Goal: Complete application form

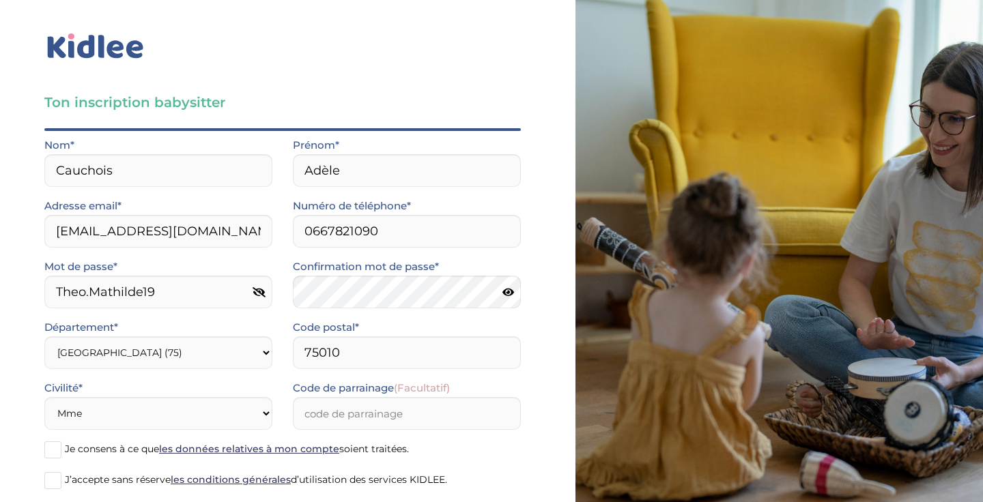
select select "75"
select select "1"
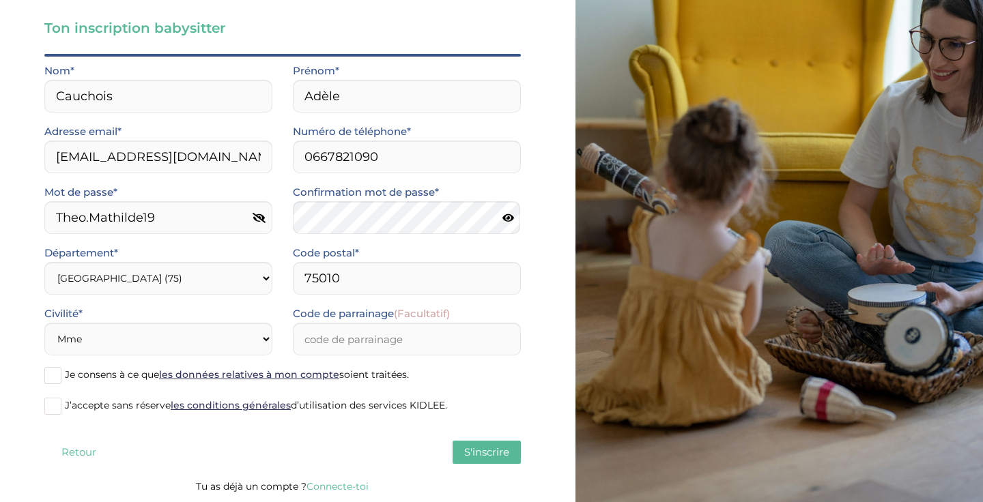
scroll to position [74, 0]
click at [57, 375] on span at bounding box center [52, 375] width 17 height 17
click at [0, 0] on input "Je consens à ce que les données relatives à mon compte soient traitées." at bounding box center [0, 0] width 0 height 0
click at [57, 410] on span at bounding box center [52, 406] width 17 height 17
click at [0, 0] on input "J’accepte sans réserve les conditions générales d’utilisation des services KIDL…" at bounding box center [0, 0] width 0 height 0
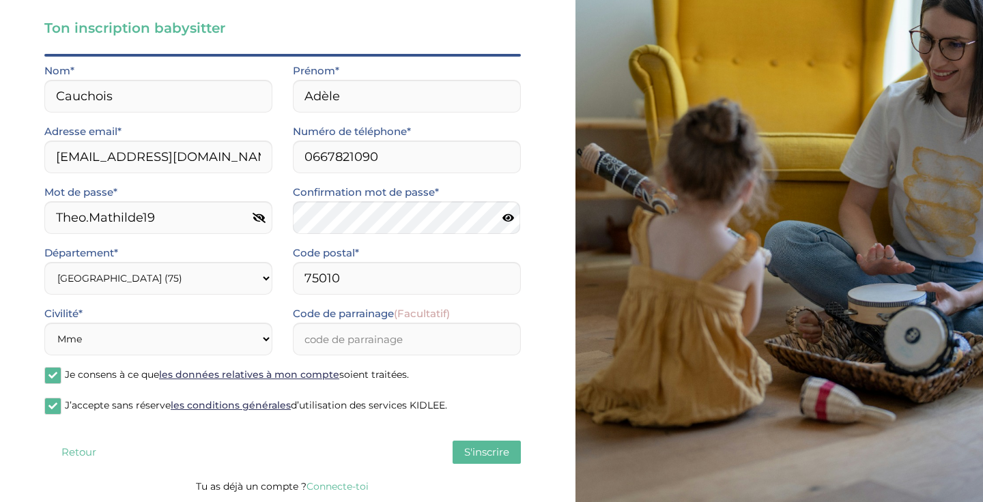
click at [476, 454] on span "S'inscrire" at bounding box center [486, 452] width 45 height 13
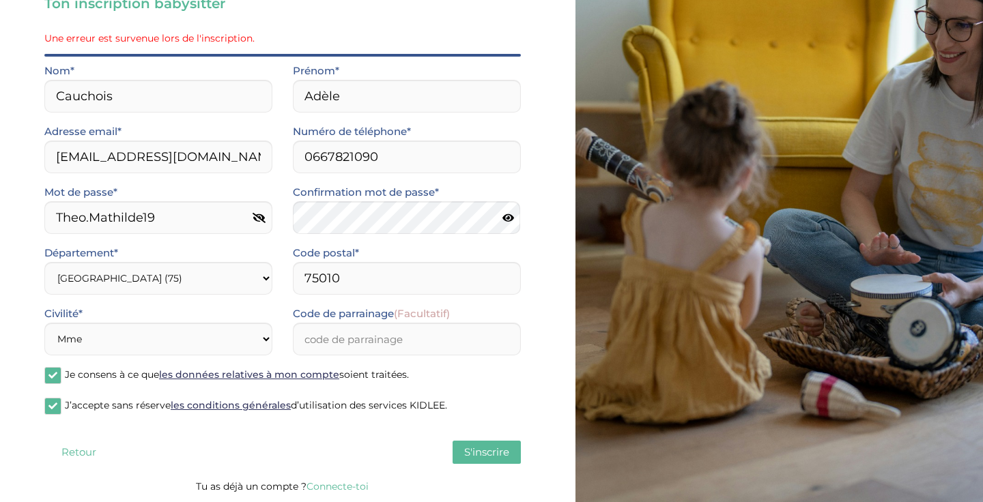
scroll to position [99, 0]
click at [476, 454] on span "S'inscrire" at bounding box center [486, 452] width 45 height 13
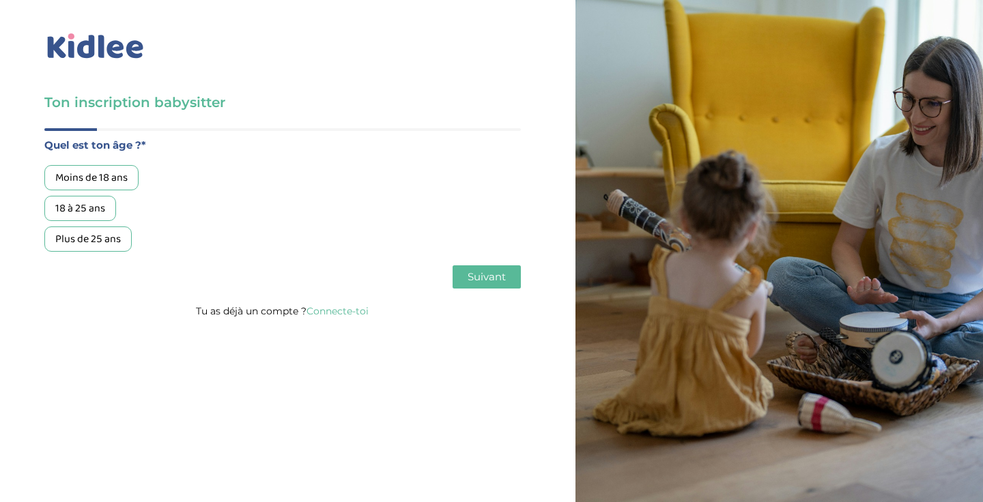
click at [348, 311] on link "Connecte-toi" at bounding box center [337, 311] width 62 height 12
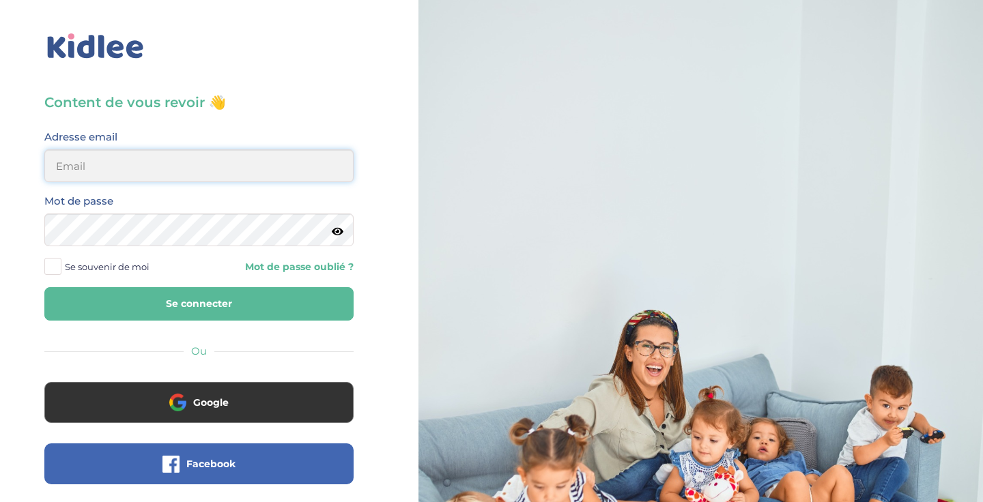
type input "adelecauchoisn@gmail.com"
click at [199, 304] on button "Se connecter" at bounding box center [198, 303] width 309 height 33
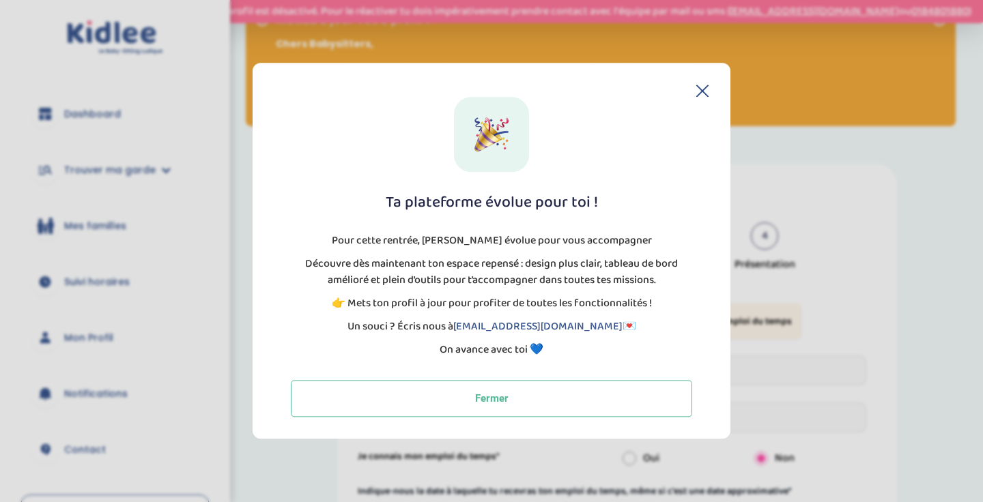
scroll to position [14, 0]
click at [702, 88] on icon at bounding box center [702, 91] width 12 height 12
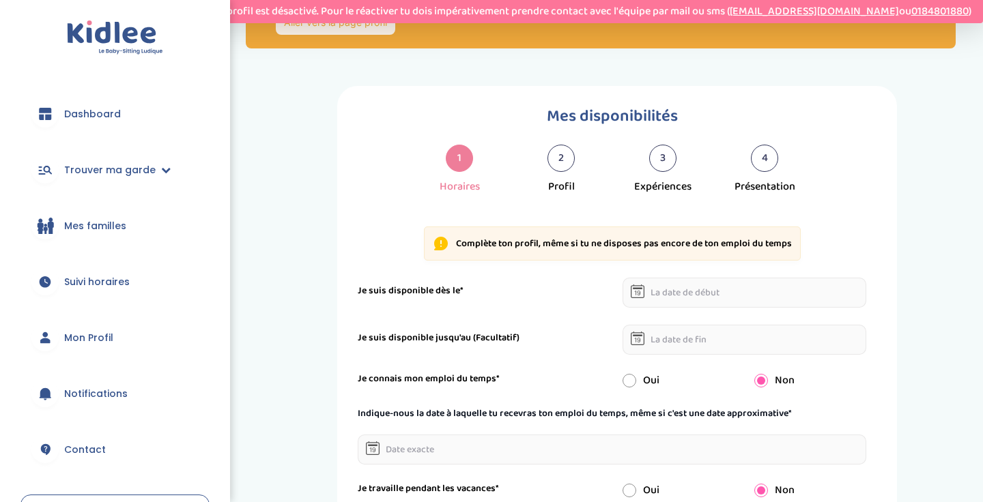
scroll to position [91, 0]
click at [716, 299] on input "text" at bounding box center [745, 292] width 244 height 30
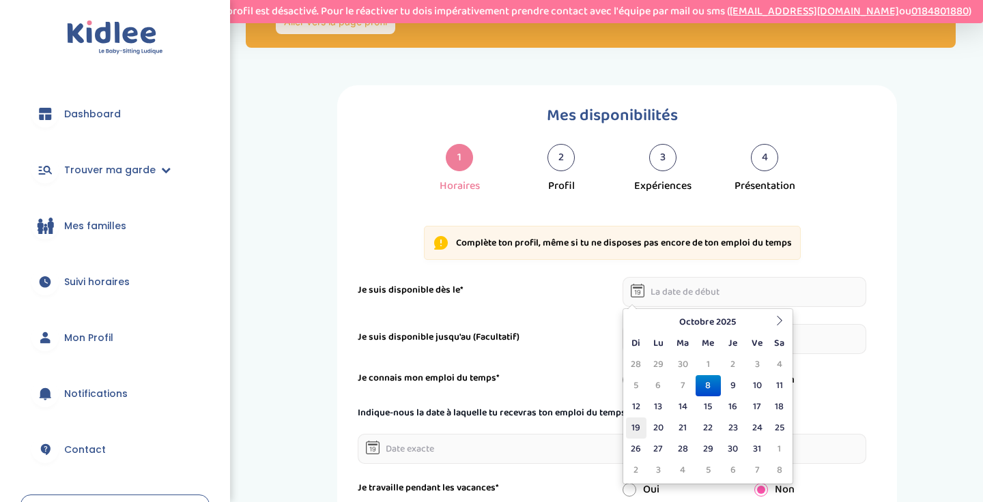
click at [638, 425] on td "19" at bounding box center [636, 428] width 20 height 21
type input "[DATE]"
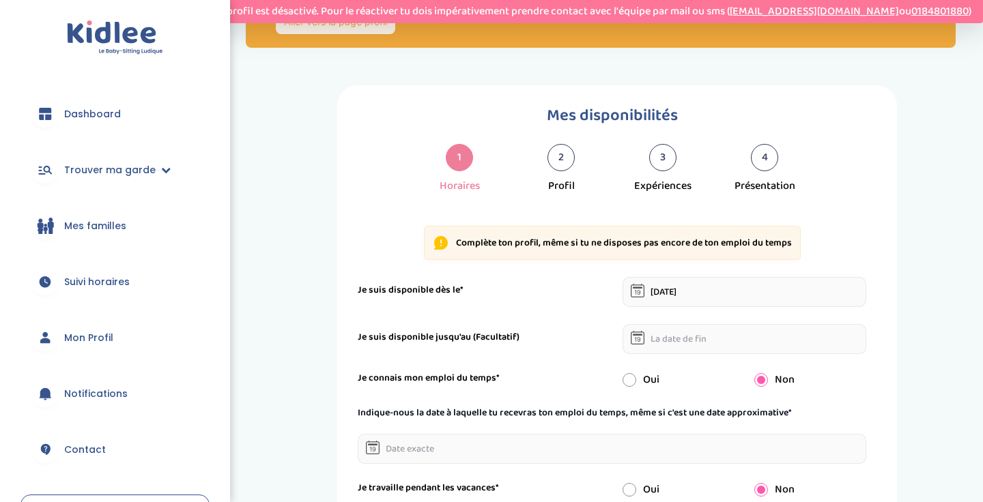
click at [661, 339] on input "text" at bounding box center [745, 339] width 244 height 30
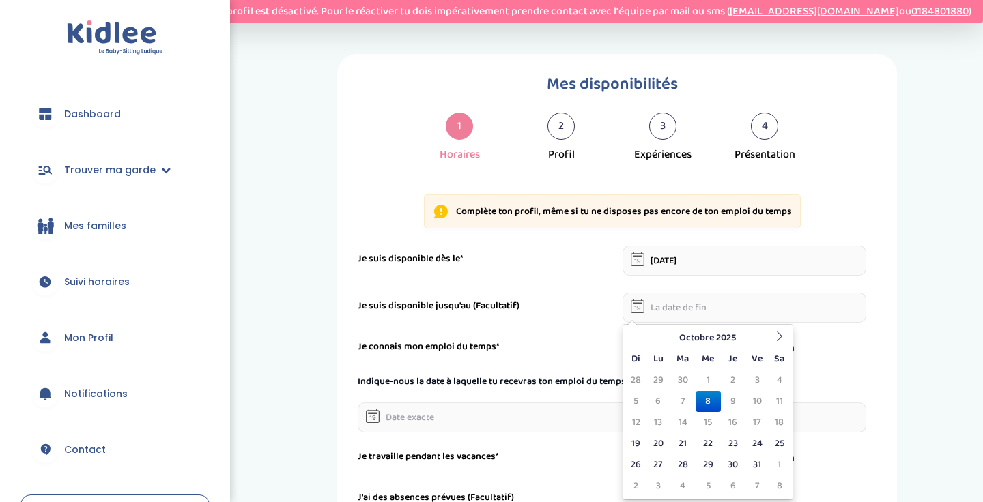
scroll to position [156, 0]
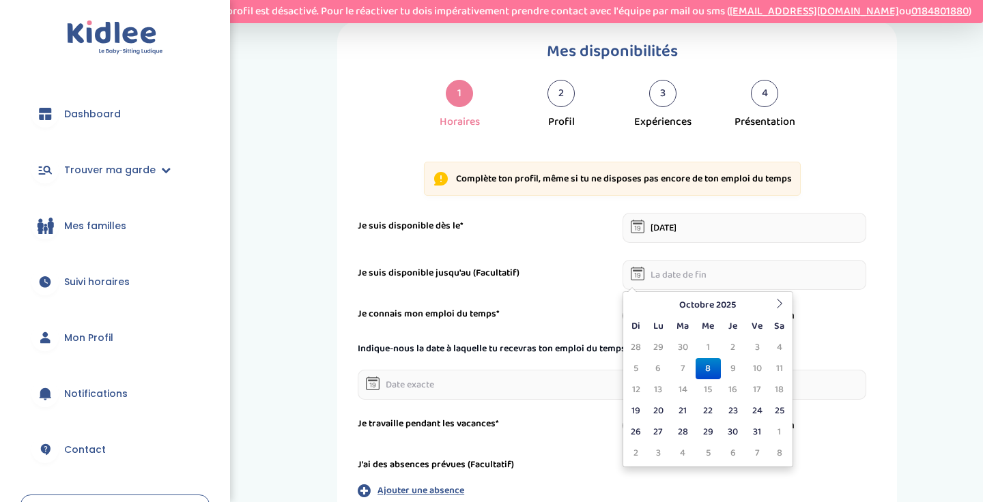
click at [839, 328] on form "Je suis disponible dès le* [DATE] Je suis disponible jusqu'au (Facultatif) Je c…" at bounding box center [612, 367] width 509 height 309
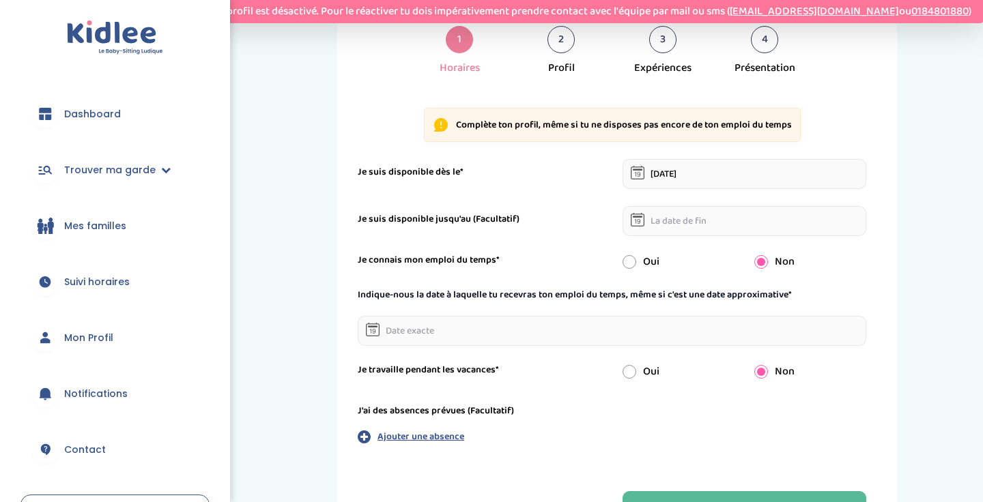
scroll to position [212, 0]
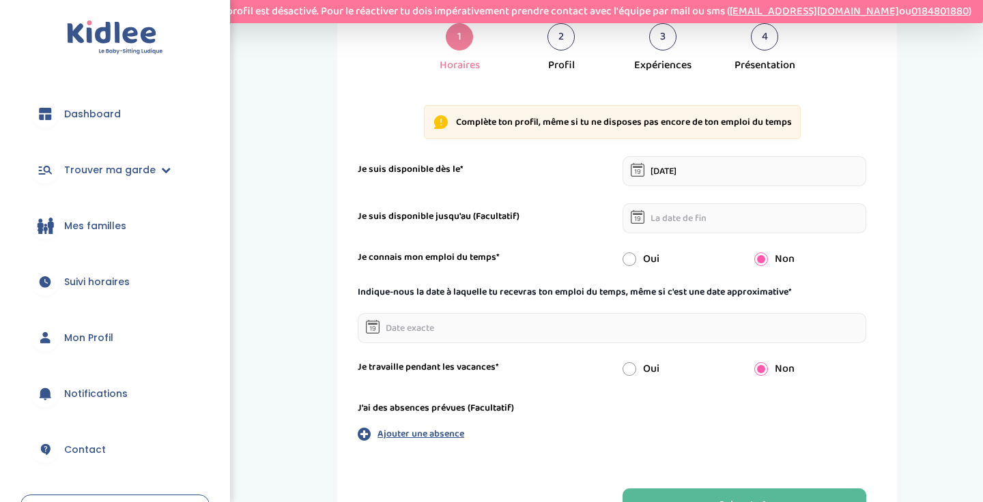
click at [631, 257] on input "radio" at bounding box center [630, 260] width 14 height 14
radio input "true"
radio input "false"
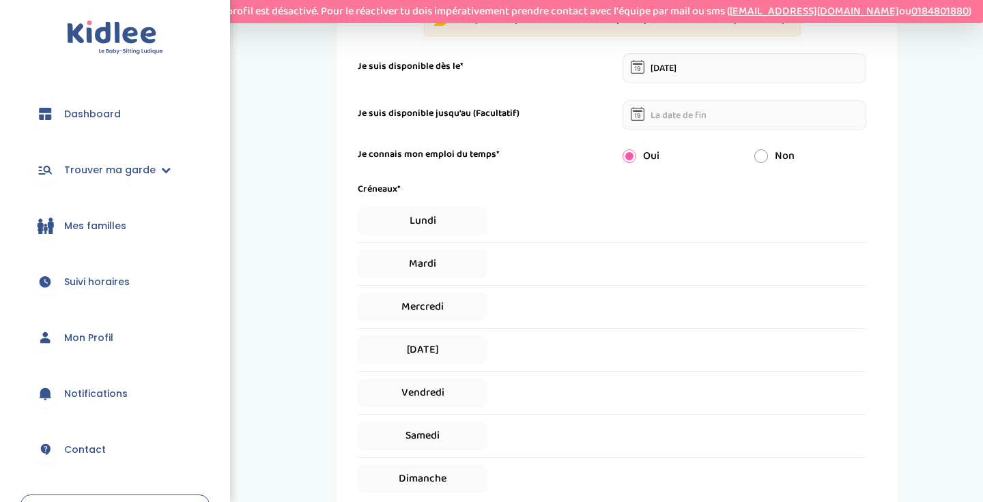
scroll to position [319, 0]
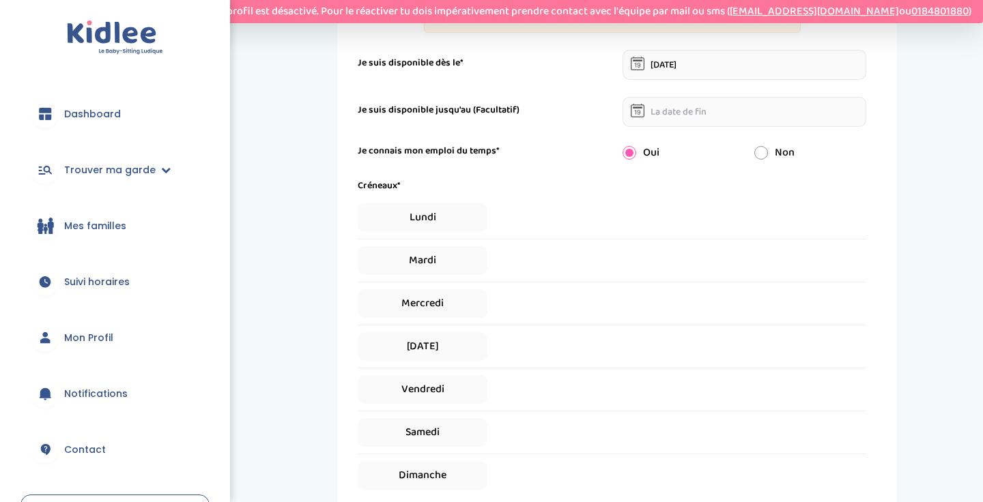
click at [601, 221] on div "Lundi" at bounding box center [612, 217] width 509 height 29
click at [454, 218] on span "Lundi" at bounding box center [423, 217] width 130 height 29
select select "1"
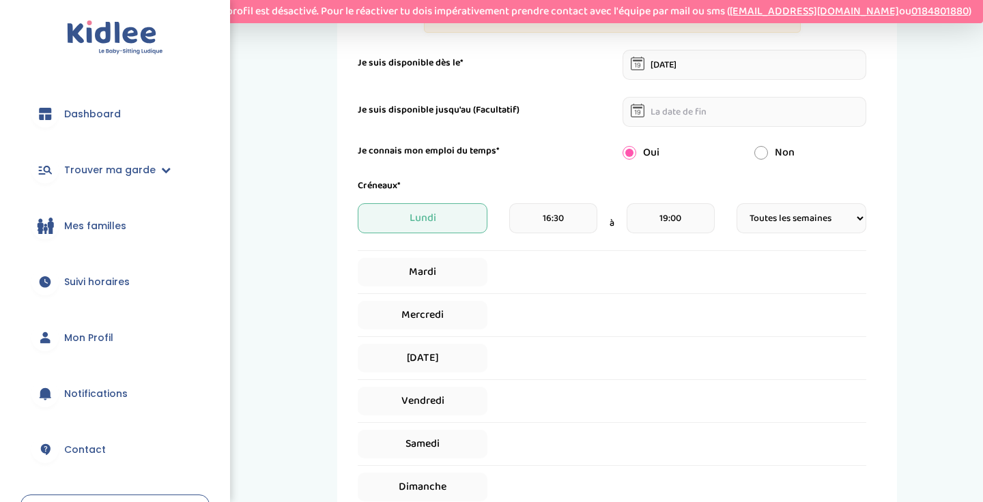
click at [676, 218] on input "19:00" at bounding box center [671, 218] width 88 height 30
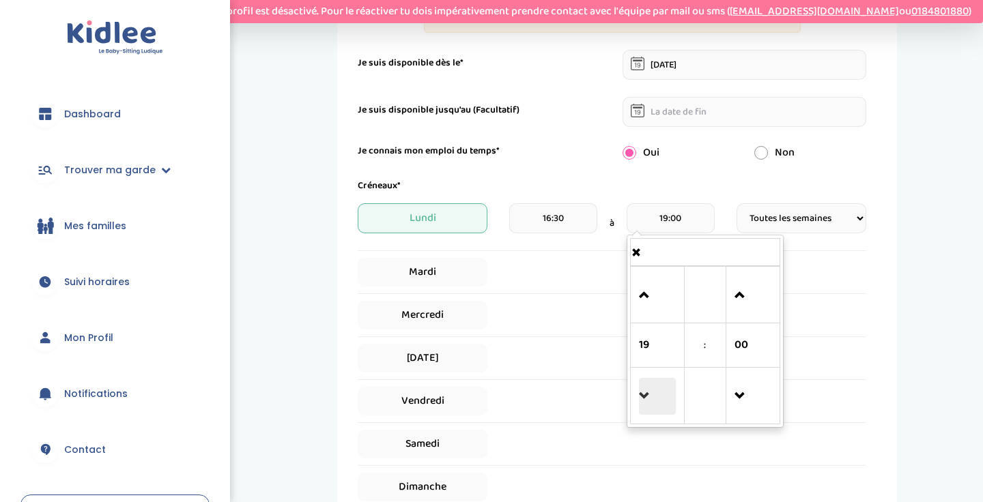
click at [641, 390] on span at bounding box center [657, 396] width 37 height 37
click at [645, 280] on span at bounding box center [657, 295] width 37 height 37
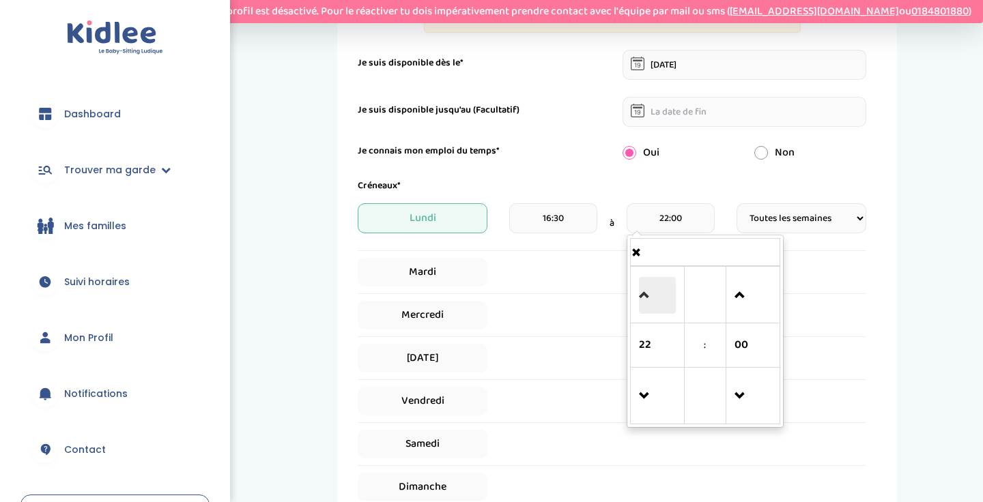
click at [640, 283] on span at bounding box center [657, 295] width 37 height 37
click at [643, 283] on span at bounding box center [657, 295] width 37 height 37
type input "00:00"
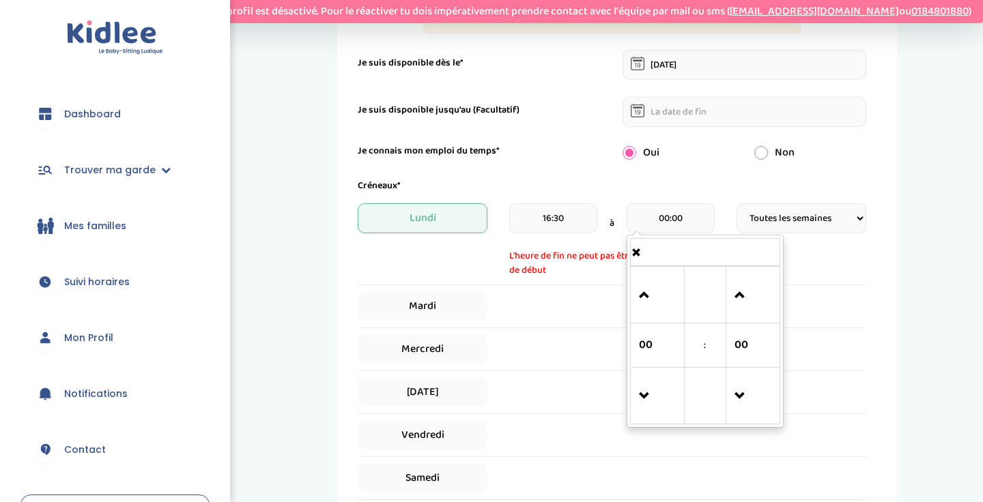
click at [615, 298] on div "Mardi" at bounding box center [612, 306] width 509 height 29
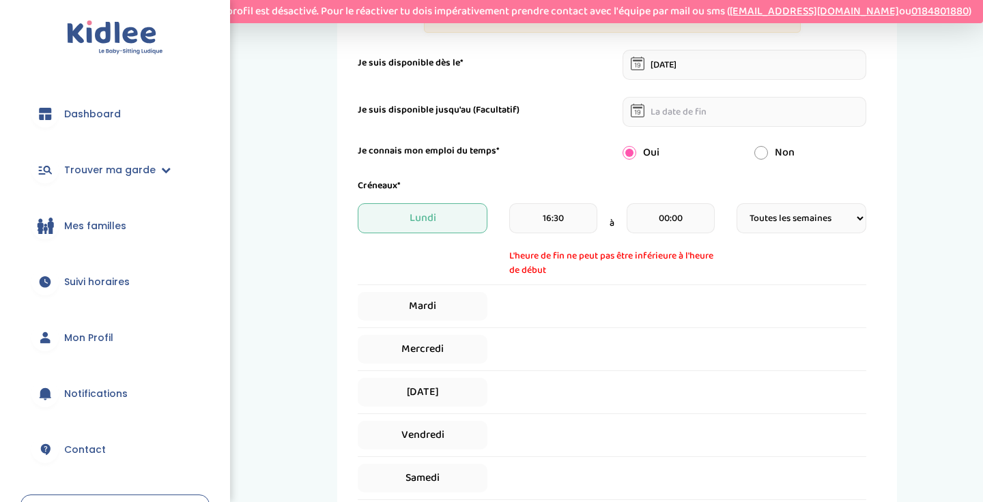
click at [571, 212] on input "16:30" at bounding box center [553, 218] width 88 height 30
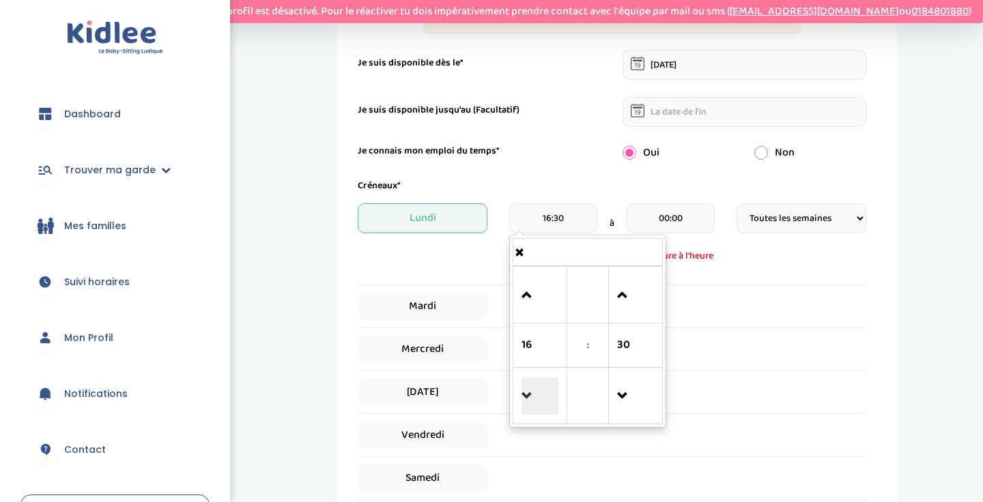
click at [543, 400] on span at bounding box center [540, 396] width 37 height 37
click at [537, 288] on span at bounding box center [540, 295] width 37 height 37
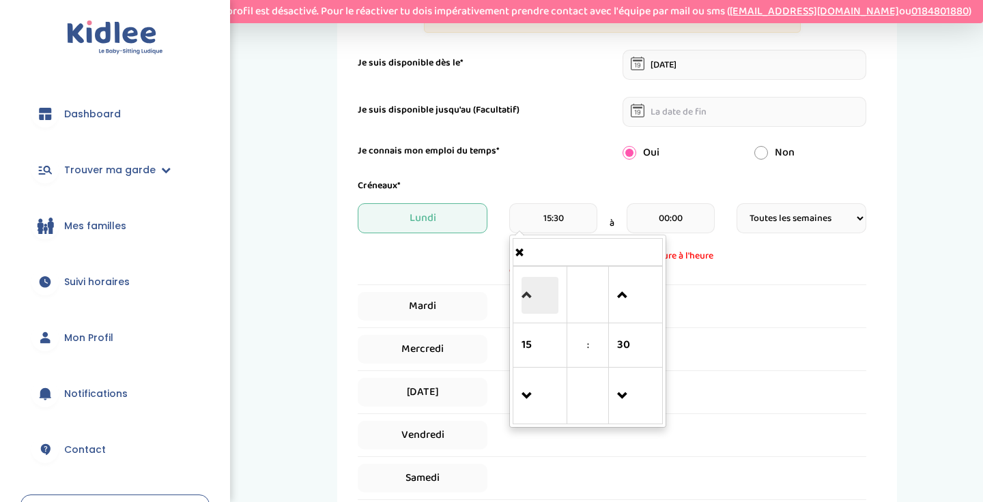
click at [537, 288] on span at bounding box center [540, 295] width 37 height 37
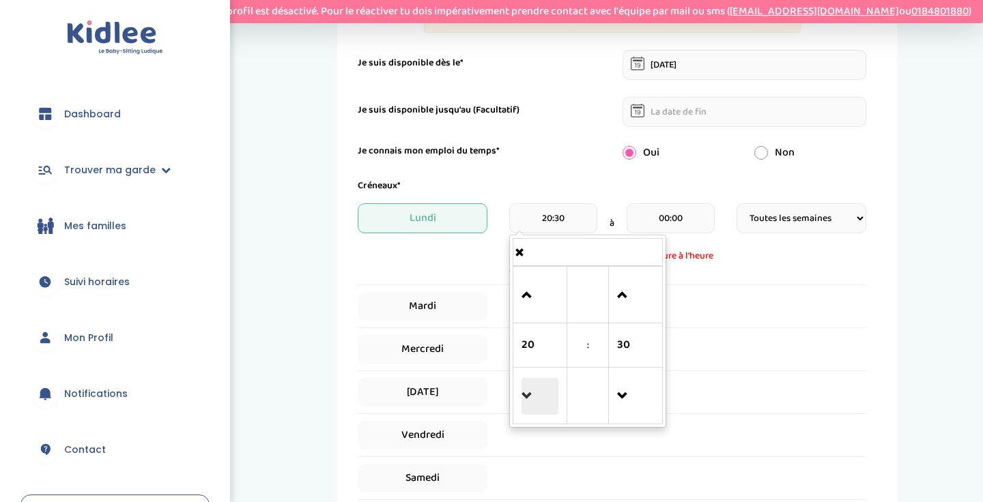
click at [530, 414] on span at bounding box center [540, 396] width 37 height 37
type input "18:30"
click at [461, 306] on span "Mardi" at bounding box center [423, 306] width 130 height 29
select select "1"
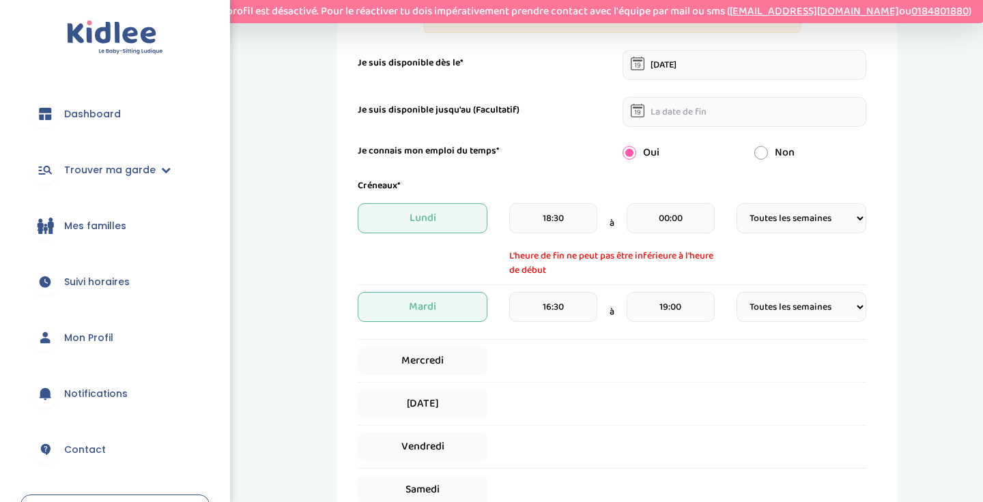
click at [576, 318] on input "16:30" at bounding box center [553, 307] width 88 height 30
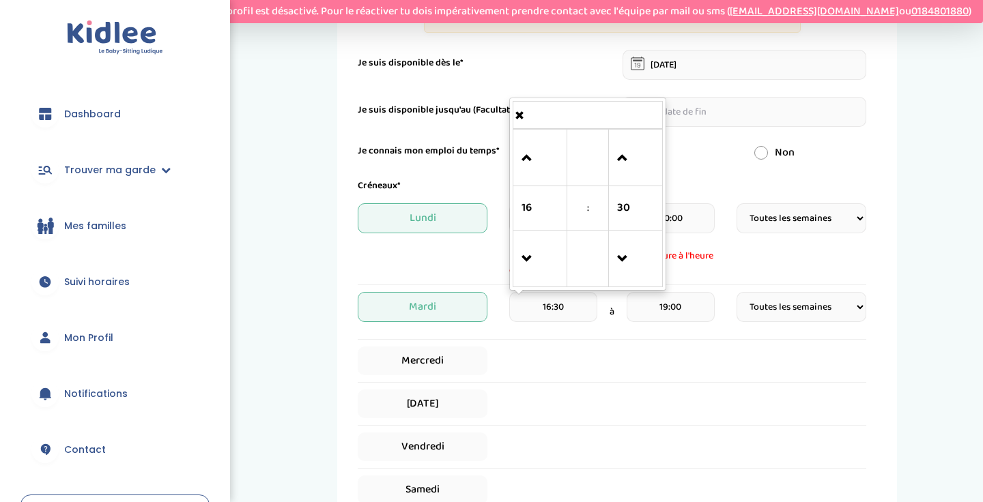
click at [709, 238] on div "00:00" at bounding box center [671, 223] width 88 height 40
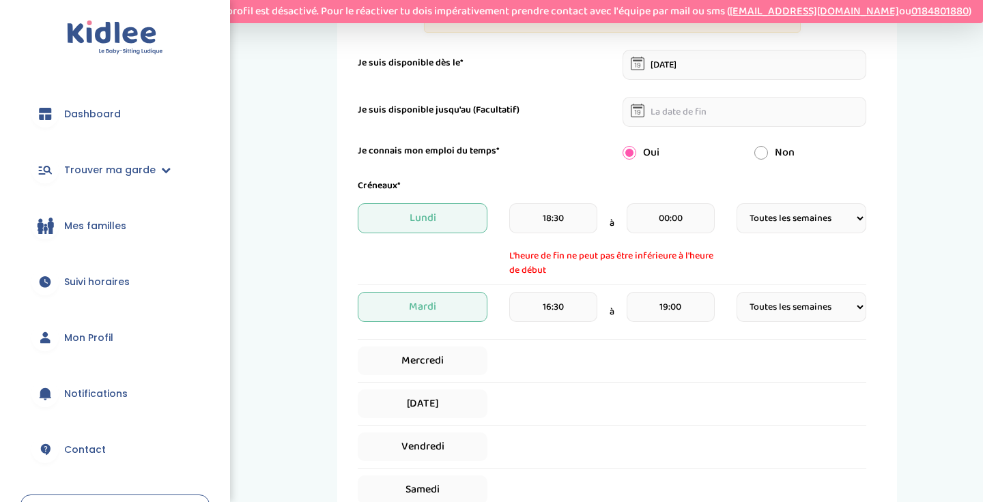
click at [692, 219] on input "00:00" at bounding box center [671, 218] width 88 height 30
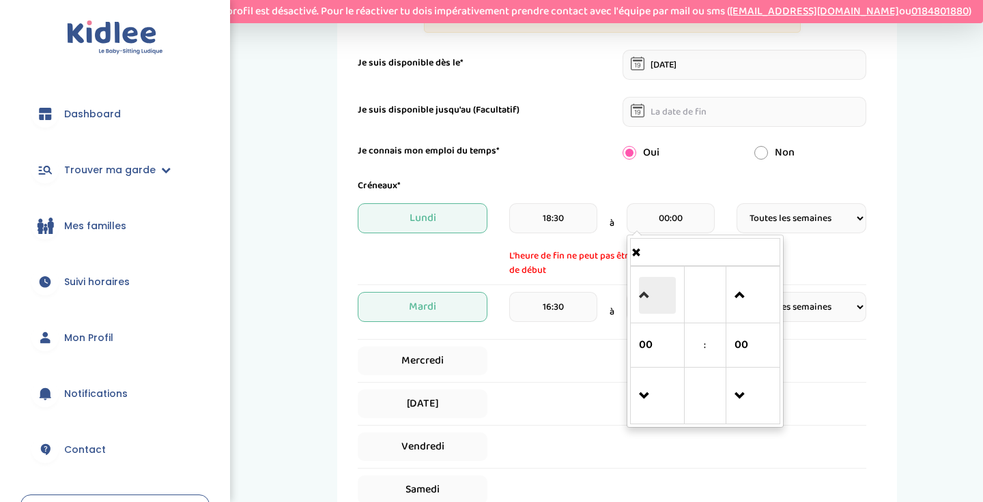
click at [651, 285] on span at bounding box center [657, 295] width 37 height 37
click at [653, 404] on span at bounding box center [657, 396] width 37 height 37
type input "23:00"
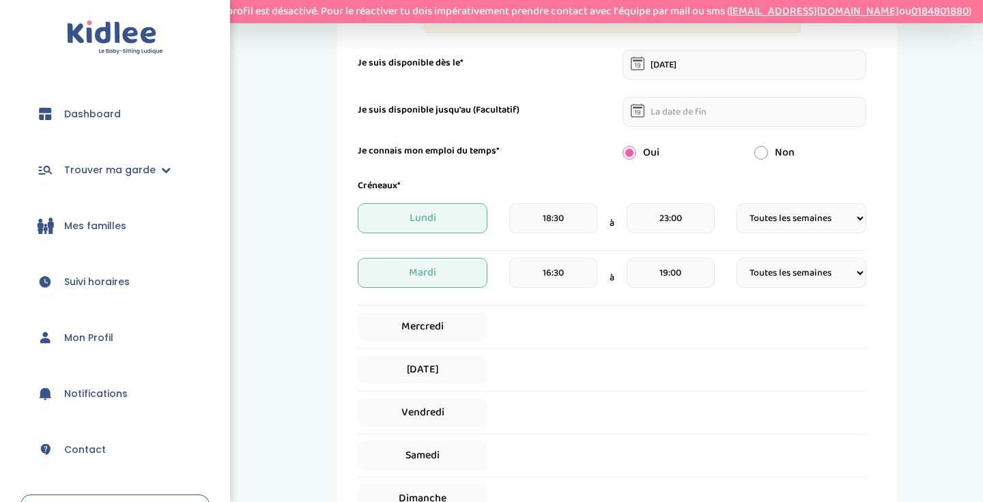
click at [607, 391] on hr at bounding box center [612, 391] width 509 height 1
click at [571, 273] on input "16:30" at bounding box center [553, 273] width 88 height 30
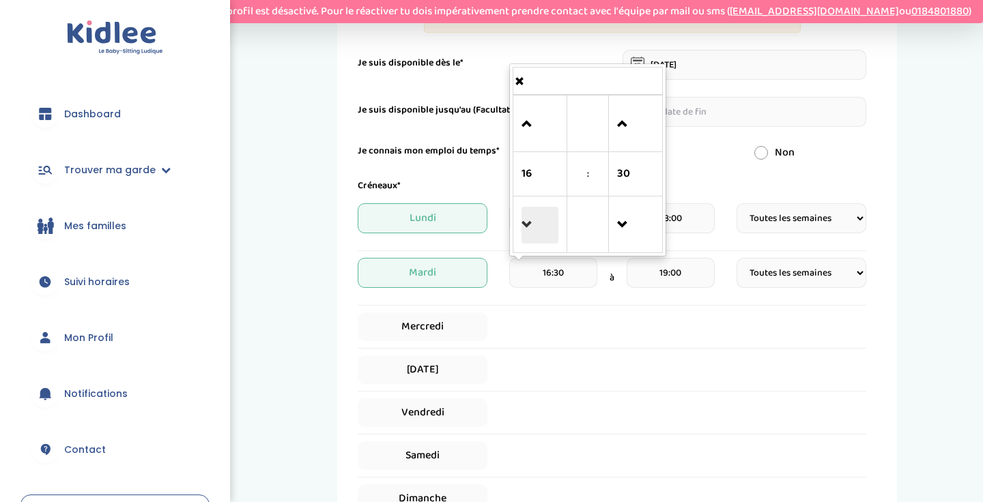
click at [525, 212] on span at bounding box center [540, 225] width 37 height 37
click at [527, 110] on span at bounding box center [540, 124] width 37 height 37
type input "18:30"
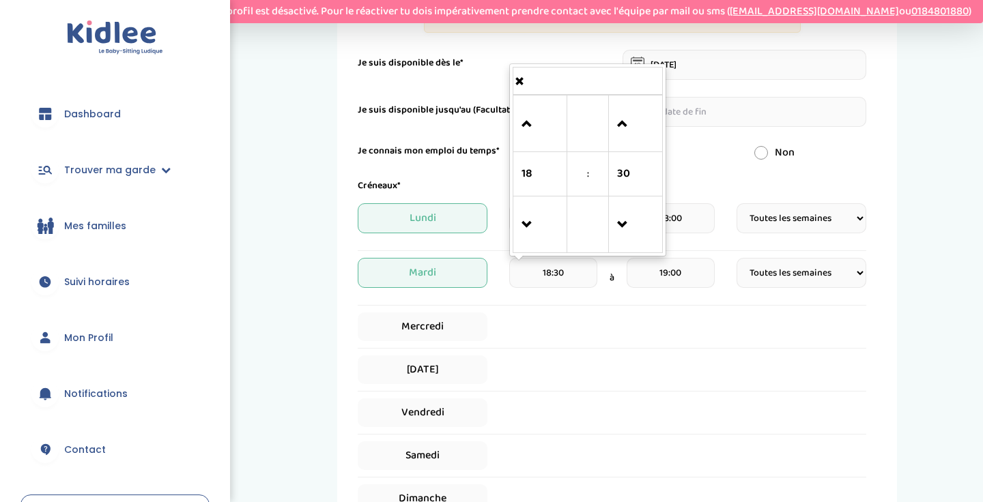
click at [685, 284] on input "19:00" at bounding box center [671, 273] width 88 height 30
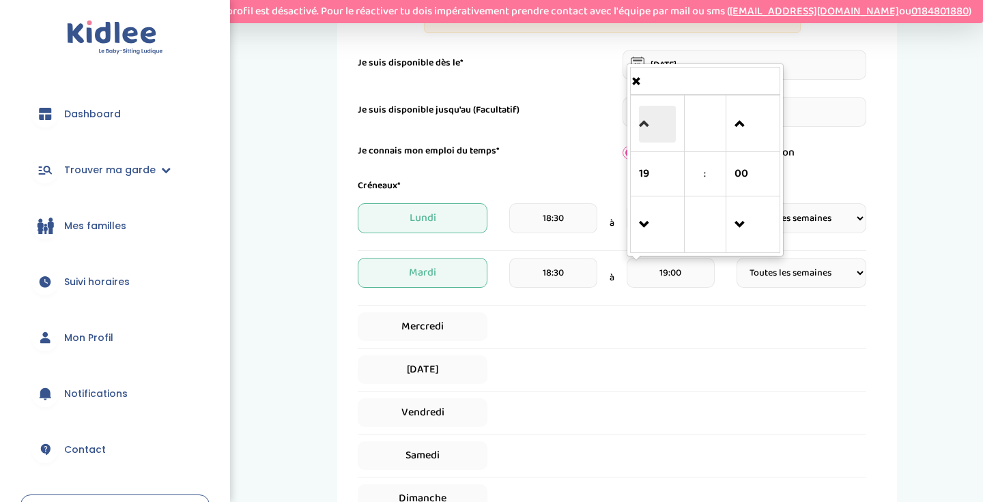
click at [659, 128] on span at bounding box center [657, 124] width 37 height 37
click at [769, 128] on span at bounding box center [752, 124] width 37 height 37
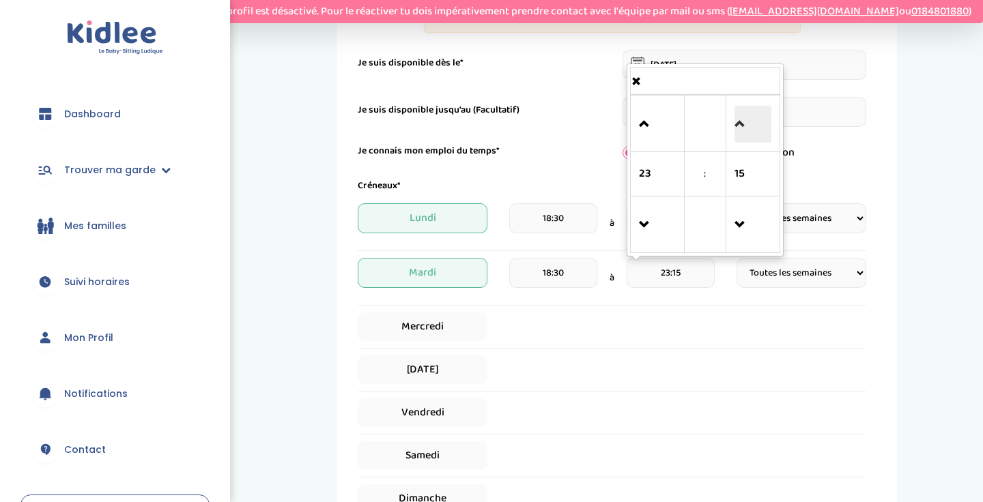
click at [769, 128] on span at bounding box center [752, 124] width 37 height 37
type input "23:30"
click at [673, 291] on div "23:30 23 : 30 00 01 02 03 04 05 06 07 08 09 10 11 12 13 14 15 16 17 18 19 20 21…" at bounding box center [671, 278] width 88 height 40
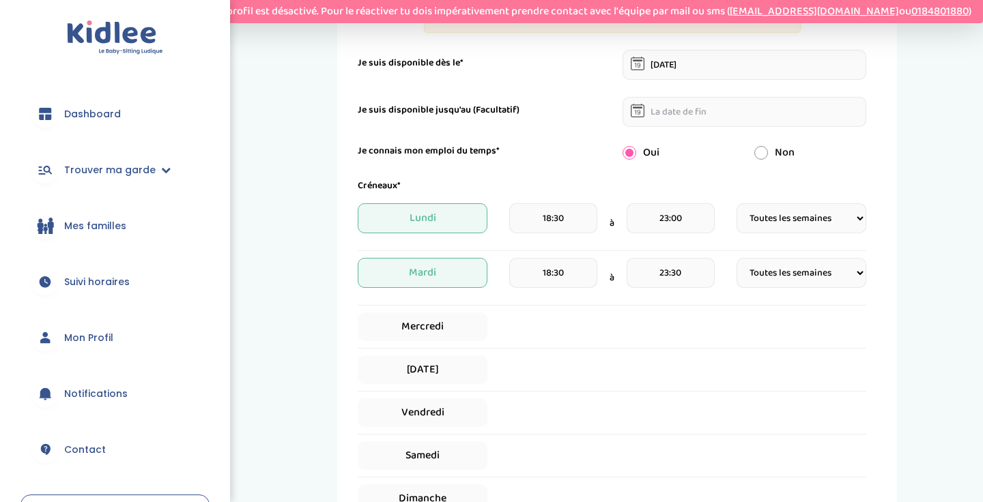
click at [680, 229] on input "23:00" at bounding box center [671, 218] width 88 height 30
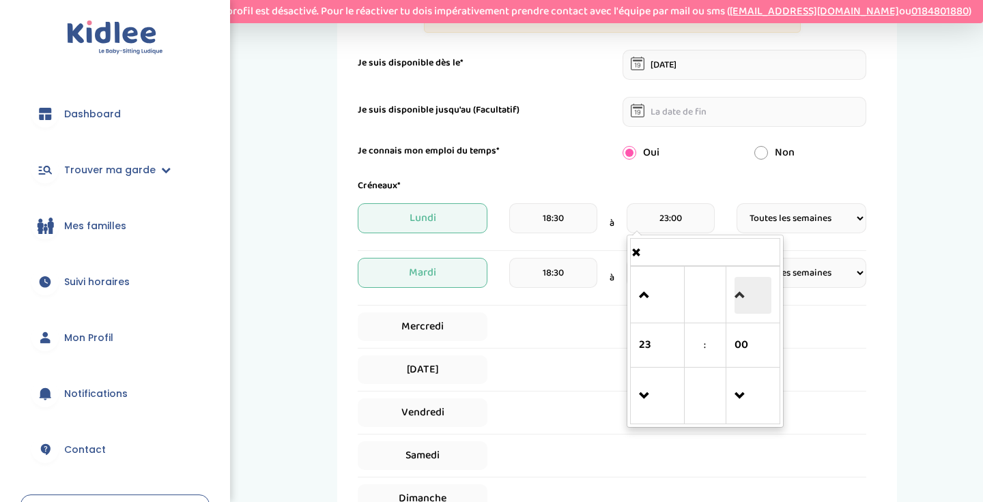
click at [744, 282] on span at bounding box center [752, 295] width 37 height 37
type input "23:30"
click at [541, 352] on div "Créneaux* [DATE] 18:30 à 23:30 23 : 30 00 01 02 03 04 05 06 07 08 09 10 11 12 1…" at bounding box center [612, 346] width 509 height 334
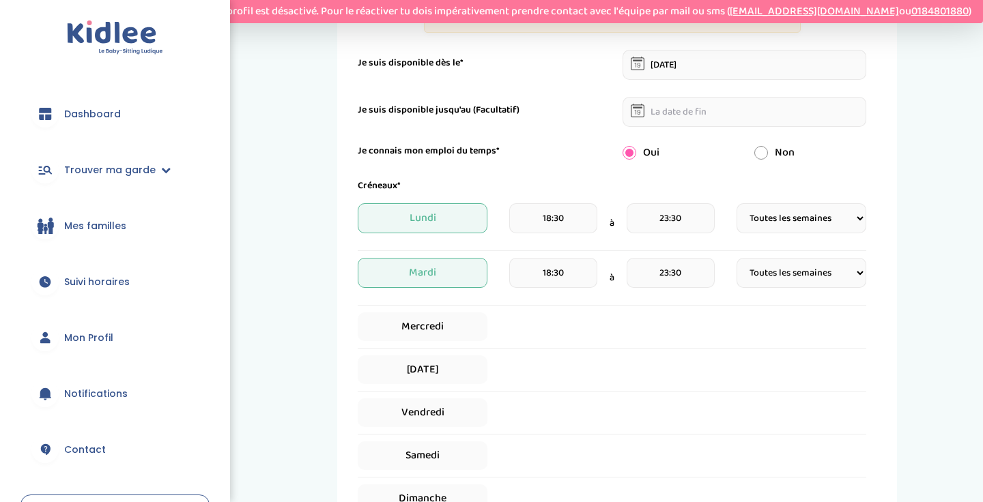
click at [535, 314] on div "Mercredi" at bounding box center [612, 327] width 509 height 29
click at [464, 326] on span "Mercredi" at bounding box center [423, 327] width 130 height 29
select select "1"
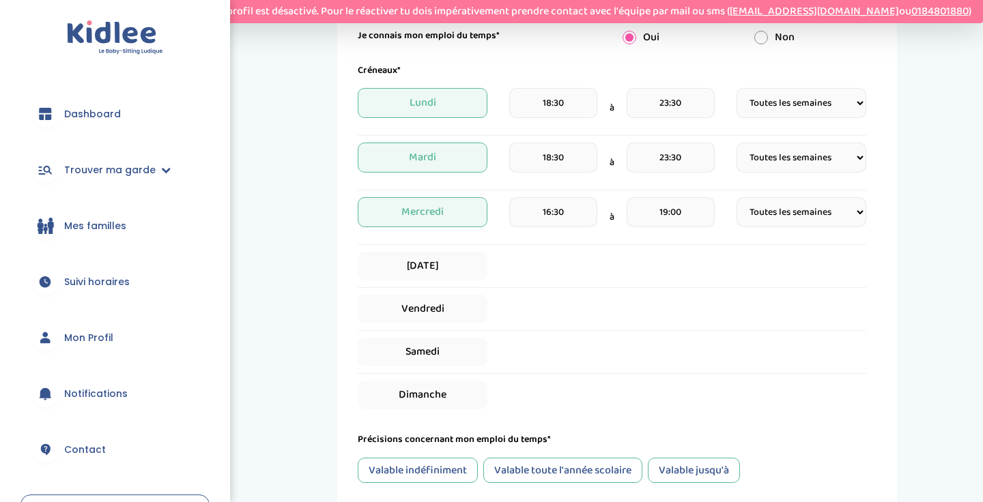
scroll to position [446, 0]
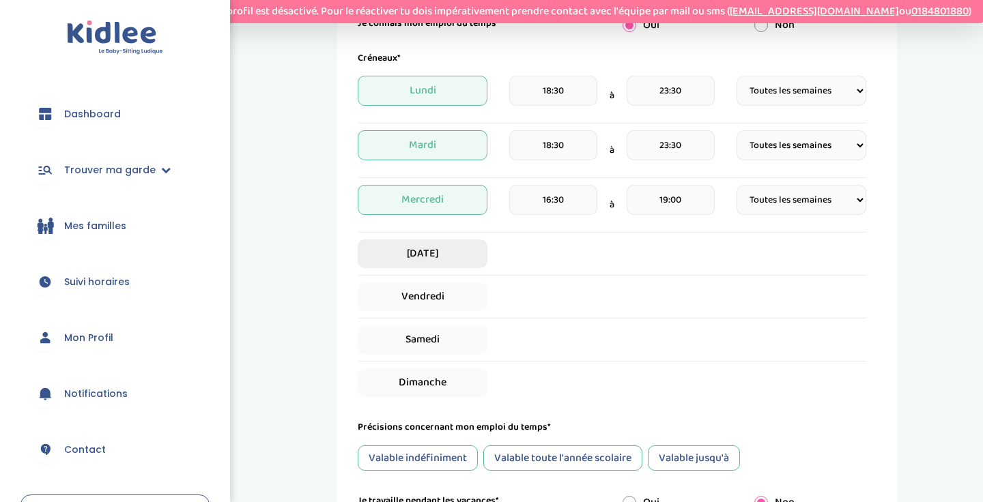
click at [462, 242] on span "[DATE]" at bounding box center [423, 254] width 130 height 29
select select "1"
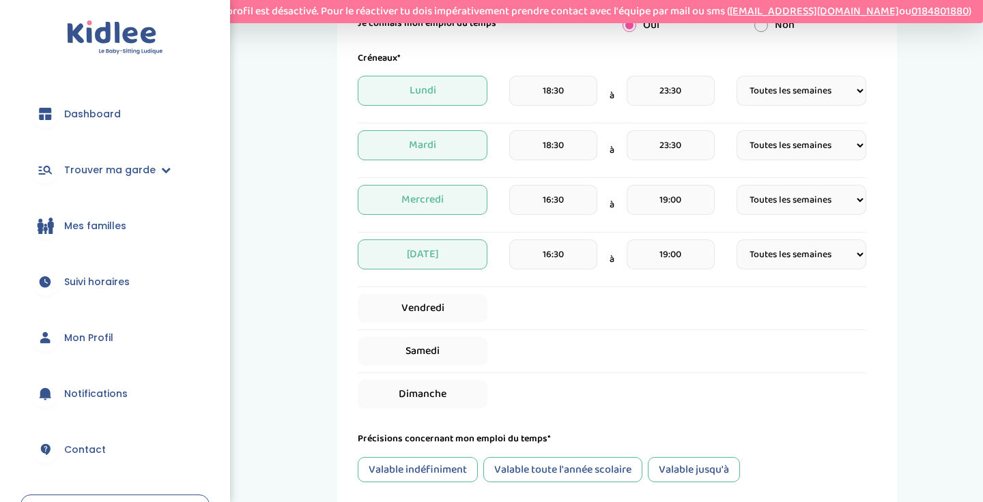
click at [560, 260] on input "16:30" at bounding box center [553, 255] width 88 height 30
click at [543, 108] on span at bounding box center [540, 105] width 37 height 37
type input "19:30"
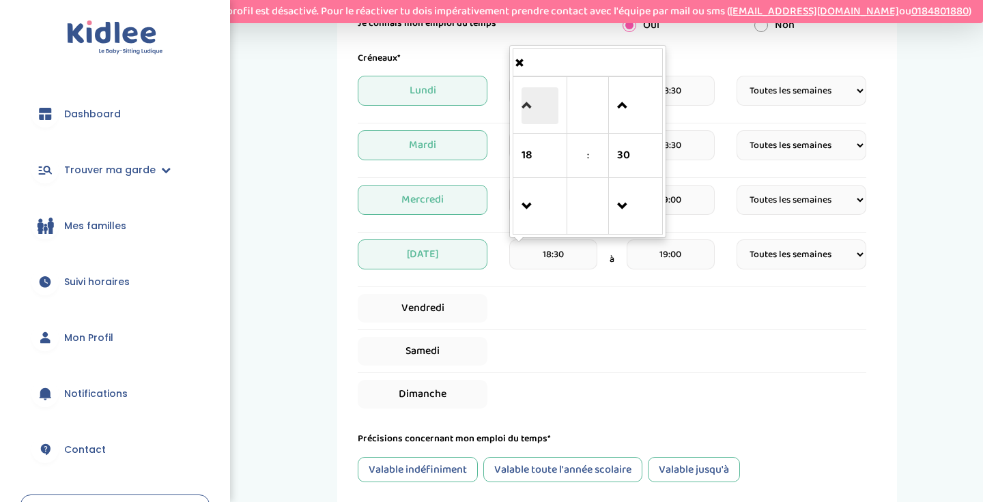
type input "19:30"
click at [543, 108] on span at bounding box center [540, 105] width 37 height 37
type input "20:30"
click at [537, 195] on span at bounding box center [540, 206] width 37 height 37
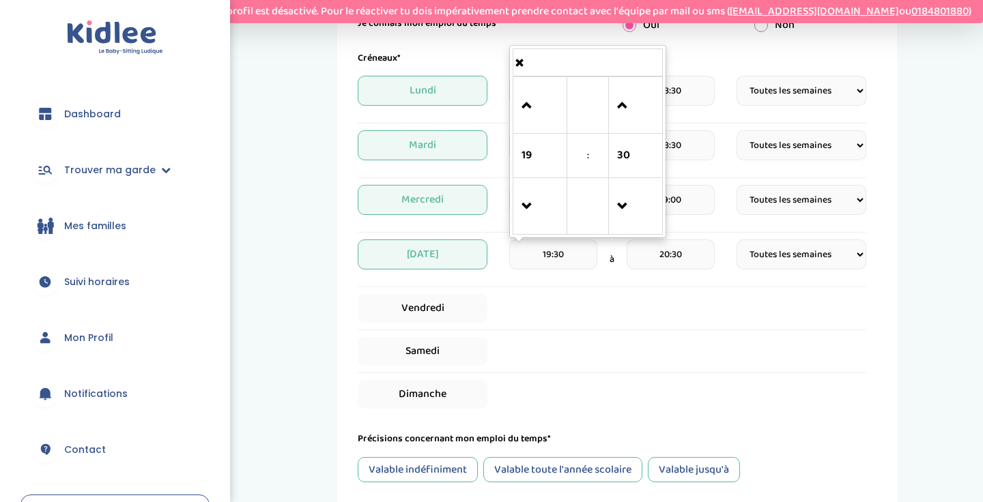
click at [514, 229] on td at bounding box center [540, 206] width 54 height 57
click at [518, 221] on td at bounding box center [540, 206] width 54 height 57
click at [527, 205] on span at bounding box center [540, 206] width 37 height 37
type input "18:30"
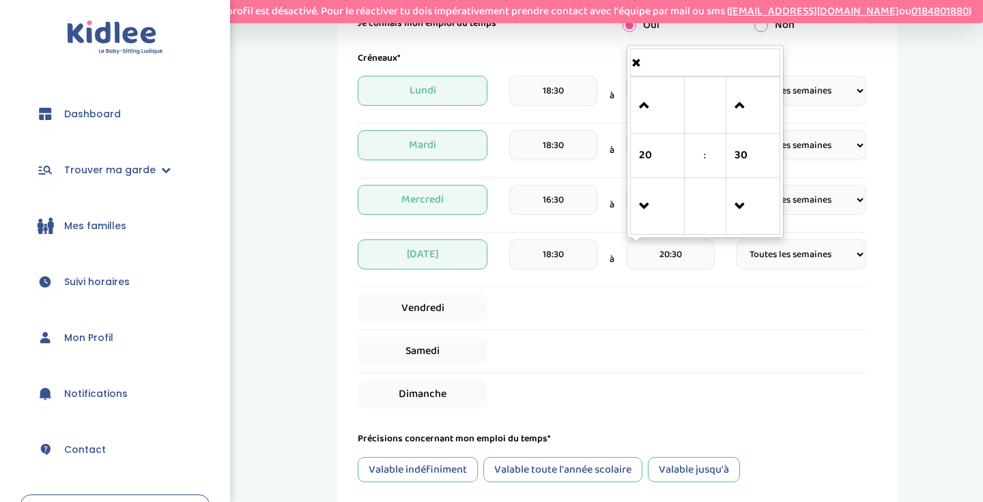
click at [700, 251] on input "20:30" at bounding box center [671, 255] width 88 height 30
click at [654, 106] on span at bounding box center [657, 105] width 37 height 37
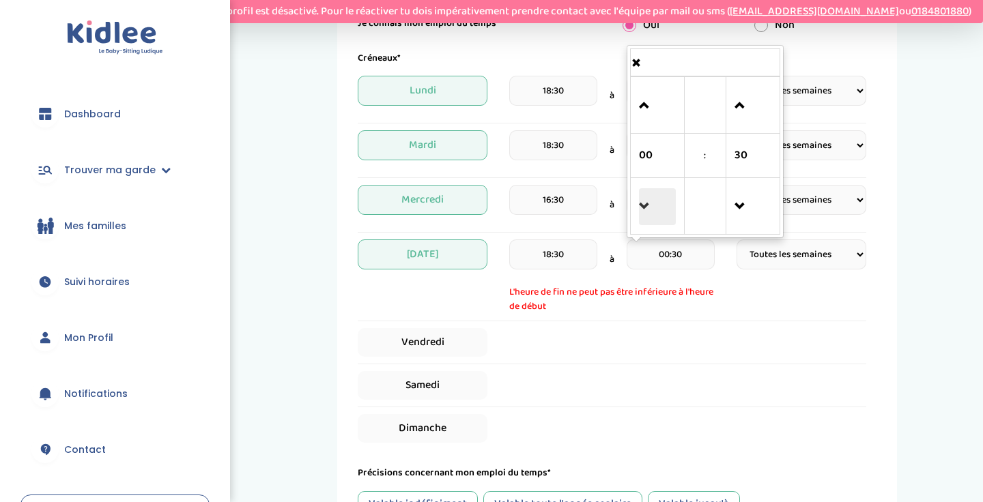
click at [653, 192] on span at bounding box center [657, 206] width 37 height 37
type input "23:30"
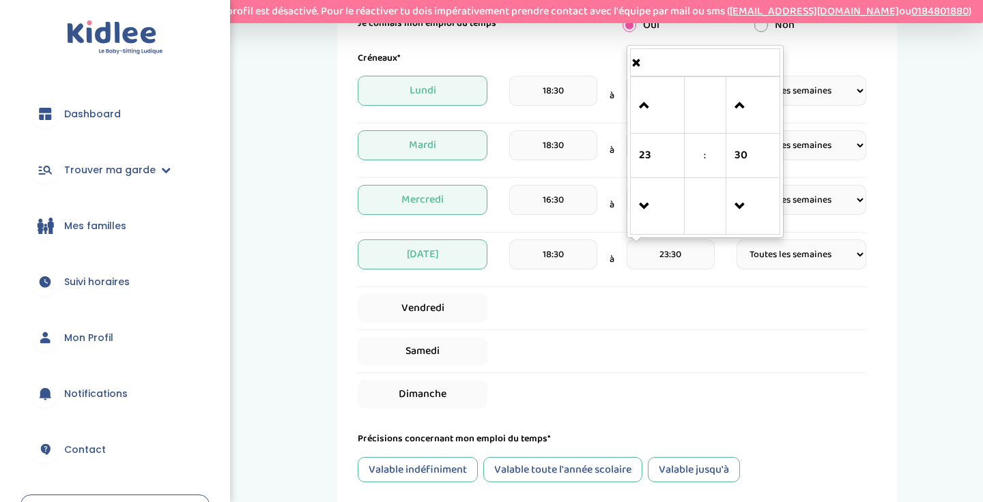
click at [446, 287] on hr at bounding box center [612, 287] width 509 height 1
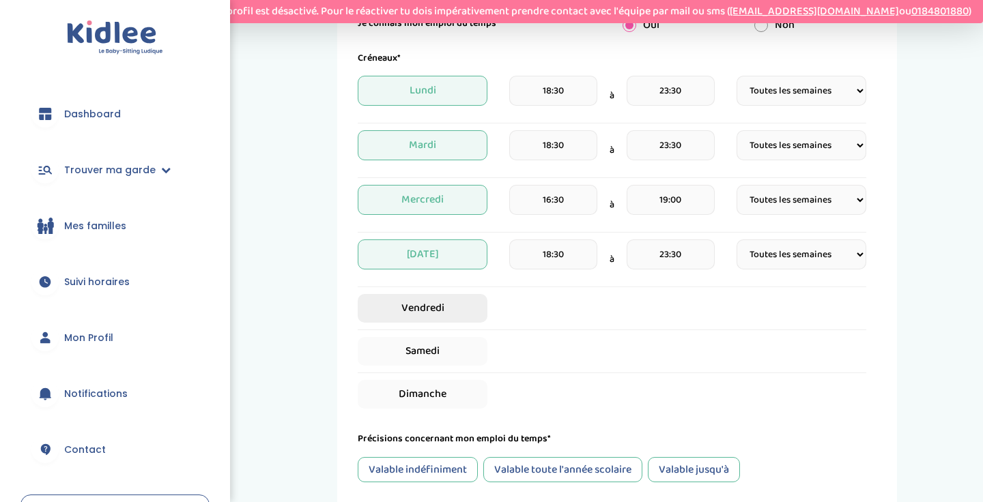
click at [446, 312] on span "Vendredi" at bounding box center [423, 308] width 130 height 29
select select "1"
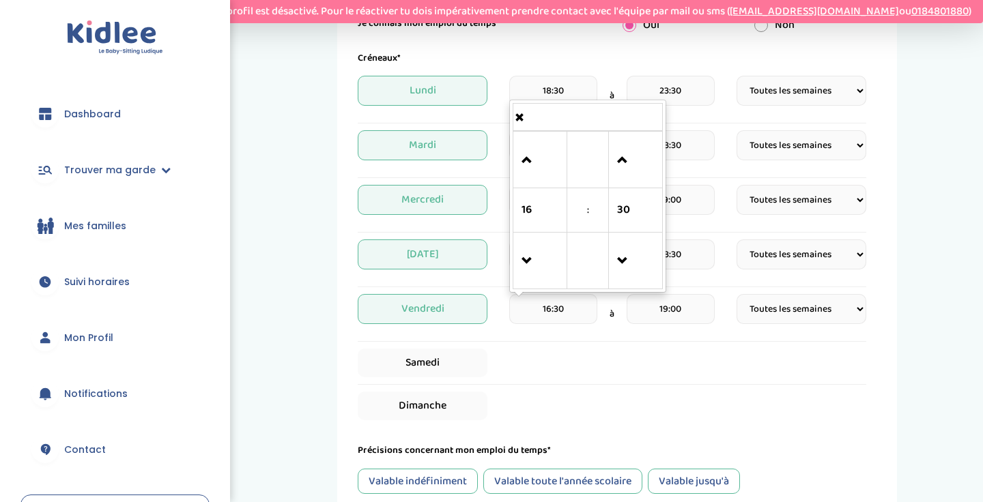
click at [565, 316] on input "16:30" at bounding box center [553, 309] width 88 height 30
click at [534, 170] on span at bounding box center [540, 160] width 37 height 37
type input "18:30"
click at [673, 311] on input "19:00" at bounding box center [671, 309] width 88 height 30
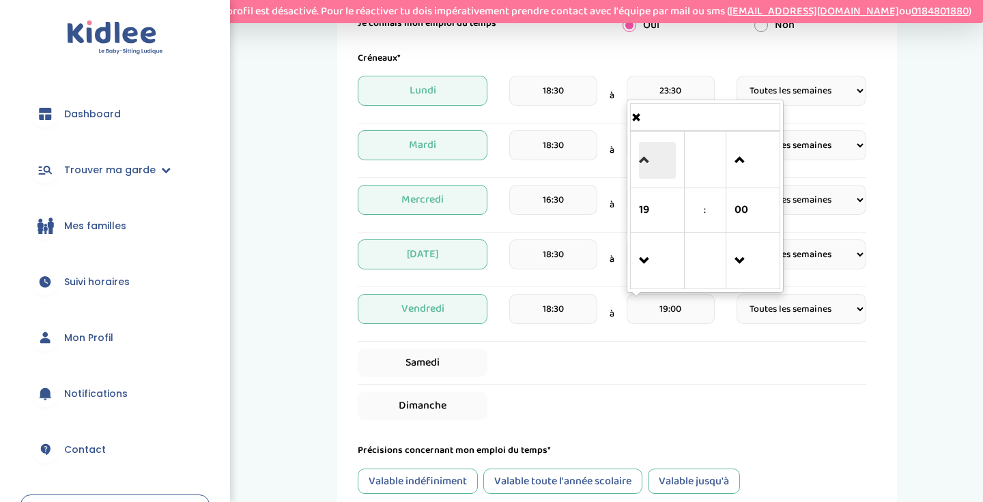
click at [649, 165] on span at bounding box center [657, 160] width 37 height 37
type input "23:00"
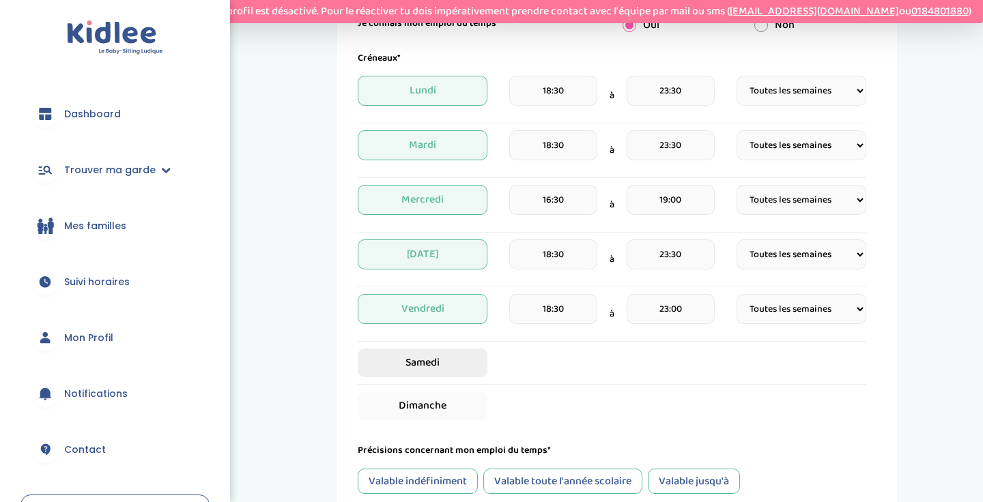
click at [463, 354] on span "Samedi" at bounding box center [423, 363] width 130 height 29
select select "1"
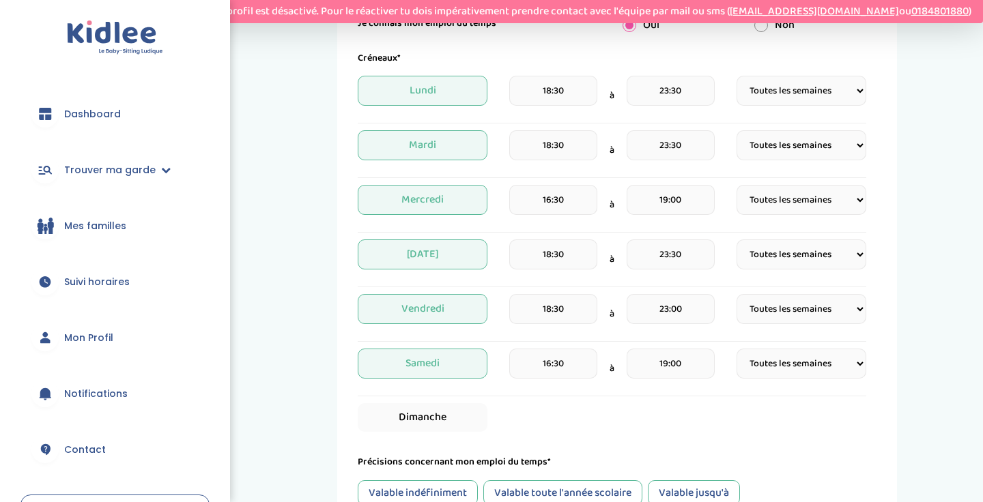
click at [556, 367] on input "16:30" at bounding box center [553, 364] width 88 height 30
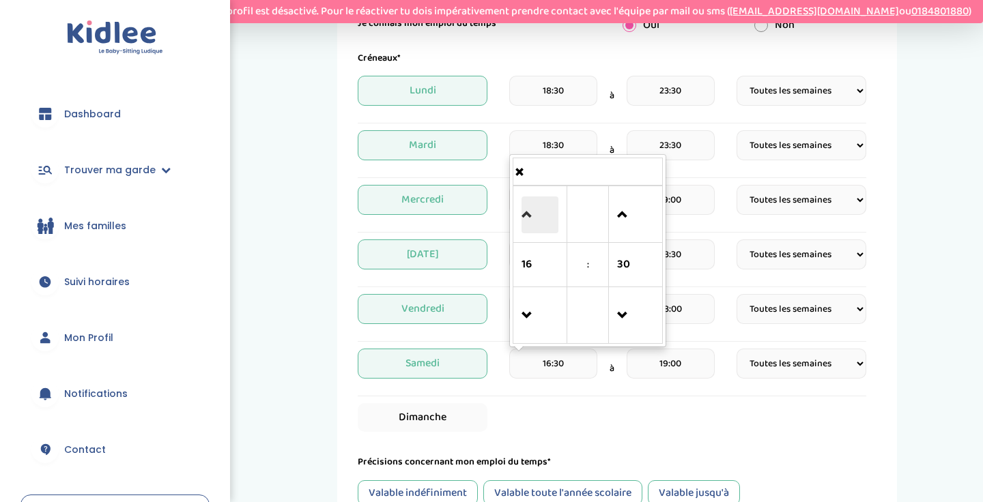
click at [541, 207] on span at bounding box center [540, 215] width 37 height 37
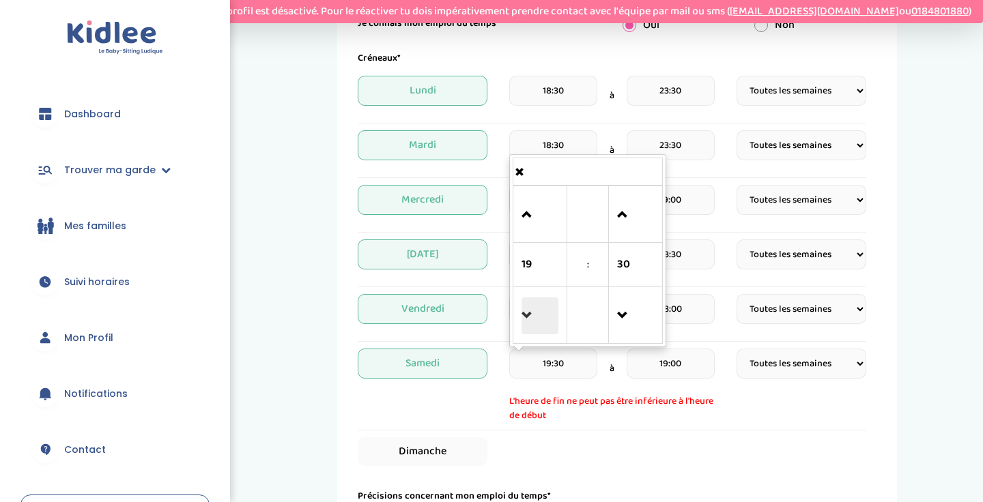
click at [532, 319] on span at bounding box center [540, 316] width 37 height 37
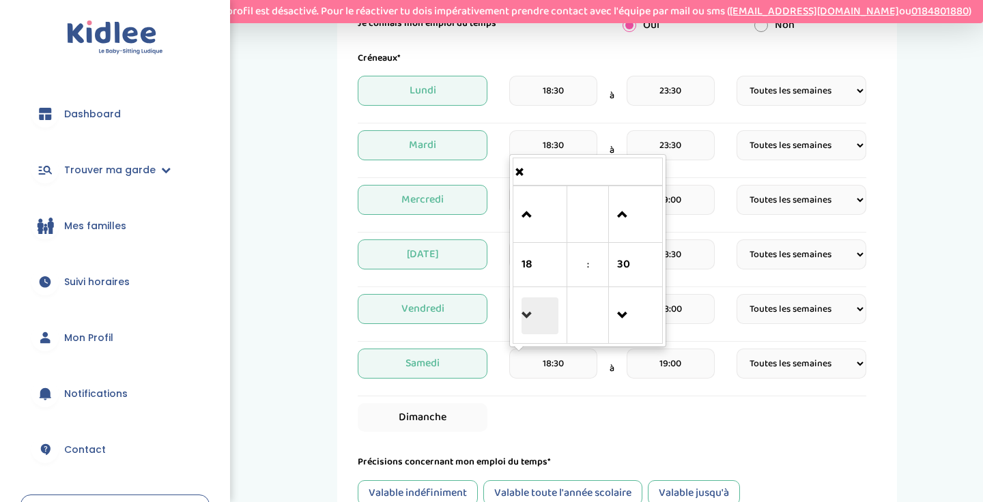
click at [532, 319] on span at bounding box center [540, 316] width 37 height 37
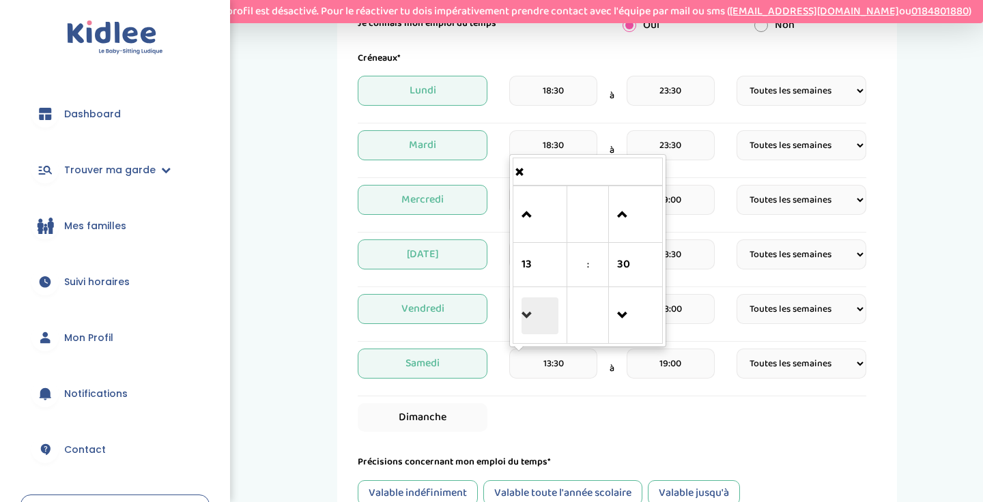
click at [532, 319] on span at bounding box center [540, 316] width 37 height 37
type input "12:30"
click at [505, 417] on div "Dimanche" at bounding box center [612, 417] width 509 height 29
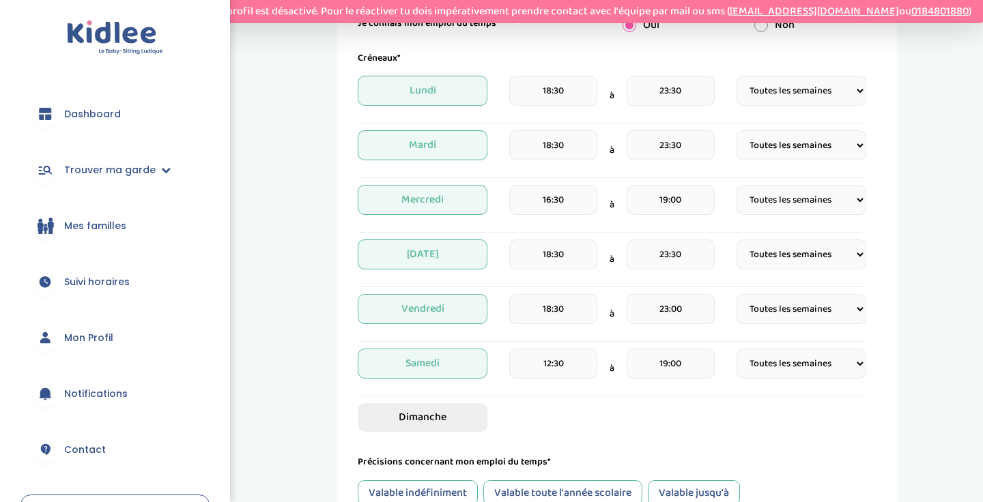
click at [466, 412] on span "Dimanche" at bounding box center [423, 417] width 130 height 29
select select "1"
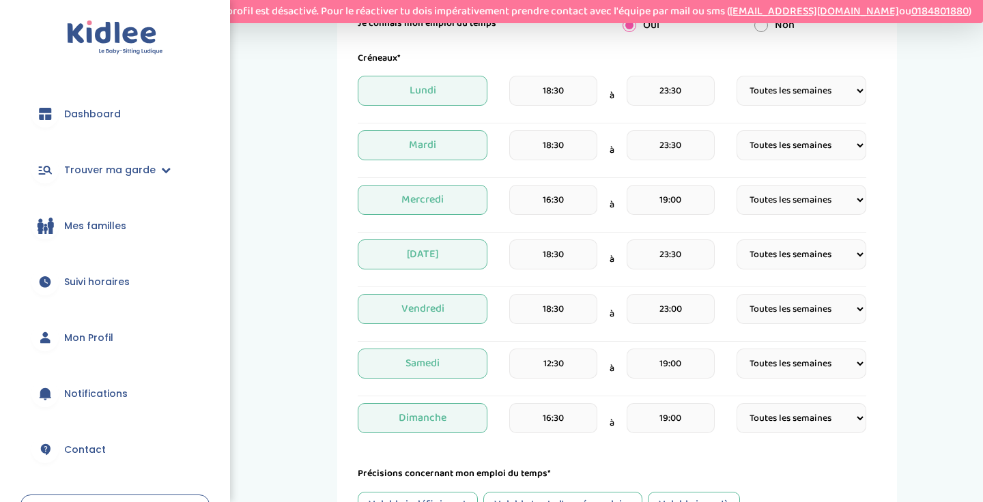
click at [558, 423] on input "16:30" at bounding box center [553, 418] width 88 height 30
click at [536, 291] on link at bounding box center [540, 268] width 40 height 49
click at [537, 372] on span at bounding box center [540, 370] width 37 height 37
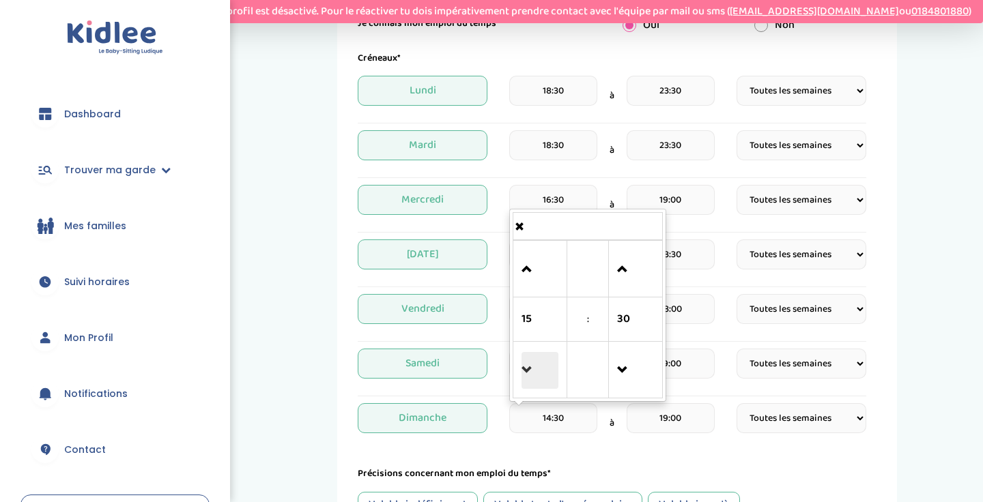
click at [537, 372] on span at bounding box center [540, 370] width 37 height 37
type input "12:30"
click at [579, 446] on form "Je suis disponible dès le* [DATE] Je suis disponible jusqu'au (Facultatif) Je c…" at bounding box center [612, 283] width 509 height 723
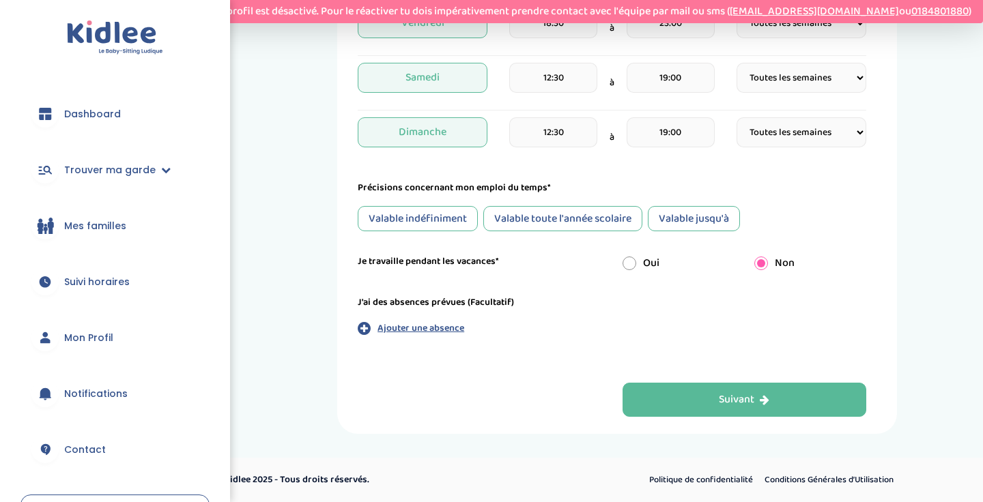
scroll to position [732, 0]
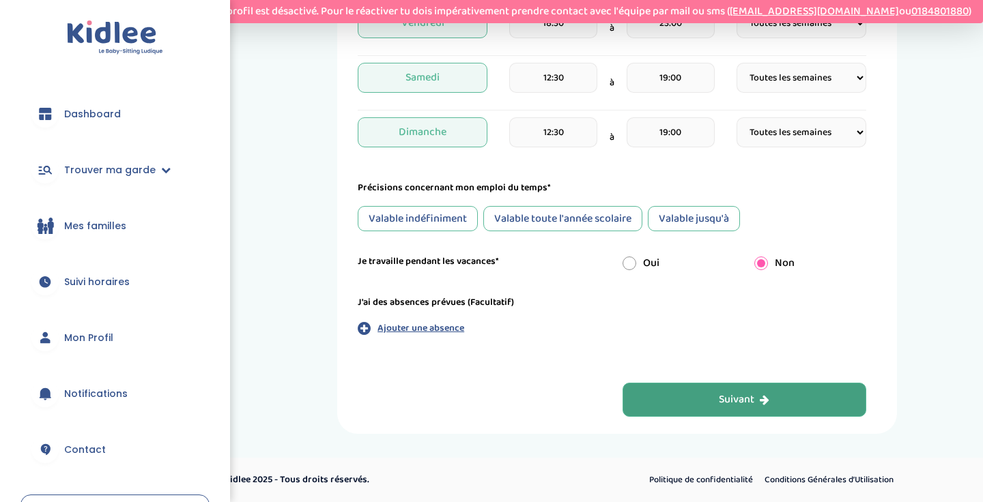
click at [684, 412] on button "Suivant" at bounding box center [745, 400] width 244 height 34
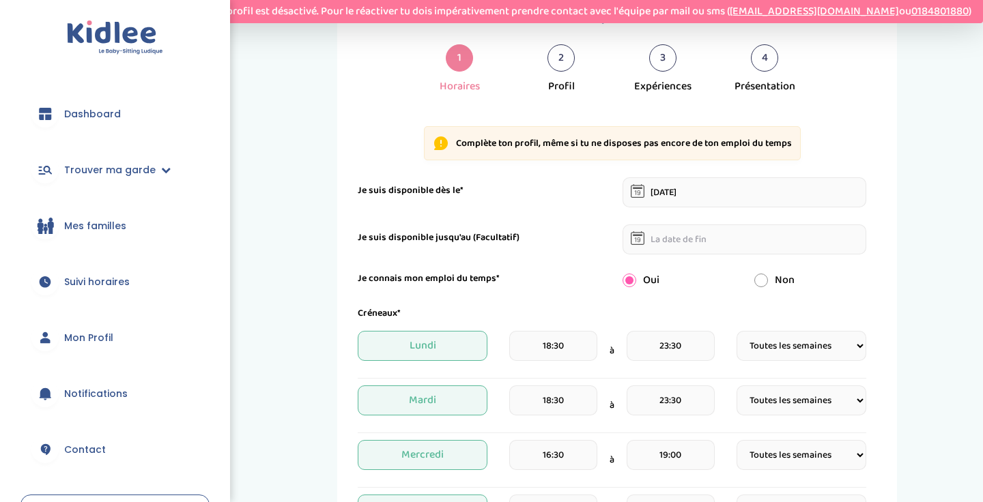
scroll to position [199, 0]
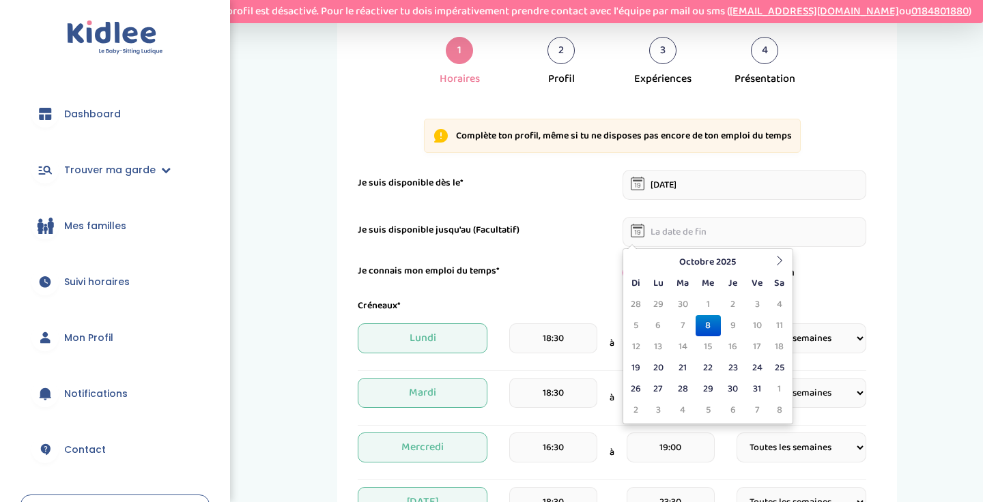
click at [669, 240] on input "text" at bounding box center [745, 232] width 244 height 30
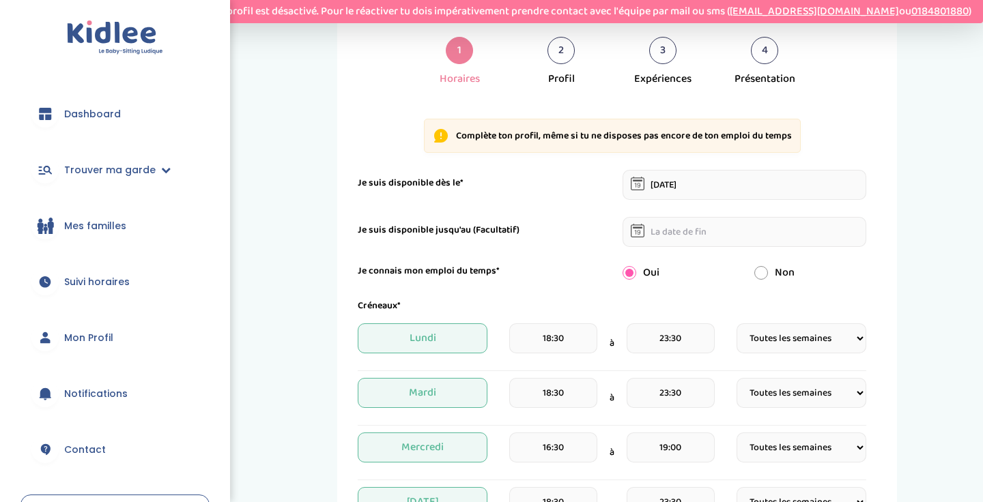
click at [861, 274] on div "Non" at bounding box center [810, 273] width 132 height 16
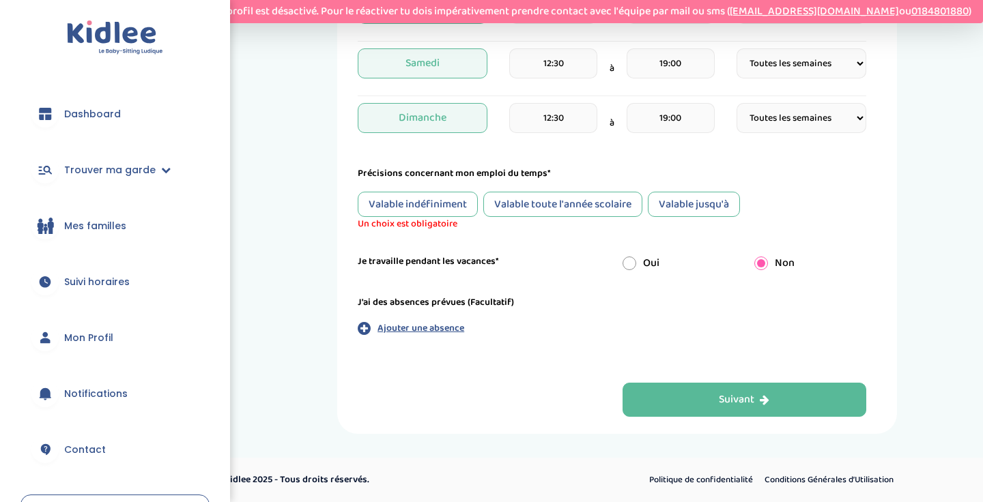
scroll to position [747, 0]
click at [705, 210] on div "Valable jusqu'à" at bounding box center [694, 204] width 92 height 25
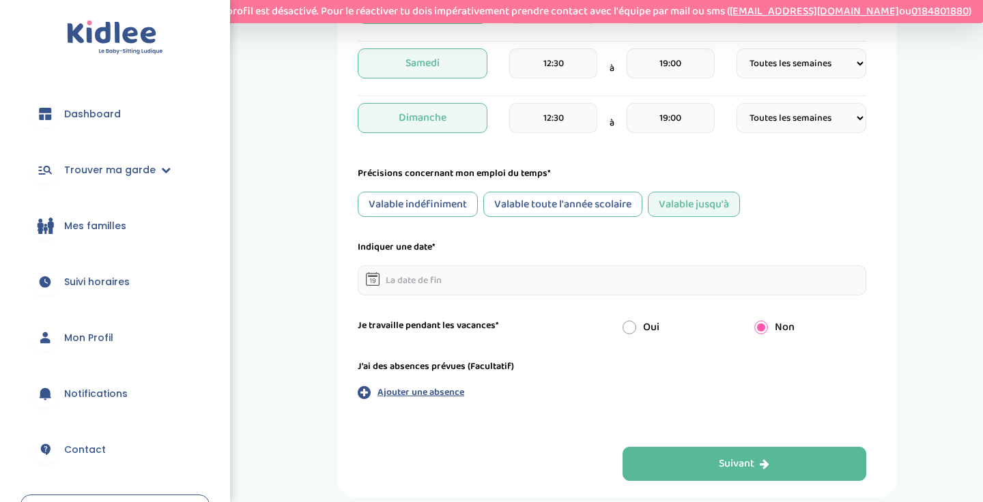
click at [440, 197] on div "Valable indéfiniment" at bounding box center [418, 204] width 120 height 25
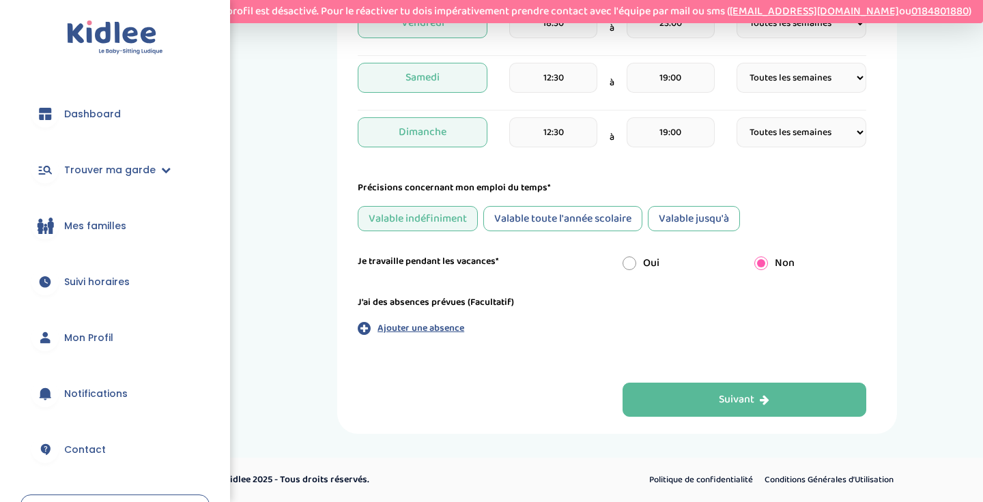
click at [532, 224] on div "Valable toute l'année scolaire" at bounding box center [562, 218] width 159 height 25
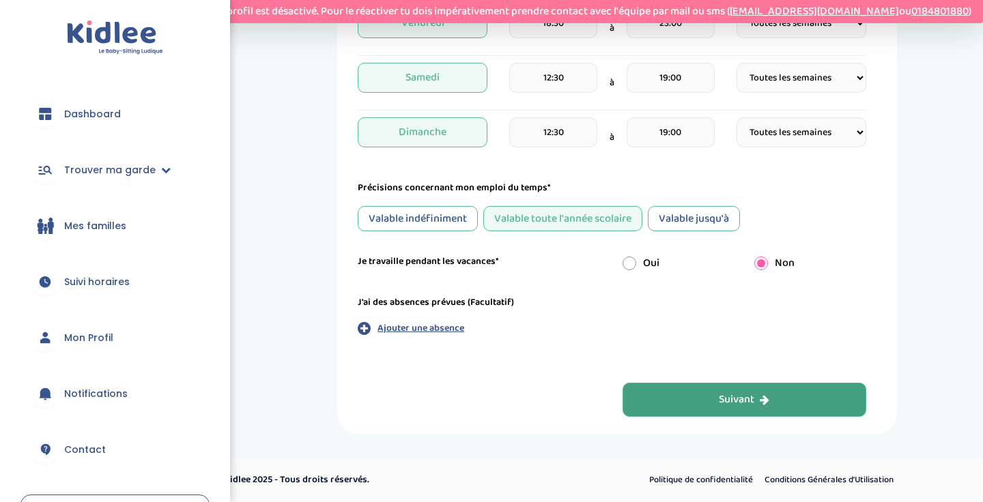
click at [674, 413] on button "Suivant" at bounding box center [745, 400] width 244 height 34
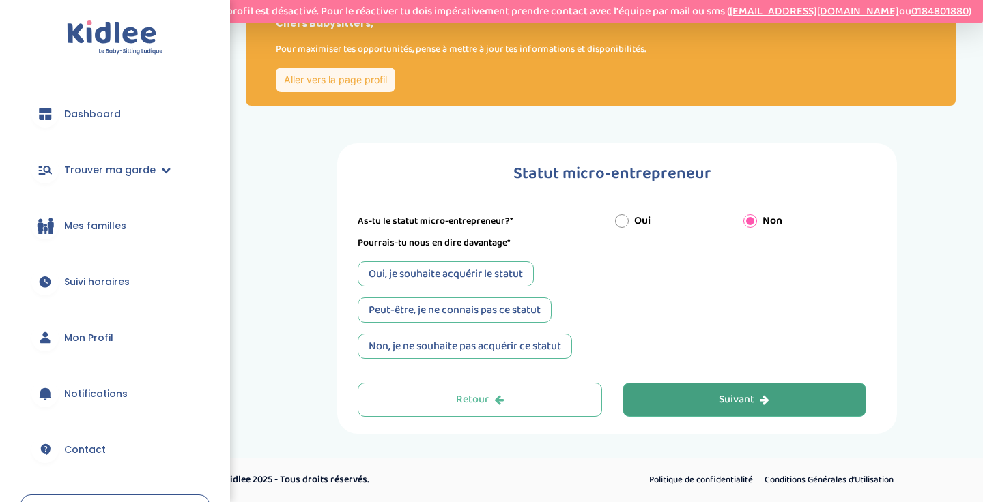
scroll to position [33, 0]
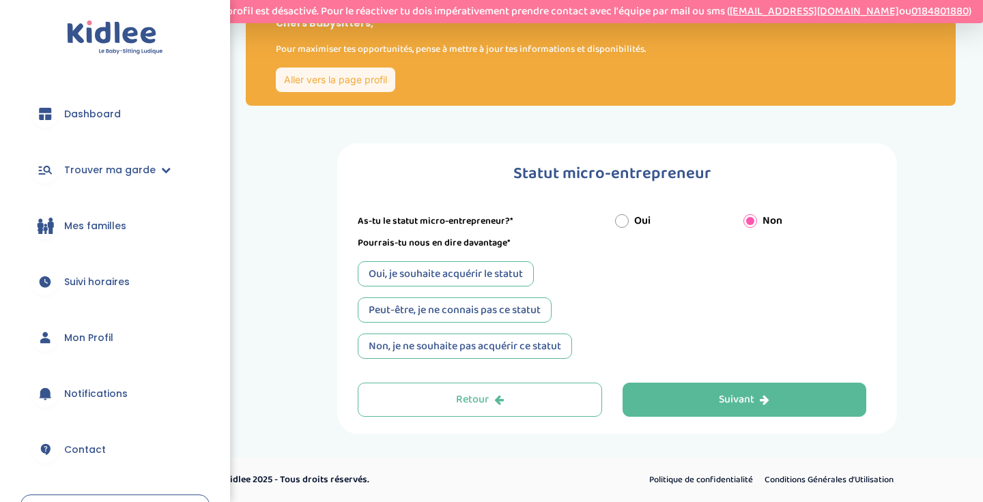
click at [491, 314] on div "Peut-être, je ne connais pas ce statut" at bounding box center [455, 310] width 194 height 25
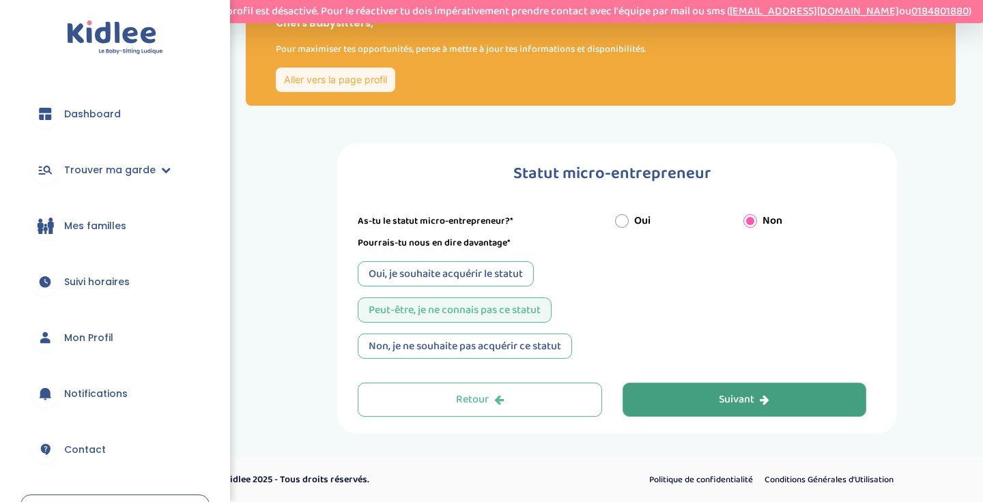
click at [684, 399] on button "Suivant" at bounding box center [745, 400] width 244 height 34
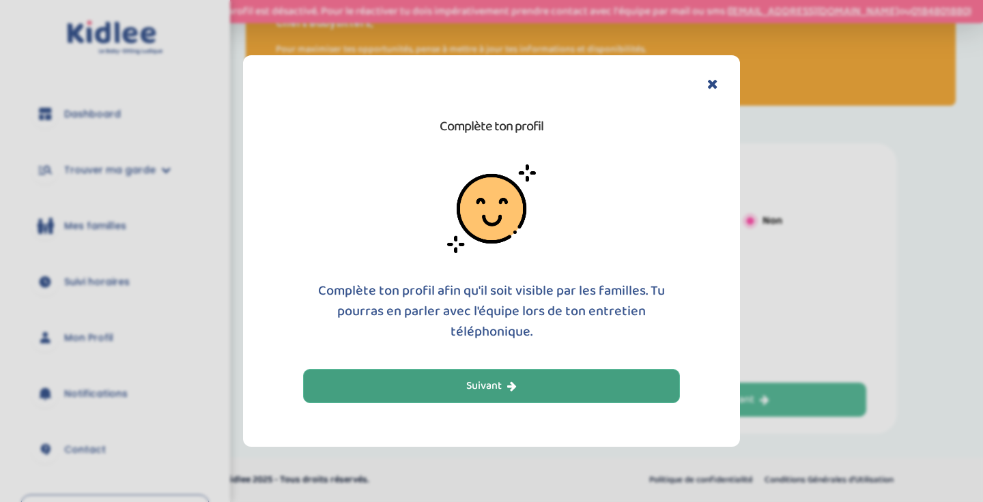
click at [621, 388] on button "Suivant" at bounding box center [491, 386] width 377 height 34
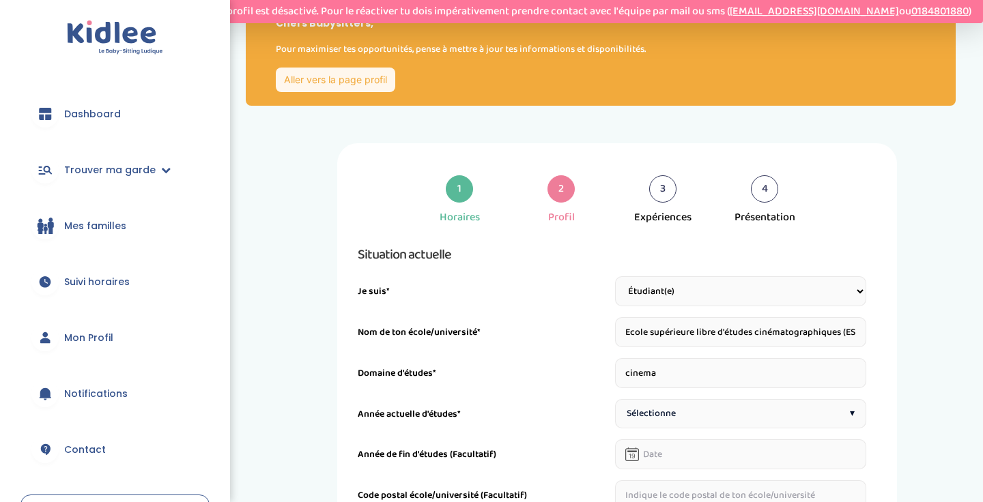
click at [826, 345] on input "Ecole supérieure libre d'études cinématographiques (ESEC) ESEC" at bounding box center [741, 332] width 252 height 30
click at [877, 354] on div "1 Horaires 2 Profil 3 Expériences 4 Présentation Indique nous ta situation admi…" at bounding box center [617, 364] width 560 height 442
click at [855, 335] on input "Ecole supérieure libre d'études cinématographiques (ESEC) ESEC" at bounding box center [741, 332] width 252 height 30
click at [893, 354] on div "1 Horaires 2 Profil 3 Expériences 4 Présentation Indique nous ta situation admi…" at bounding box center [617, 364] width 560 height 442
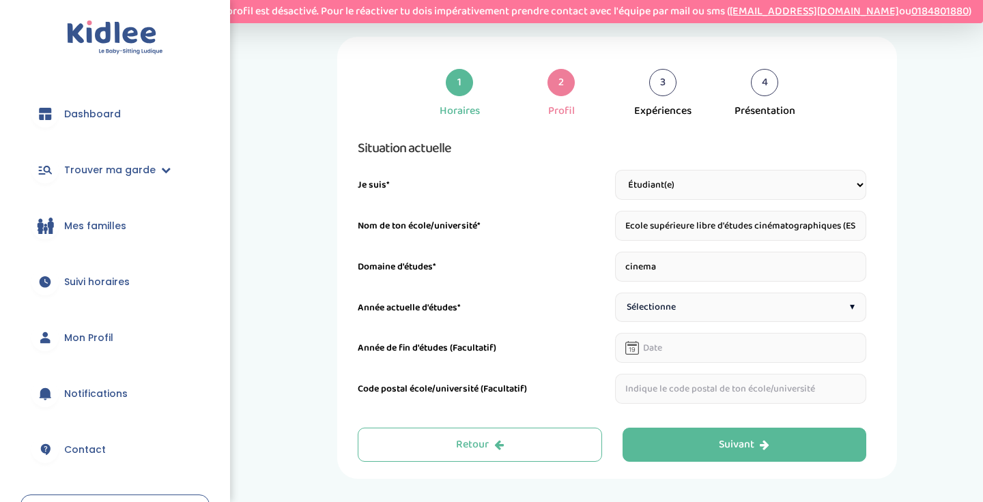
scroll to position [152, 0]
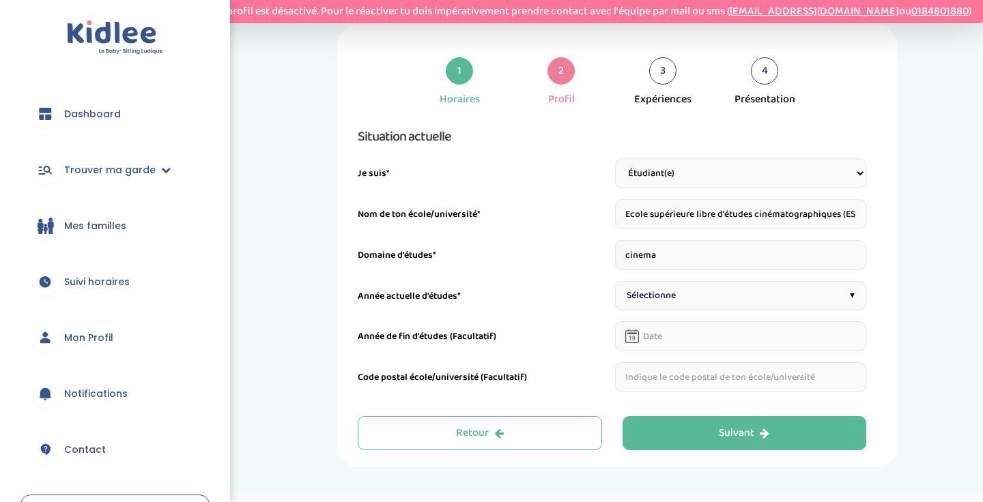
click at [744, 316] on div "Situation actuelle Je suis* Étudiant(e) Salarié Professionnel(le) de la petite …" at bounding box center [612, 259] width 509 height 267
click at [743, 304] on div "Sélectionne ▾" at bounding box center [741, 295] width 252 height 29
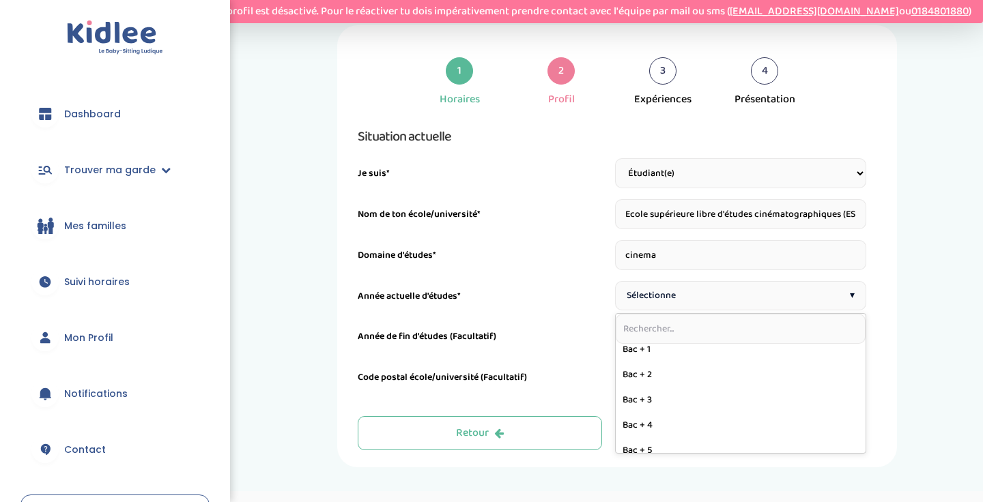
scroll to position [217, 0]
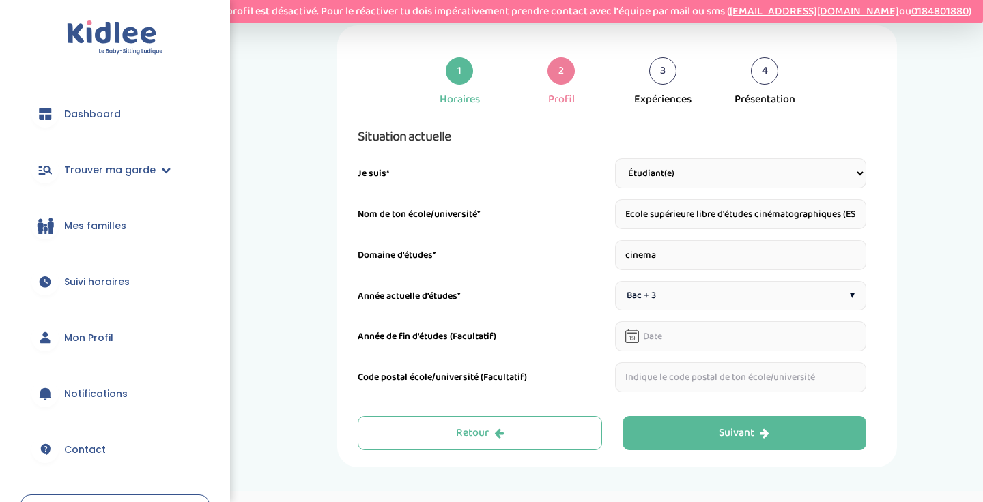
click at [664, 347] on input "text" at bounding box center [741, 337] width 252 height 30
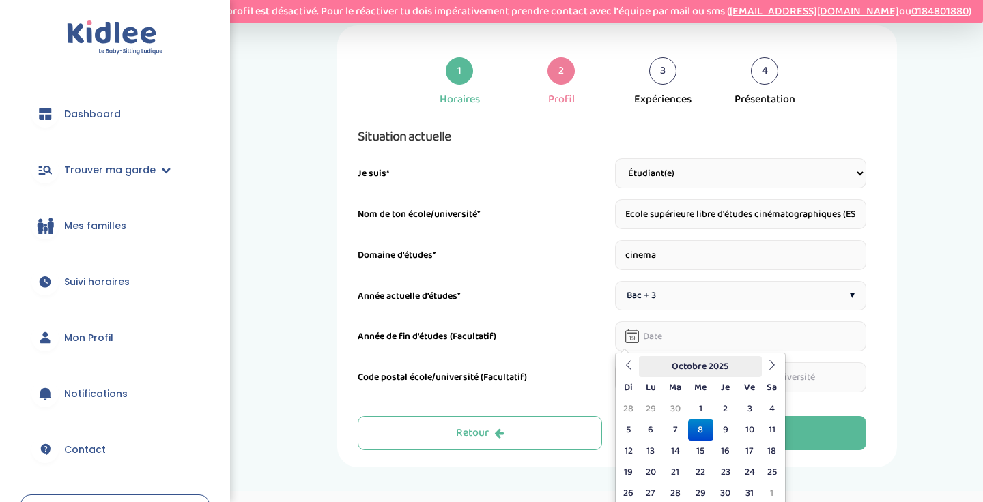
click at [757, 366] on th "Octobre 2025" at bounding box center [700, 366] width 123 height 21
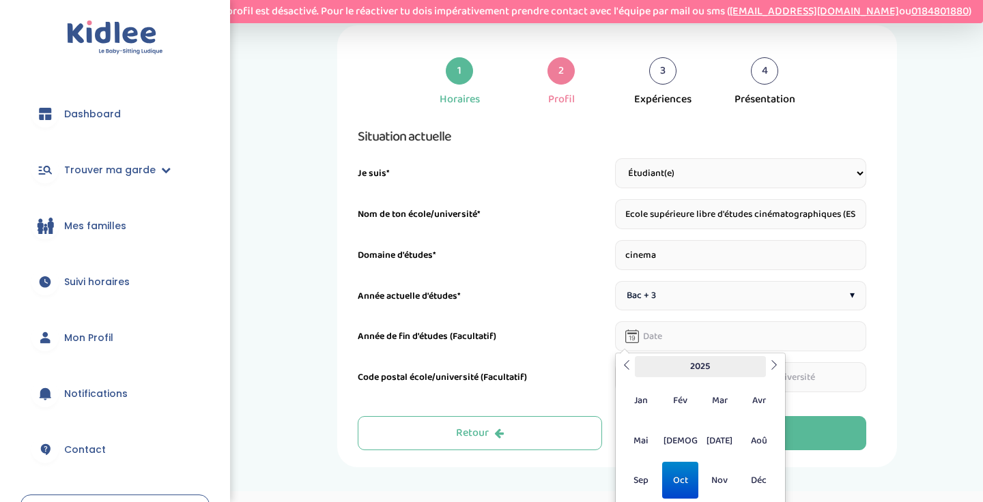
click at [760, 366] on th "2025" at bounding box center [700, 366] width 131 height 21
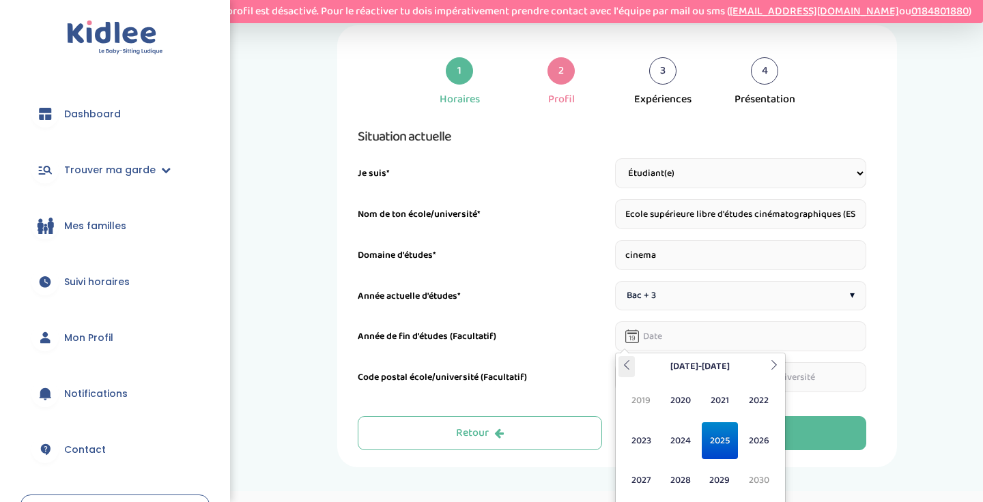
click at [623, 361] on icon at bounding box center [627, 365] width 10 height 10
click at [766, 371] on th at bounding box center [774, 366] width 16 height 21
click at [728, 437] on span "2025" at bounding box center [720, 441] width 36 height 37
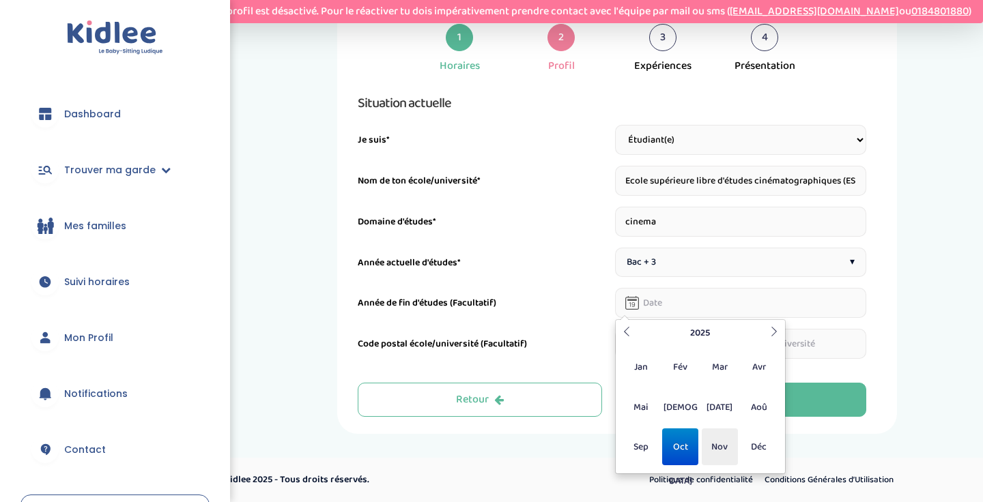
scroll to position [185, 0]
click at [763, 333] on th "2025" at bounding box center [700, 333] width 131 height 21
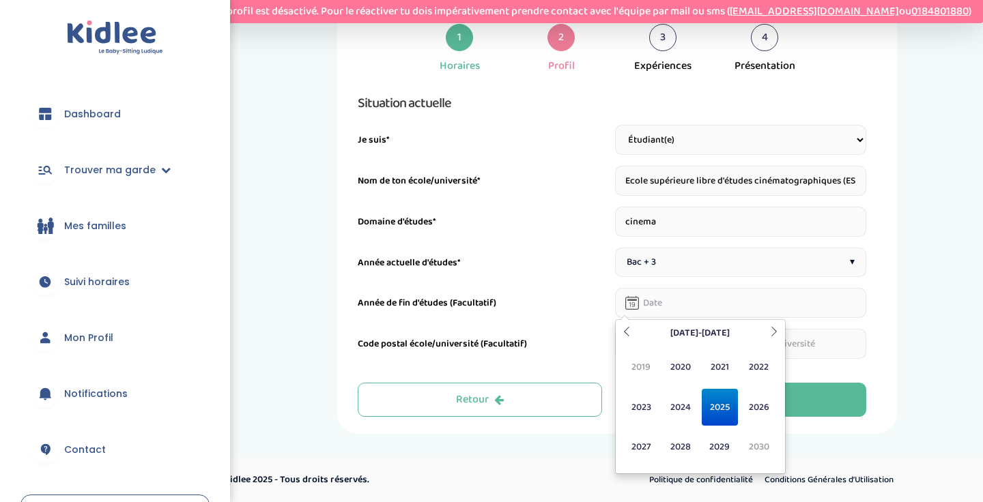
click at [617, 335] on div "[DATE] Di Lu Ma Me Je Ve Sa 28 29 30 1 2 3 4 5 6 7 8 9 10 11 12 13 14 15 16 17 …" at bounding box center [700, 396] width 171 height 155
click at [721, 416] on span "2025" at bounding box center [720, 407] width 36 height 37
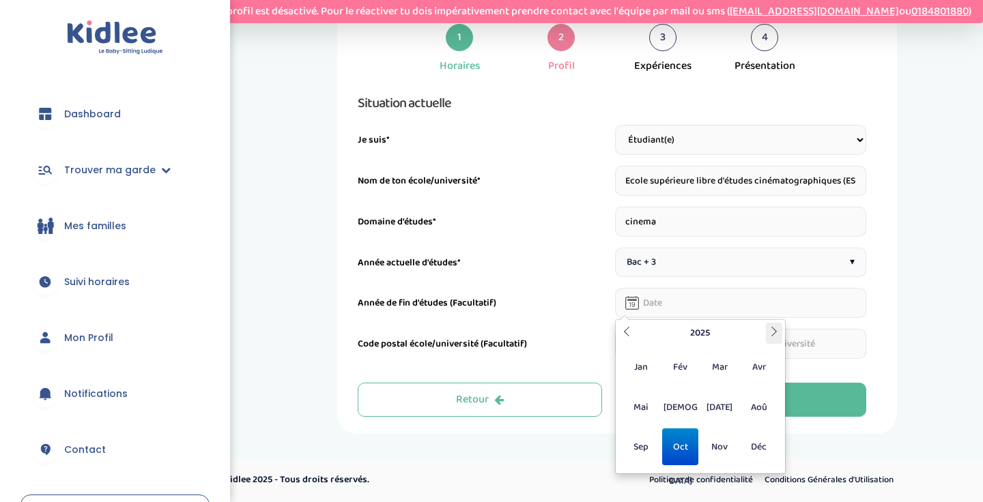
click at [767, 337] on th at bounding box center [774, 333] width 16 height 21
click at [782, 326] on div "[DATE] Di Lu Ma Me Je Ve Sa 27 28 29 30 1 2 3 4 5 6 7 8 9 10 11 12 13 14 15 16 …" at bounding box center [700, 396] width 171 height 155
click at [763, 410] on span "Aoû" at bounding box center [759, 407] width 36 height 37
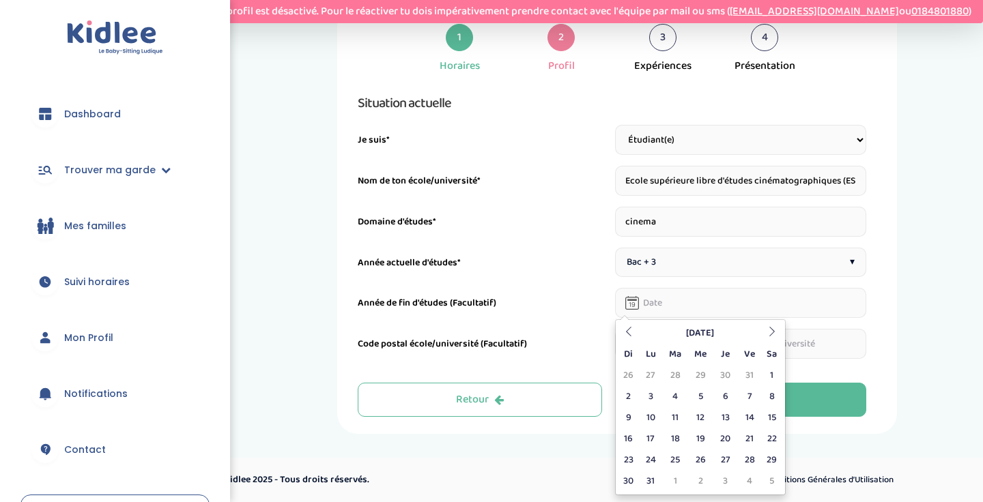
click at [911, 361] on div "1 Horaires 2 Profil 3 Expériences 4 Présentation Indique nous ta situation admi…" at bounding box center [616, 213] width 711 height 442
click at [810, 309] on input "text" at bounding box center [741, 303] width 252 height 30
click at [768, 371] on td "1" at bounding box center [772, 375] width 20 height 21
type input "[DATE]"
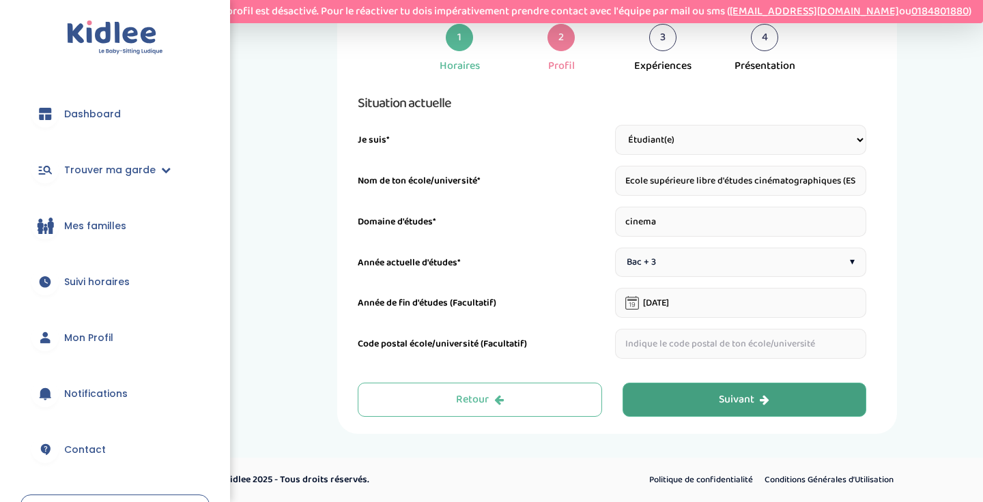
click at [770, 405] on button "Suivant" at bounding box center [745, 400] width 244 height 34
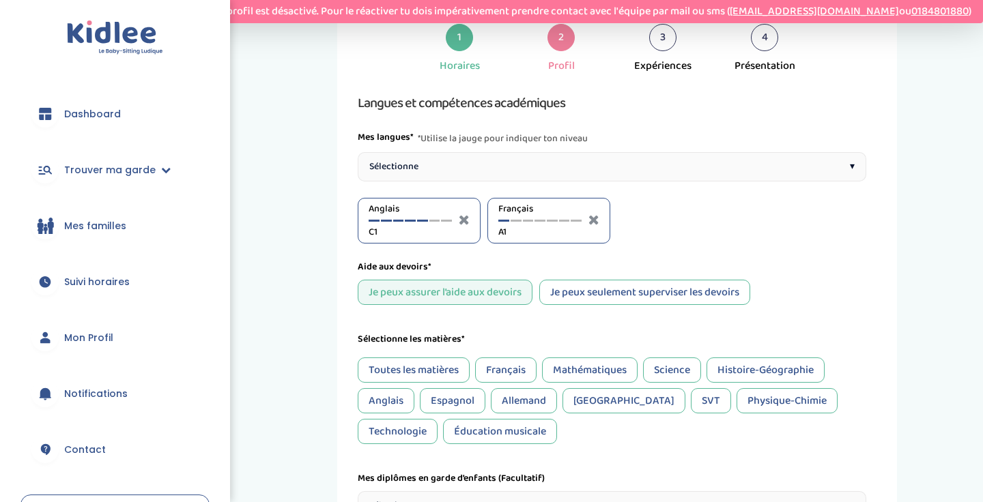
click at [481, 179] on div "Sélectionne ▾" at bounding box center [612, 166] width 509 height 29
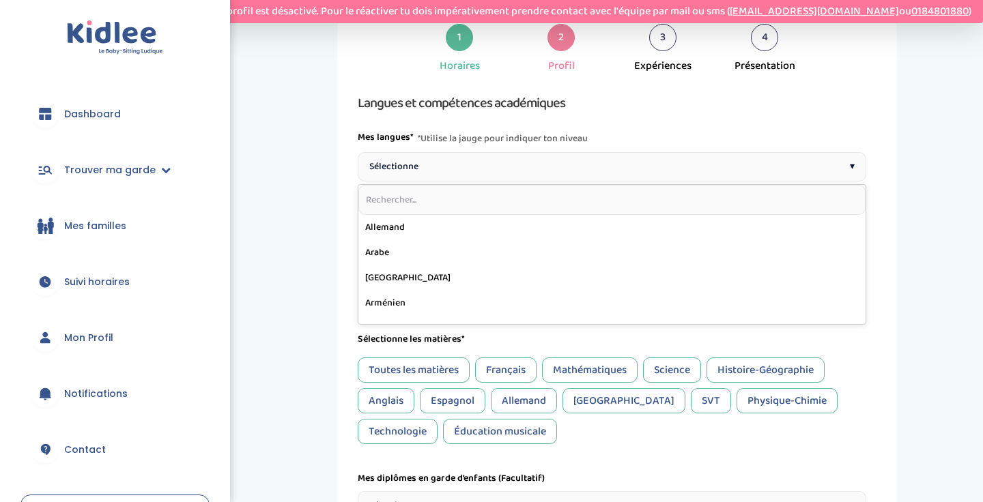
click at [461, 203] on input "text" at bounding box center [611, 200] width 507 height 30
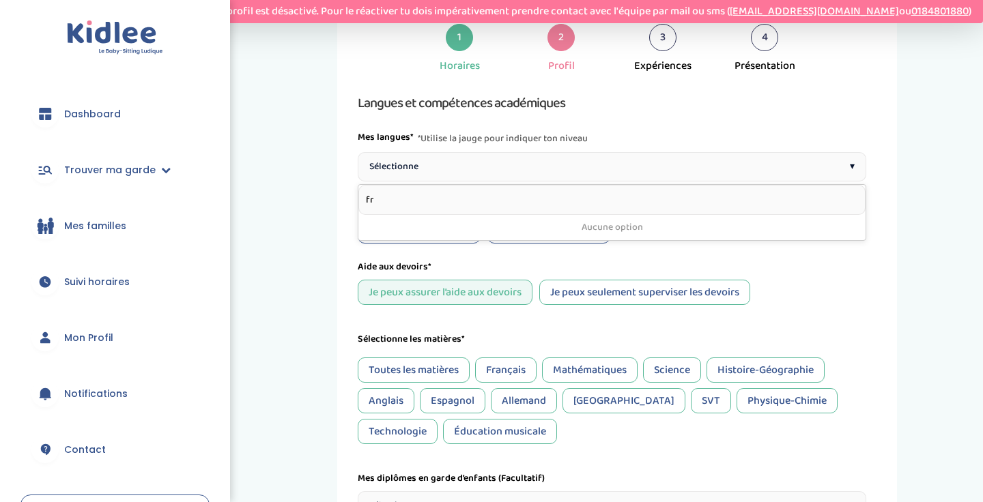
type input "f"
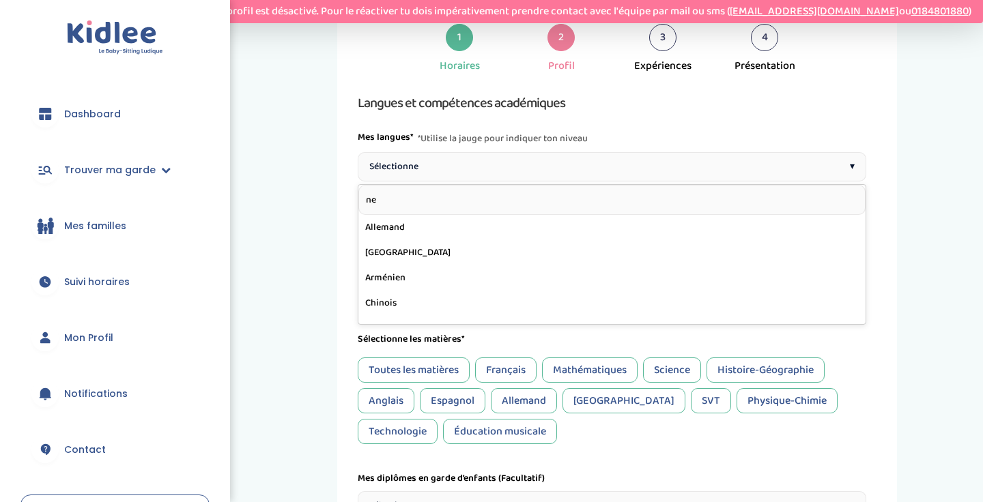
type input "nee"
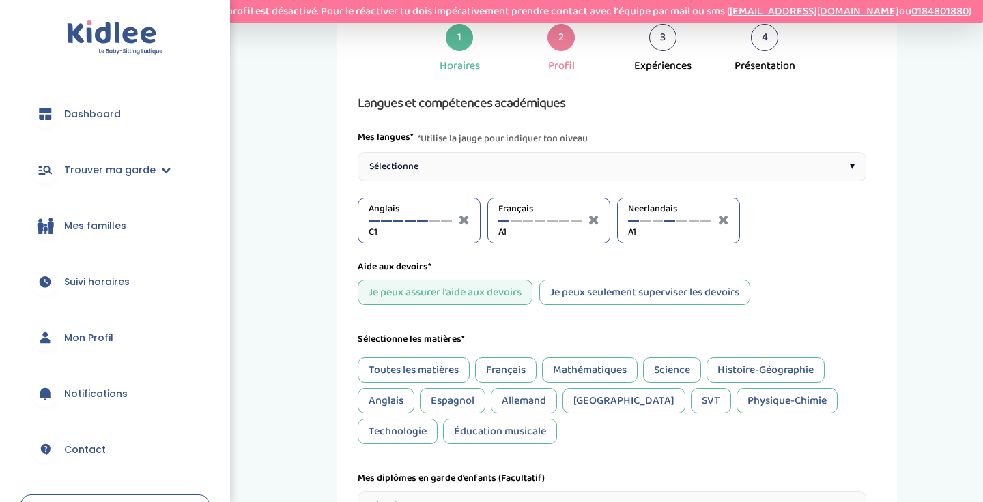
click at [672, 220] on div at bounding box center [669, 221] width 11 height 2
click at [685, 220] on div at bounding box center [681, 221] width 11 height 2
click at [673, 221] on div at bounding box center [669, 221] width 11 height 2
click at [579, 221] on div at bounding box center [576, 221] width 11 height 2
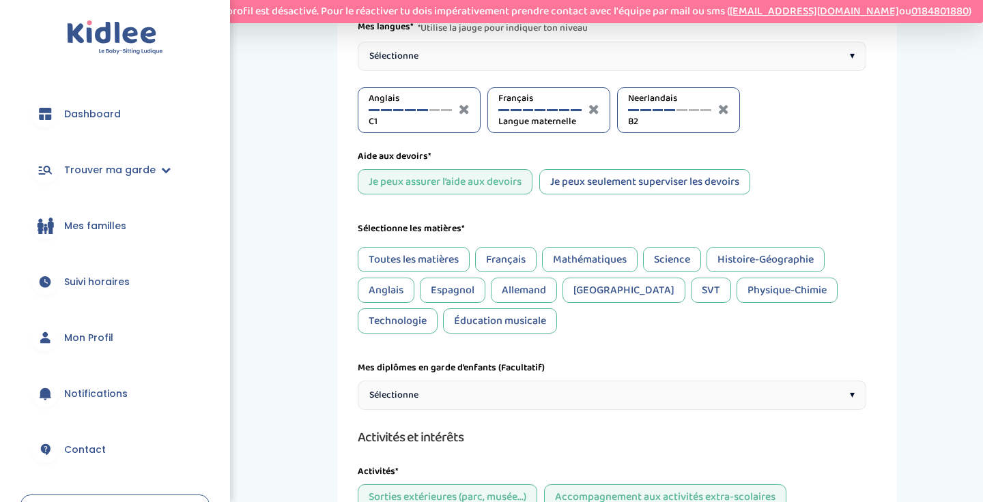
scroll to position [298, 0]
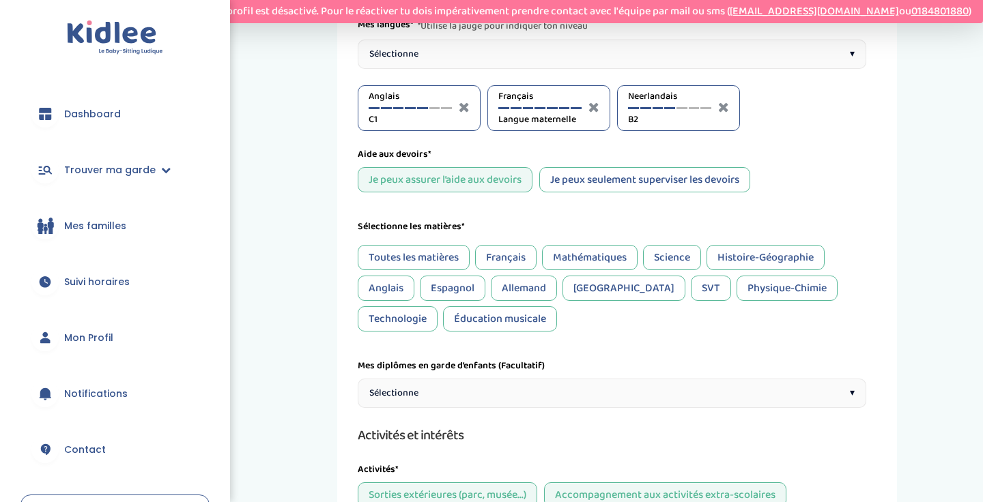
click at [512, 260] on div "Français" at bounding box center [505, 257] width 61 height 25
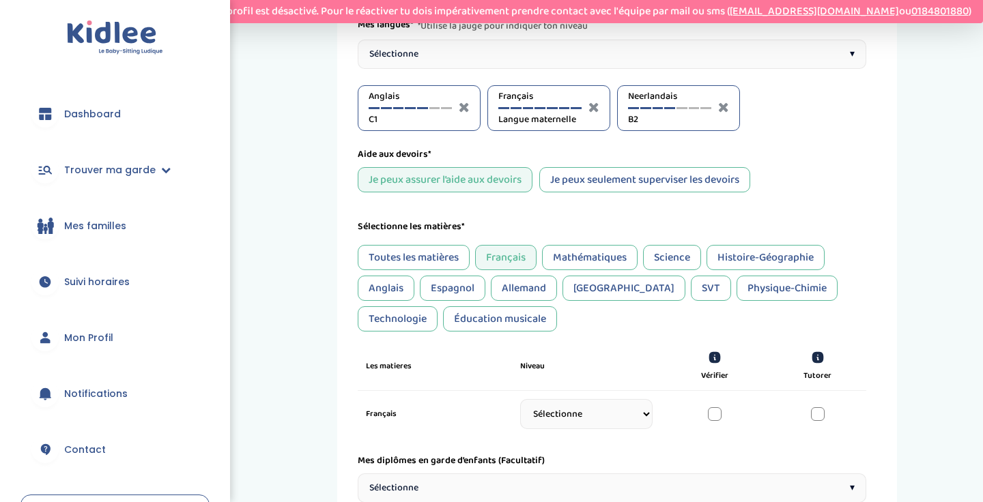
click at [757, 263] on div "Histoire-Géographie" at bounding box center [766, 257] width 118 height 25
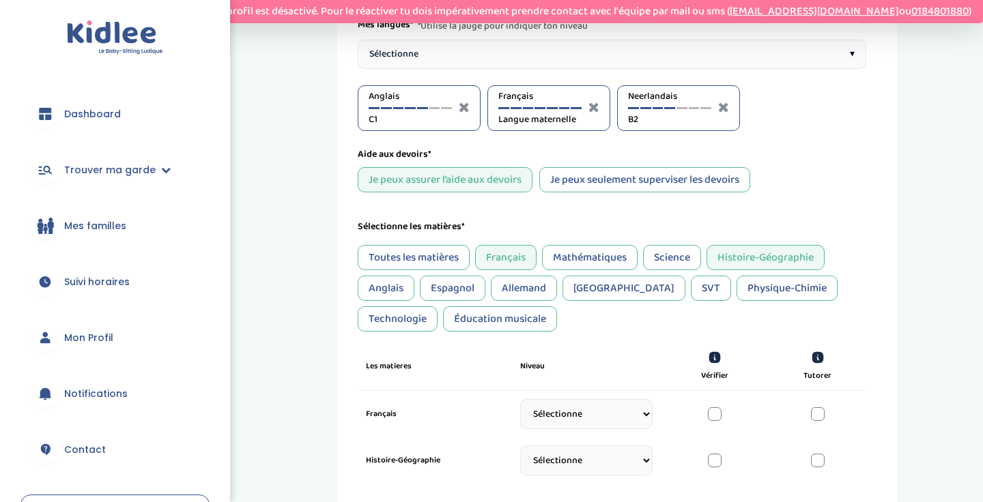
click at [389, 295] on div "Anglais" at bounding box center [386, 288] width 57 height 25
click at [466, 292] on div "Espagnol" at bounding box center [453, 288] width 66 height 25
click at [691, 287] on div "SVT" at bounding box center [711, 288] width 40 height 25
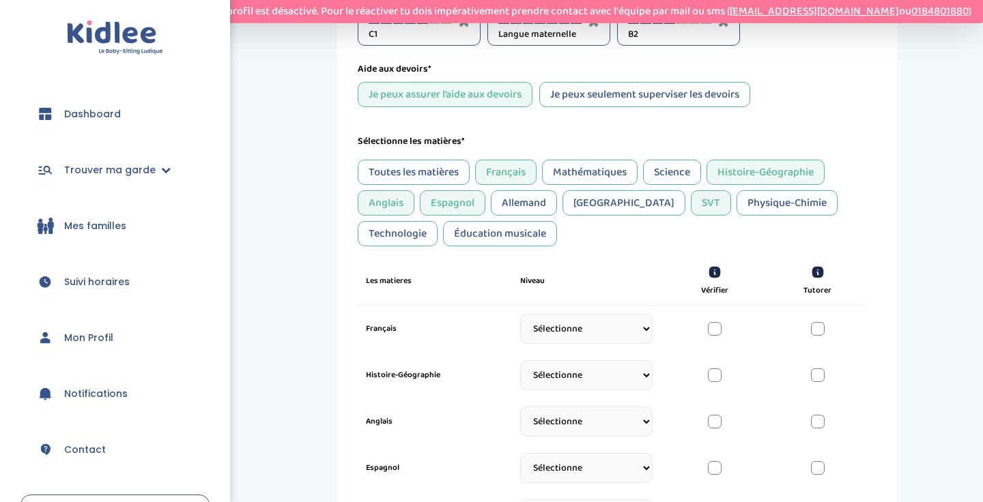
scroll to position [487, 0]
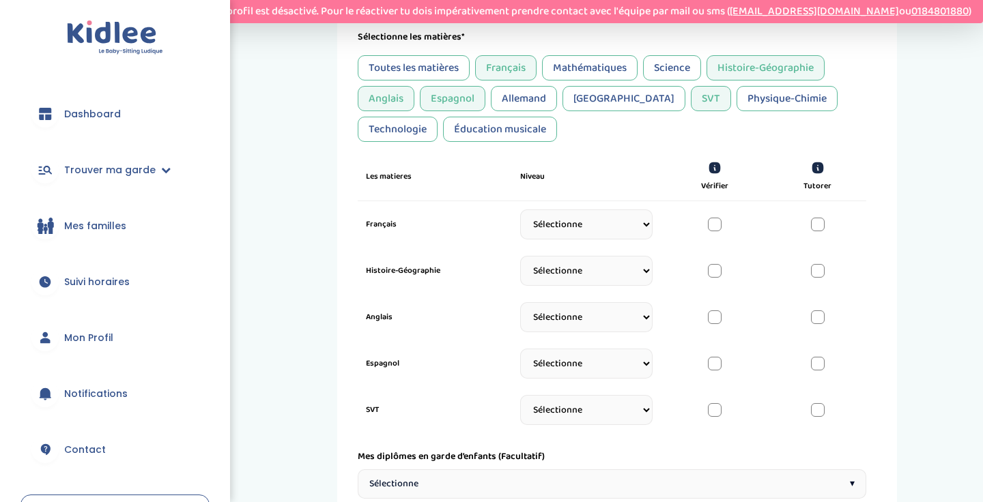
select select "Terminale"
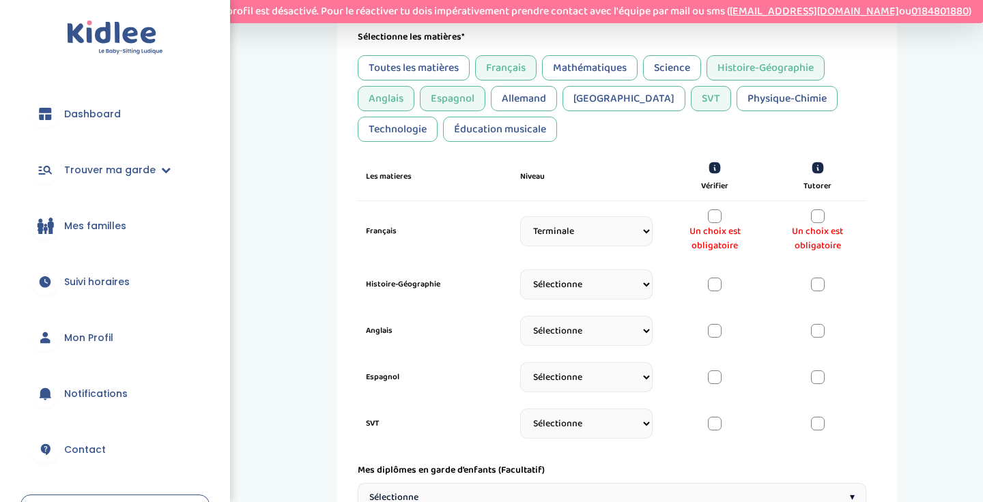
select select "Terminale"
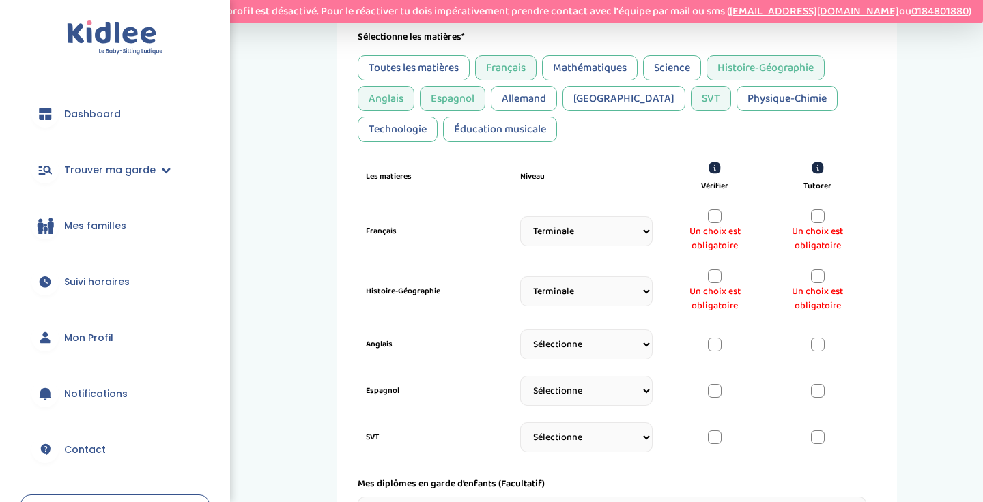
scroll to position [539, 0]
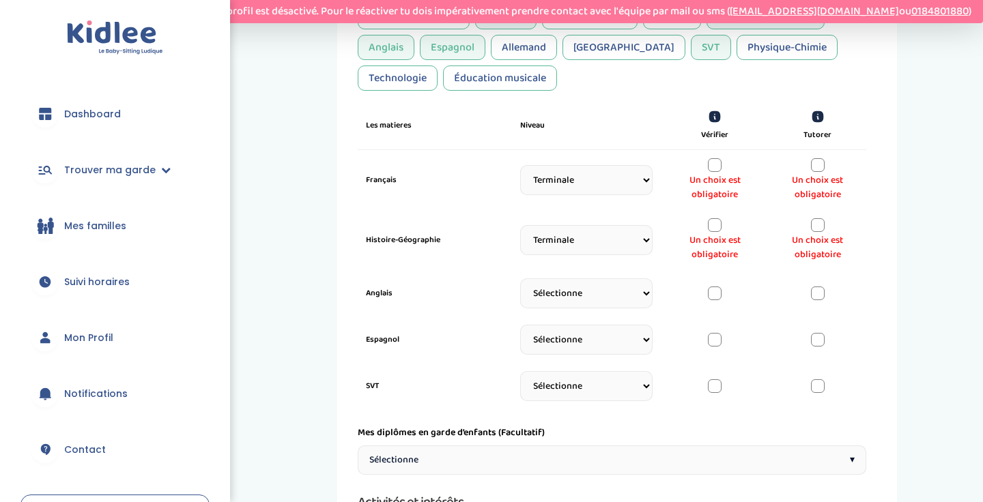
click at [715, 163] on div at bounding box center [715, 165] width 14 height 14
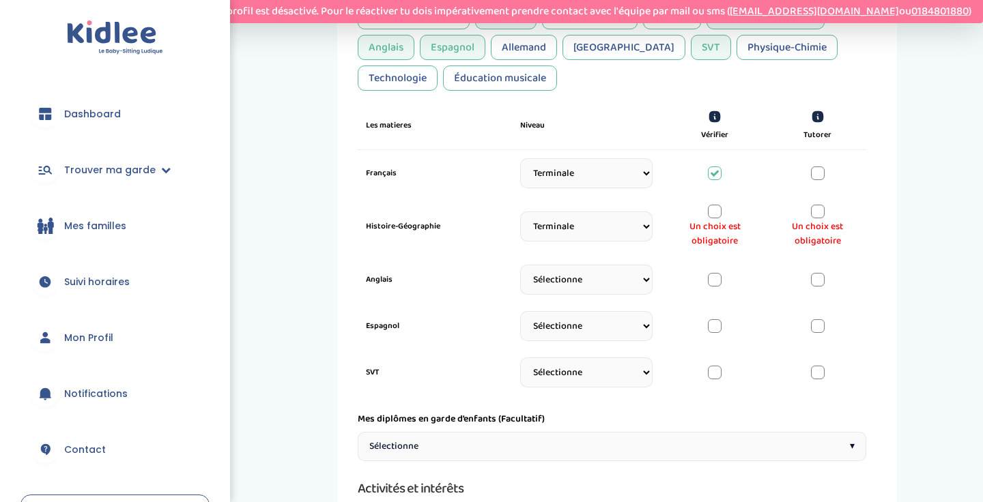
click at [715, 197] on div "Histoire-Géographie Sélectionne CP [DATE] [DATE] CM1 CM2 6eme 5eme 4eme 3eme Se…" at bounding box center [612, 227] width 509 height 60
click at [715, 216] on div at bounding box center [715, 212] width 14 height 14
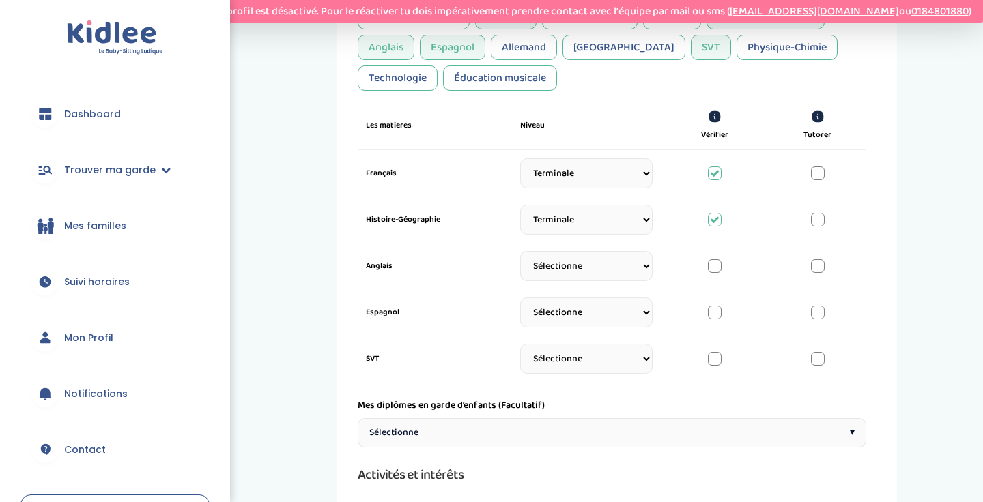
select select "Terminale"
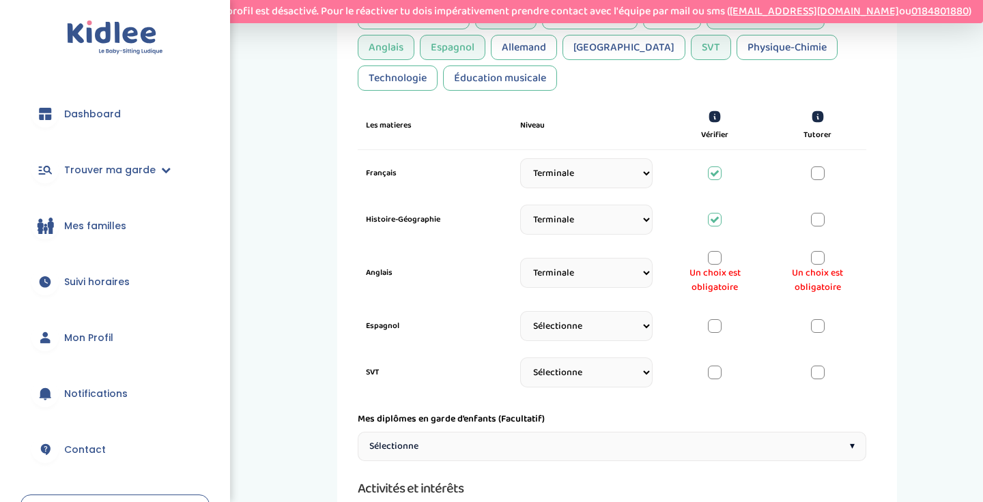
click at [710, 259] on div at bounding box center [715, 258] width 14 height 14
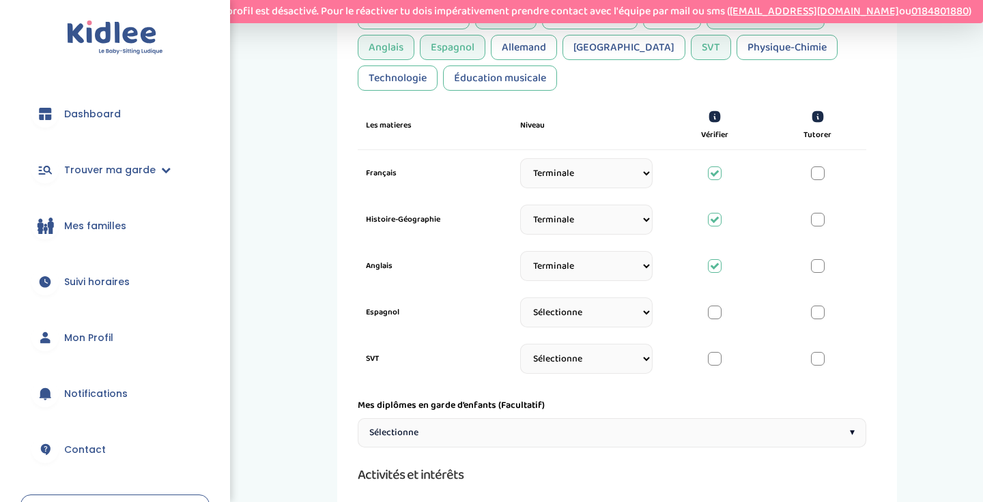
select select "Terminale"
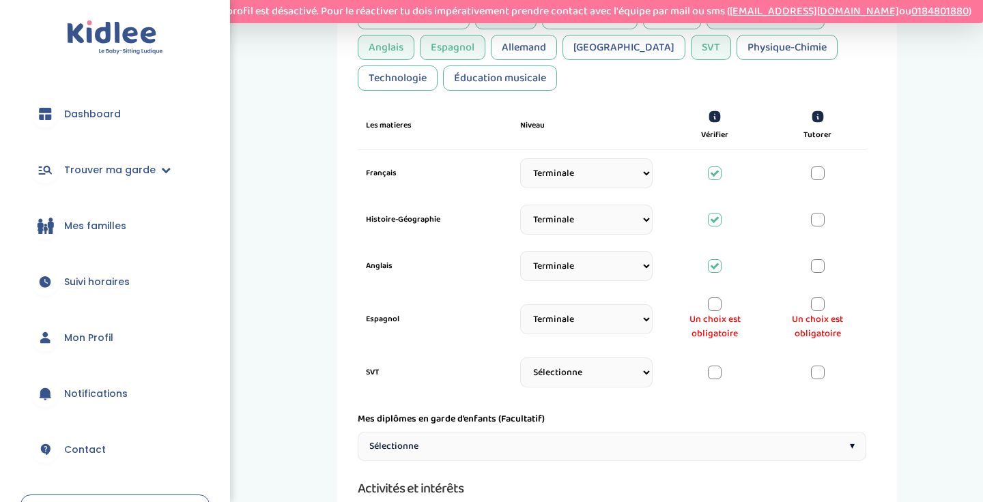
click at [813, 308] on div at bounding box center [818, 305] width 14 height 14
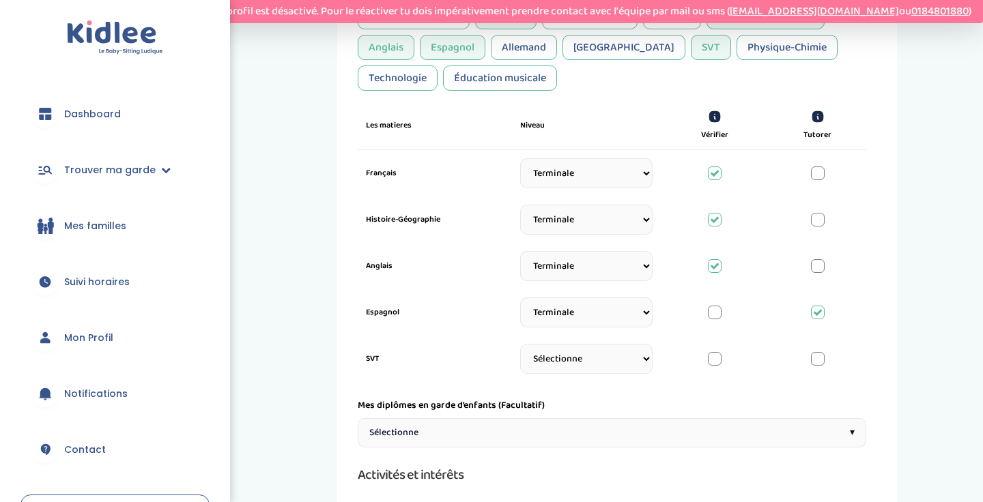
select select "Seconde"
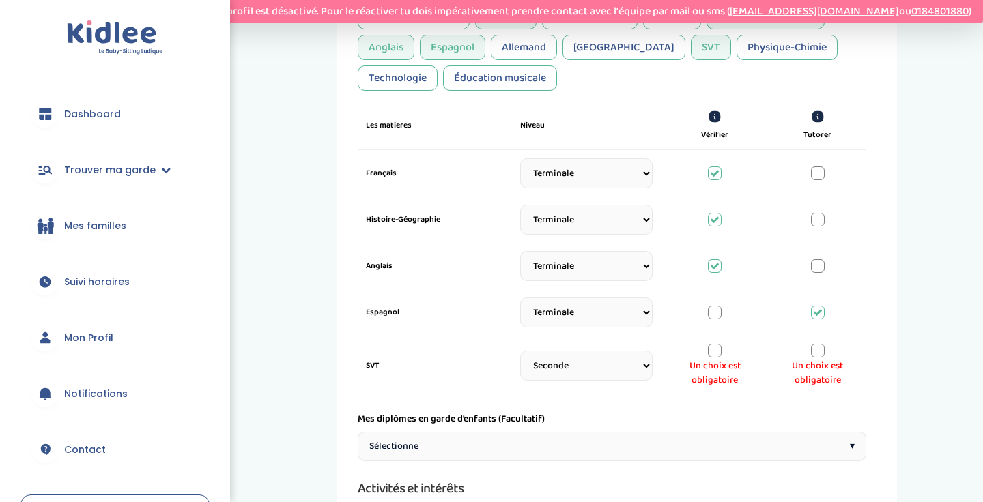
click at [817, 352] on div at bounding box center [818, 351] width 14 height 14
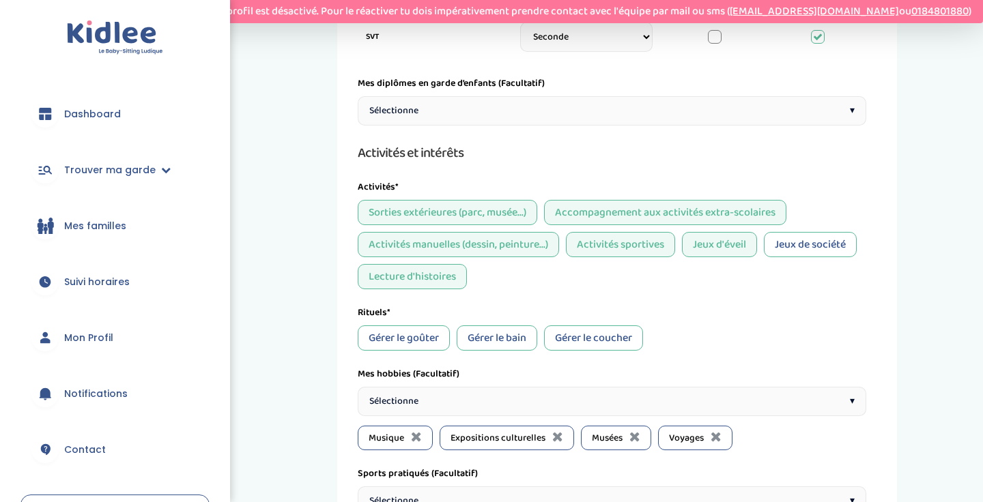
scroll to position [861, 0]
click at [825, 230] on div "Sorties extérieures (parc, musée...) Accompagnement aux activités extra-scolair…" at bounding box center [612, 243] width 509 height 89
click at [823, 240] on div "Jeux de société" at bounding box center [810, 243] width 93 height 25
click at [427, 337] on div "Gérer le goûter" at bounding box center [404, 337] width 92 height 25
click at [528, 338] on div "Gérer le bain" at bounding box center [497, 337] width 81 height 25
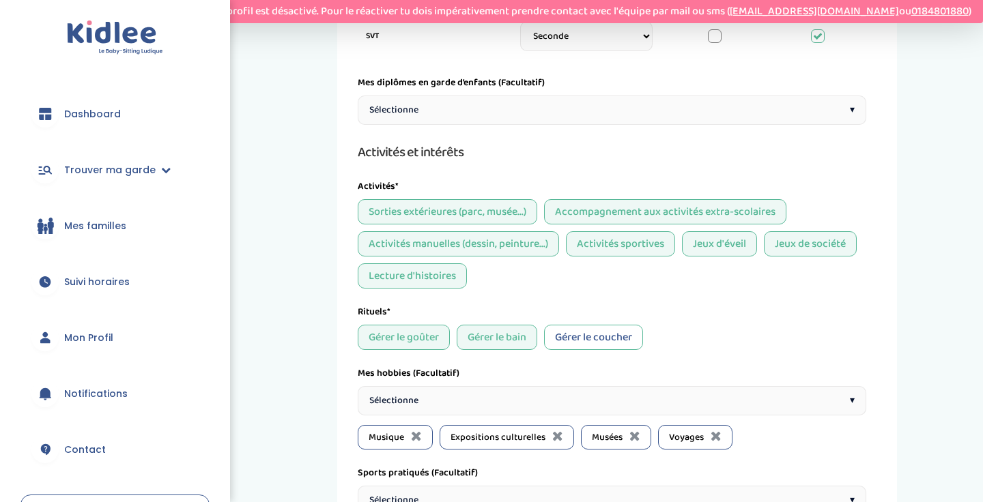
click at [605, 343] on div "Gérer le coucher" at bounding box center [593, 337] width 99 height 25
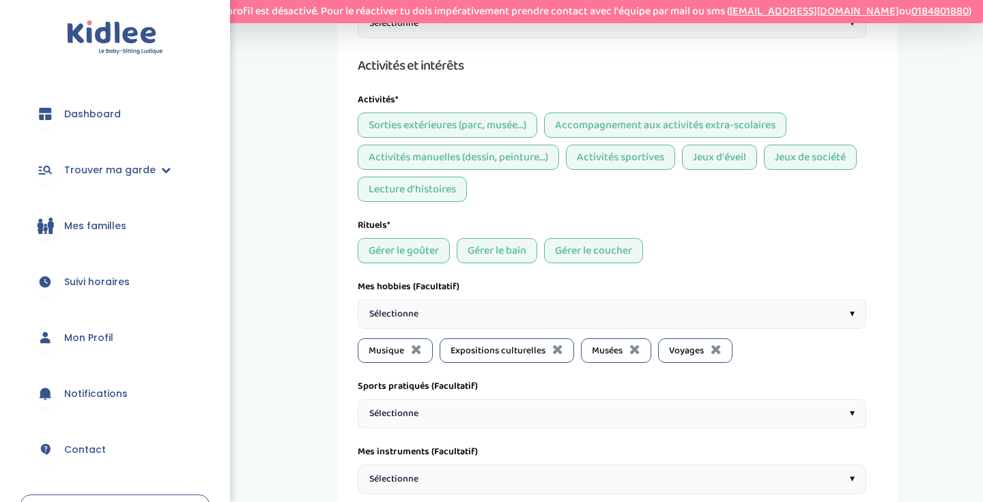
scroll to position [949, 0]
click at [477, 319] on div "Sélectionne ▾" at bounding box center [612, 313] width 509 height 29
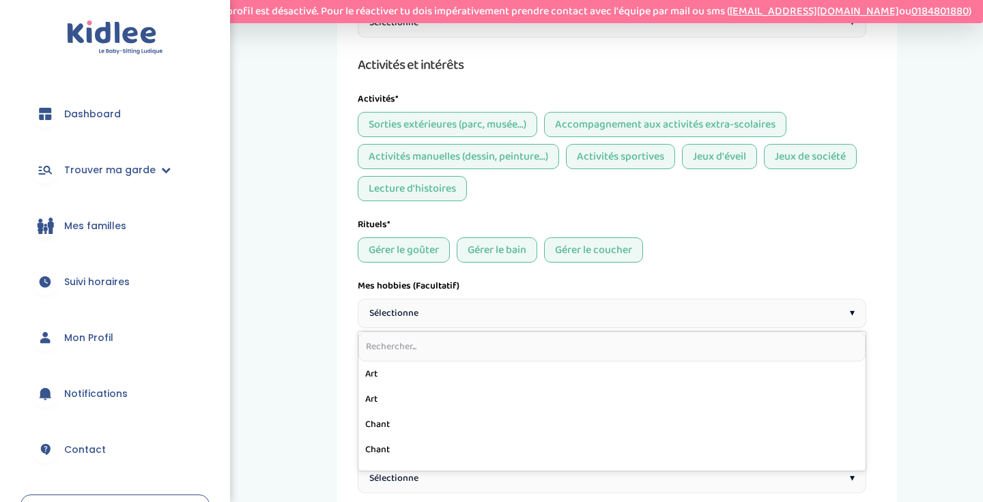
scroll to position [953, 0]
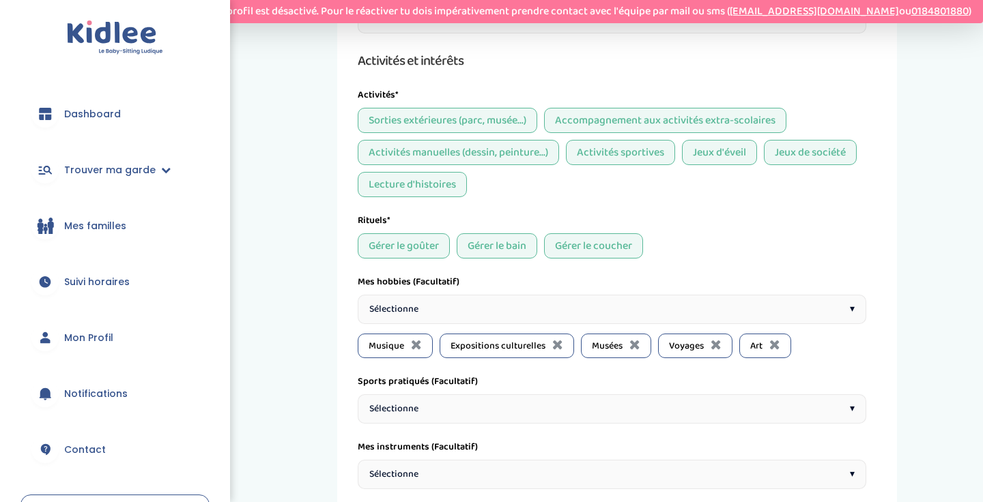
click at [788, 317] on div "Sélectionne ▾" at bounding box center [612, 309] width 509 height 29
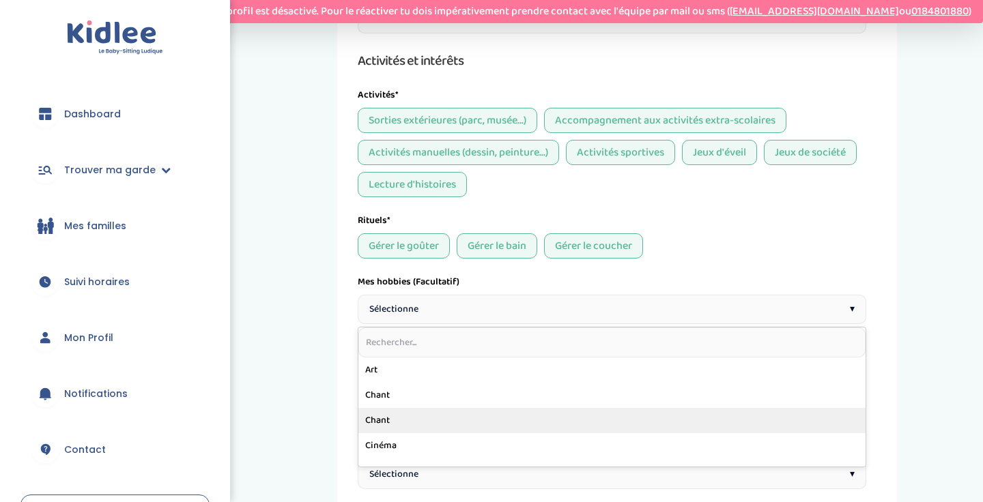
scroll to position [29, 0]
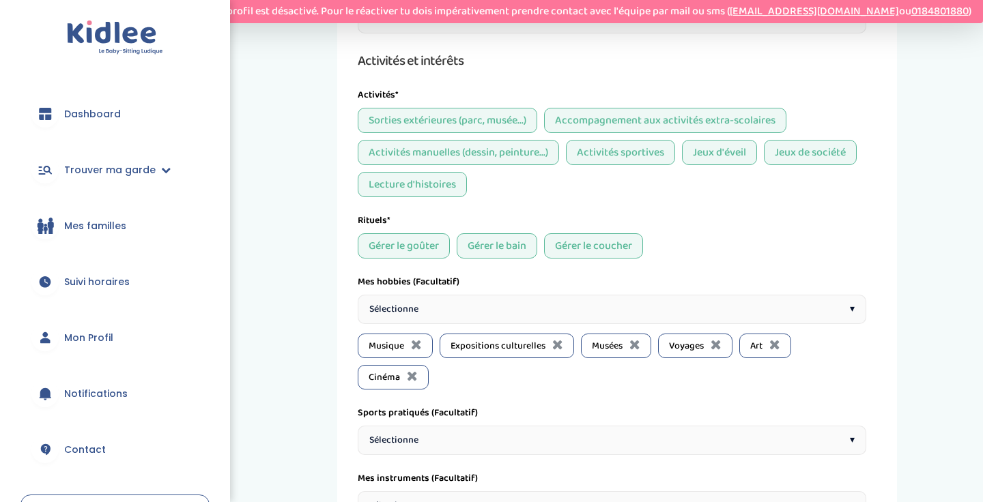
click at [761, 317] on div "Sélectionne ▾" at bounding box center [612, 309] width 509 height 29
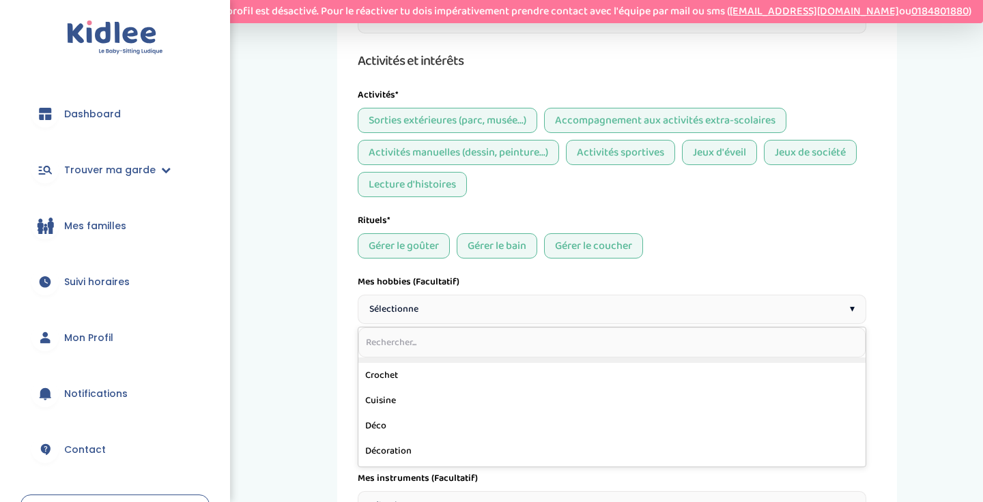
scroll to position [199, 0]
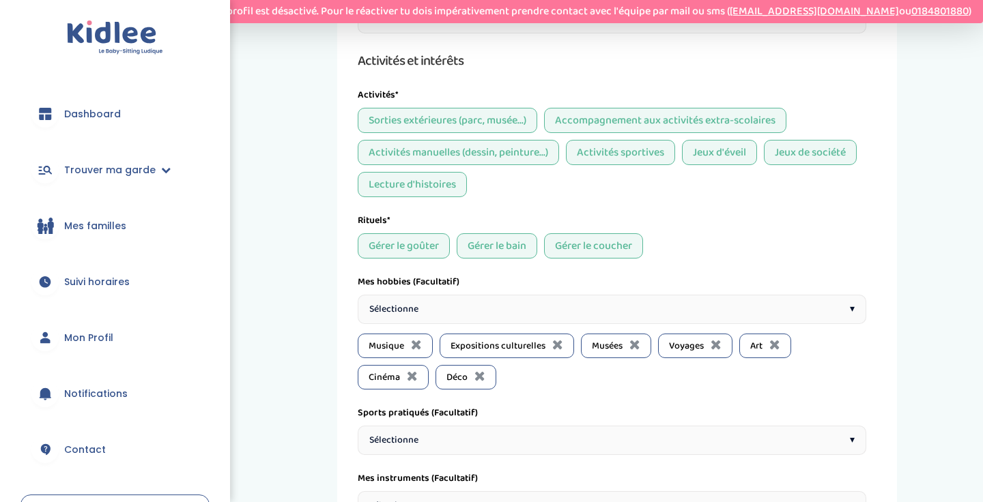
click at [805, 302] on div "Sélectionne ▾" at bounding box center [612, 309] width 509 height 29
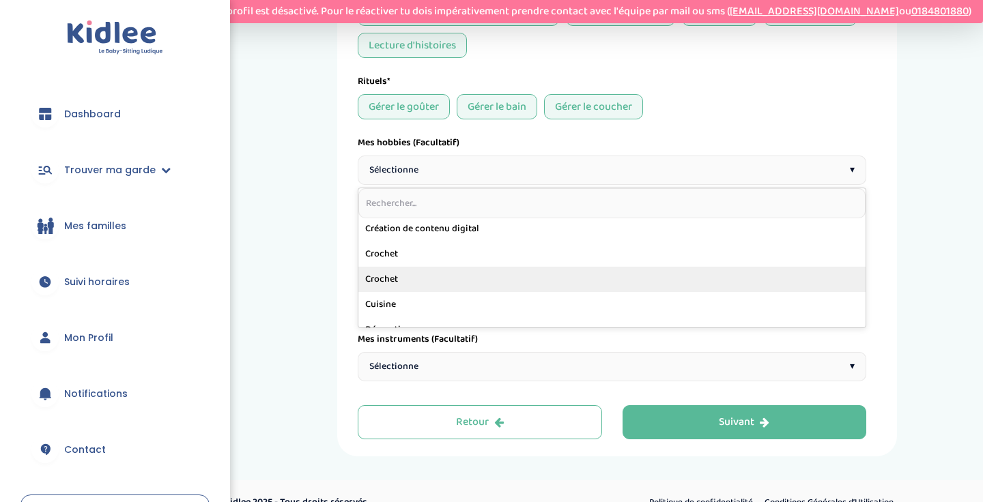
scroll to position [180, 0]
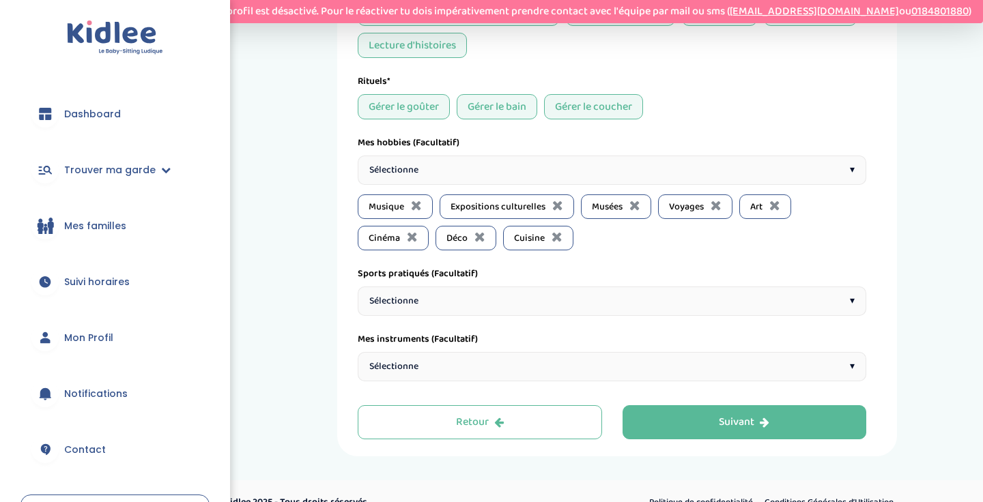
click at [814, 175] on div "Sélectionne ▾" at bounding box center [612, 170] width 509 height 29
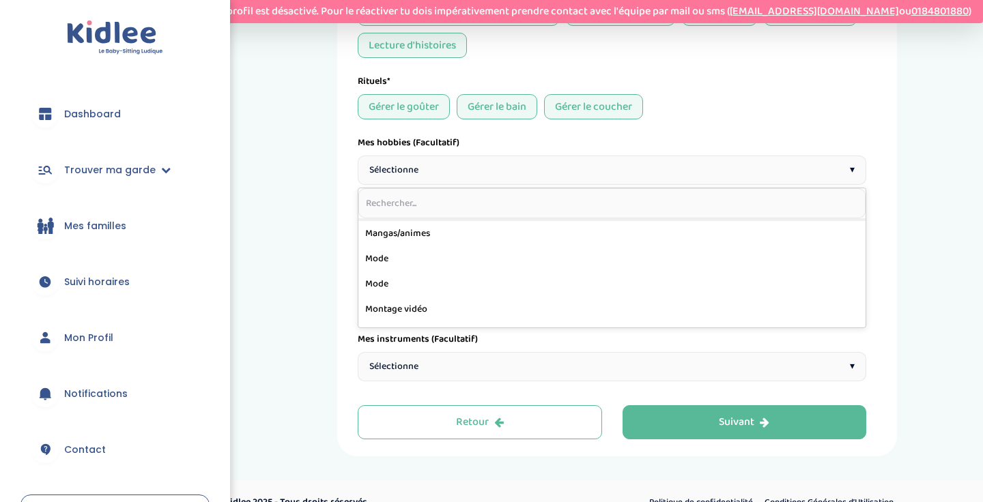
scroll to position [440, 0]
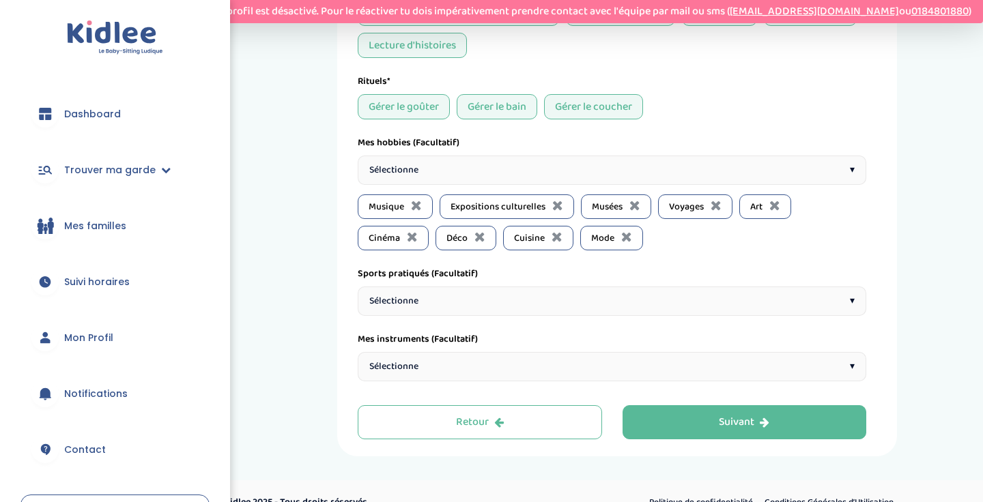
click at [831, 175] on div "Sélectionne ▾" at bounding box center [612, 170] width 509 height 29
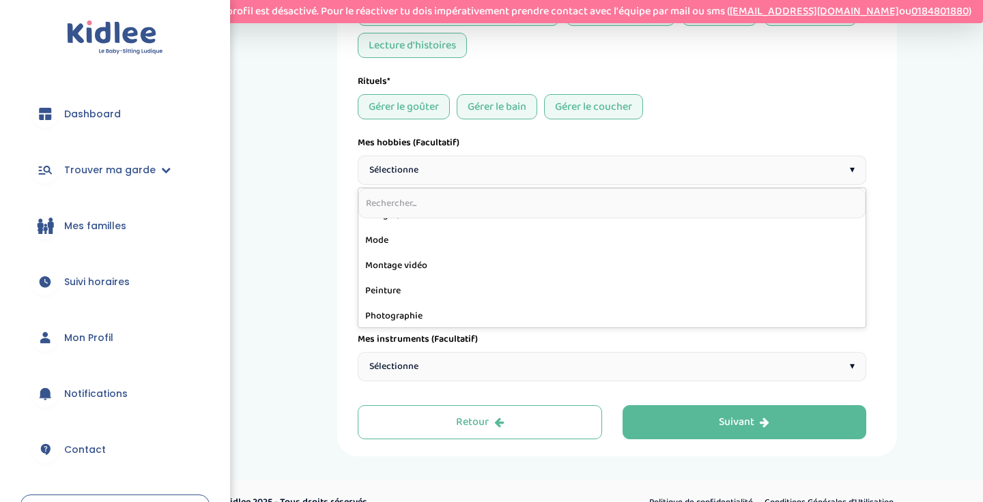
scroll to position [447, 0]
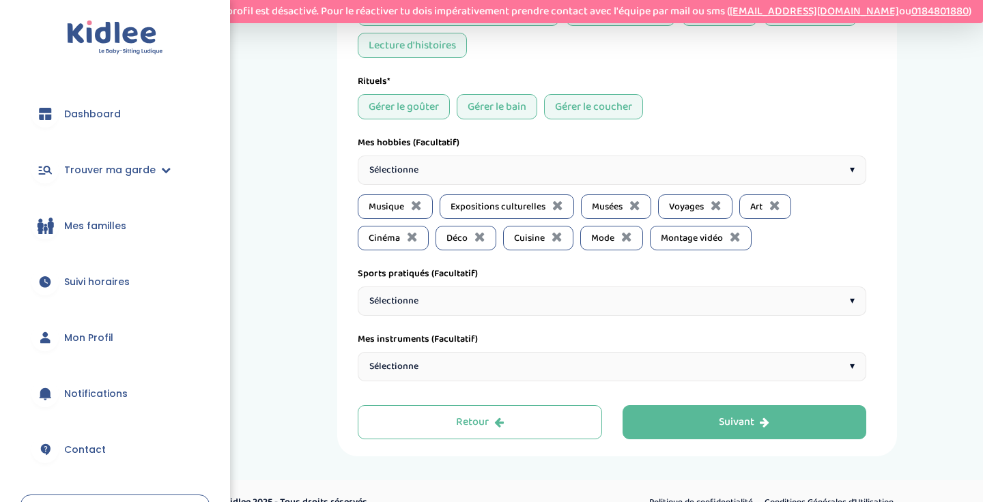
click at [839, 172] on div "Sélectionne ▾" at bounding box center [612, 170] width 509 height 29
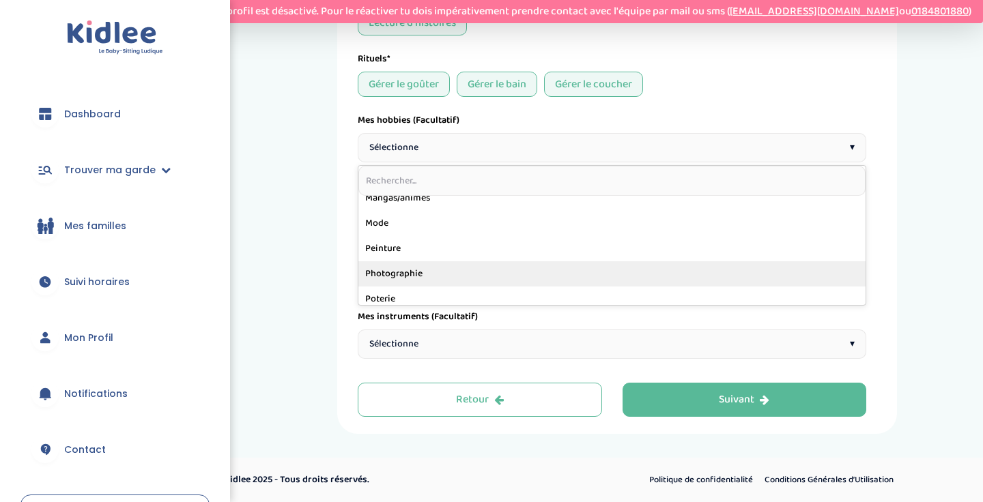
scroll to position [439, 0]
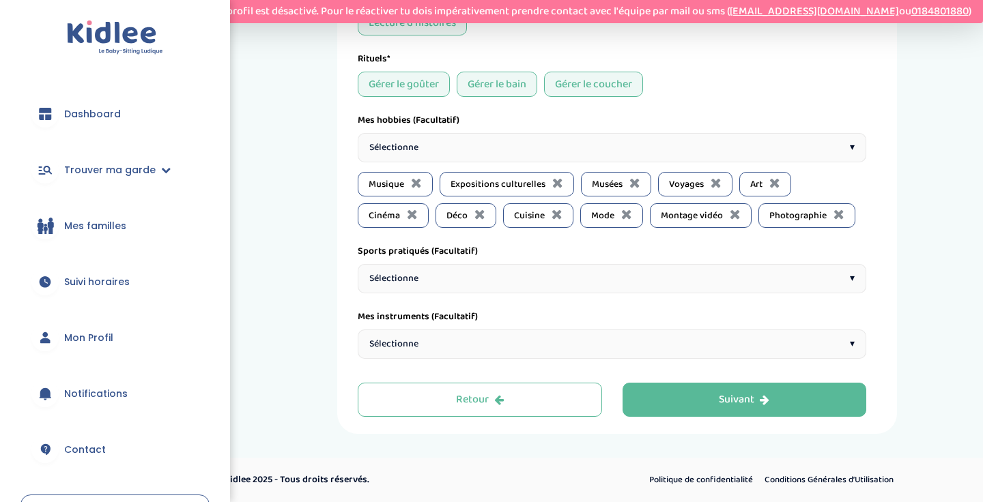
click at [519, 281] on div "Sélectionne ▾" at bounding box center [612, 278] width 509 height 29
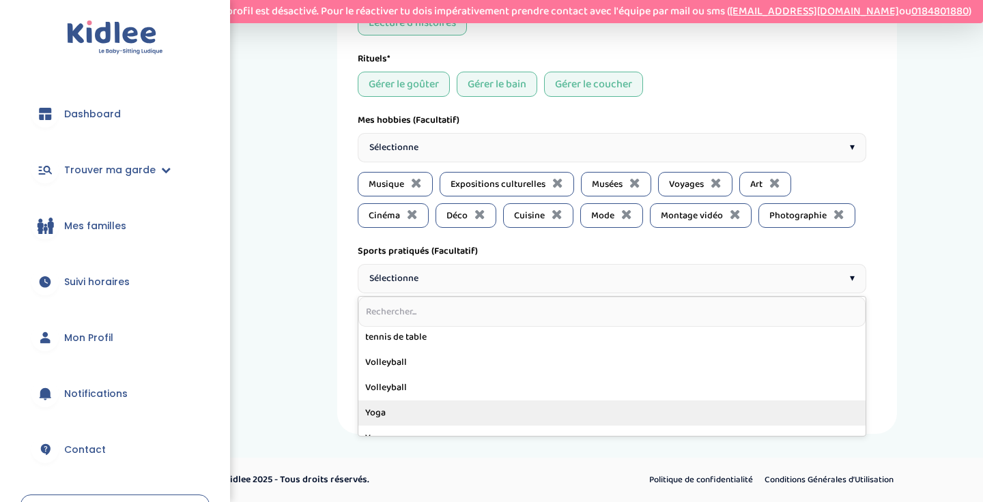
scroll to position [573, 0]
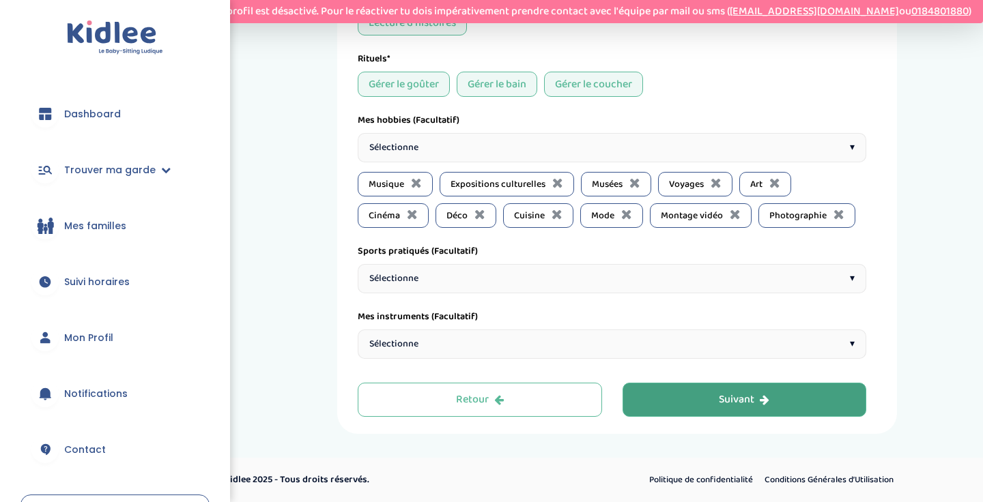
click at [739, 401] on div "Suivant" at bounding box center [744, 401] width 51 height 16
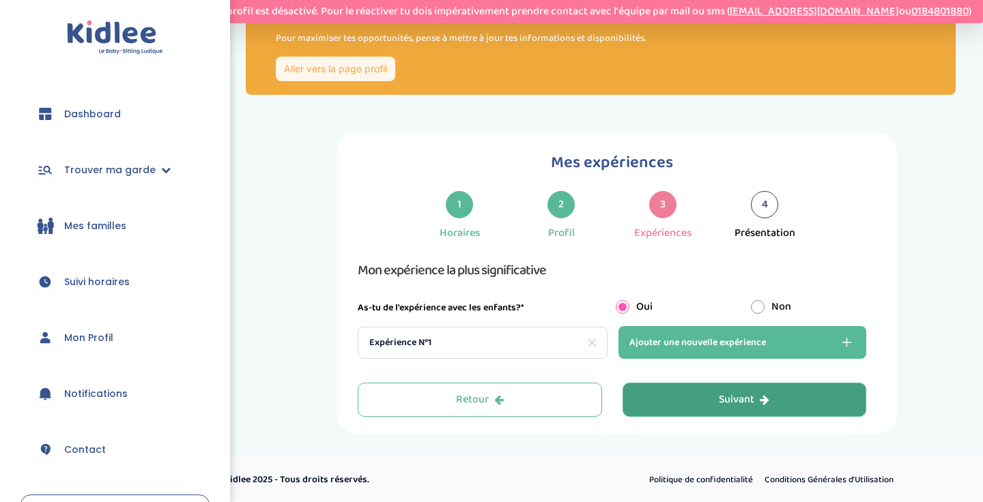
scroll to position [44, 0]
click at [591, 343] on icon at bounding box center [592, 343] width 8 height 8
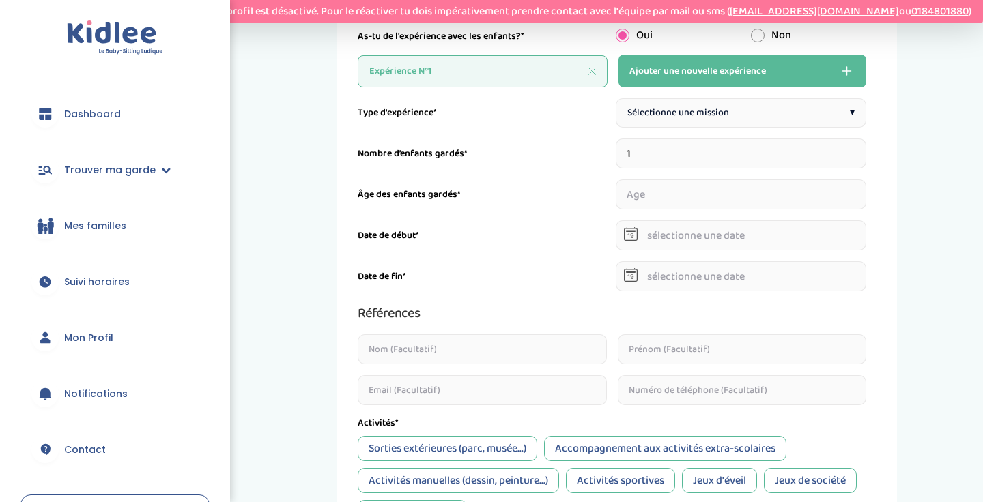
scroll to position [117, 0]
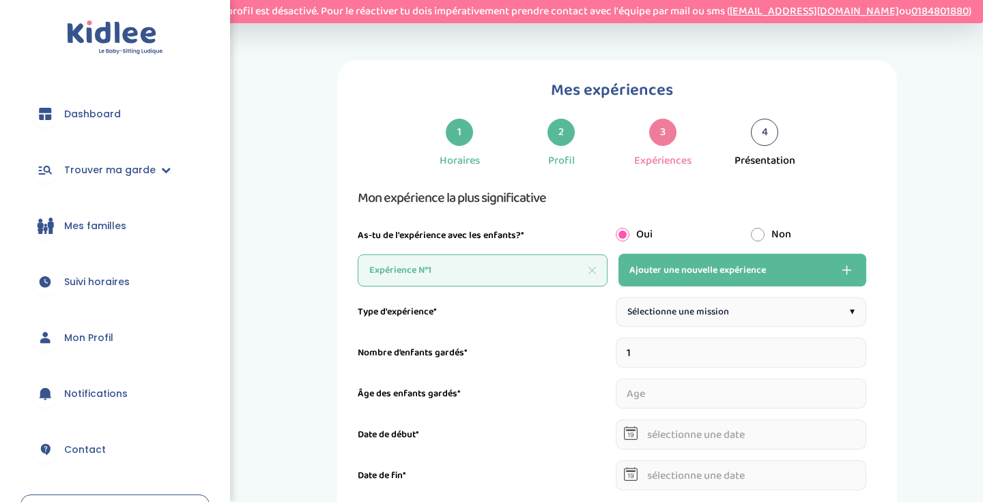
click at [532, 272] on div "Expérience N°1" at bounding box center [483, 271] width 250 height 32
click at [446, 273] on div "Expérience N°1" at bounding box center [483, 271] width 250 height 32
click at [584, 270] on div "Expérience N°1" at bounding box center [483, 271] width 250 height 32
click at [594, 270] on icon at bounding box center [592, 271] width 8 height 8
click at [457, 315] on div "Type d'expérience*" at bounding box center [483, 312] width 251 height 14
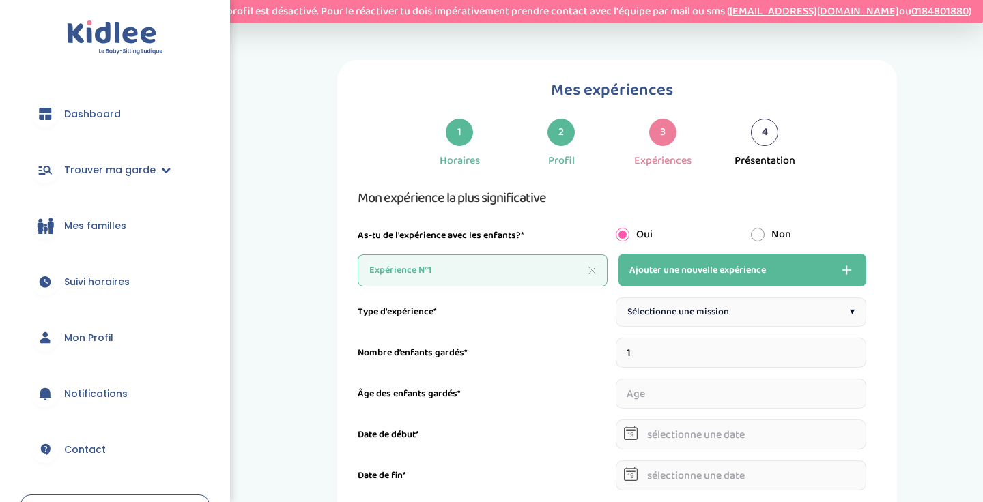
click at [393, 358] on label "Nombre d’enfants gardés*" at bounding box center [413, 353] width 110 height 14
click at [382, 362] on div "Nombre d’enfants gardés* 1" at bounding box center [612, 353] width 509 height 30
click at [383, 306] on label "Type d'expérience*" at bounding box center [397, 312] width 79 height 14
click at [722, 239] on div "Oui" at bounding box center [673, 235] width 136 height 16
click at [724, 265] on span "Ajouter une nouvelle expérience" at bounding box center [697, 270] width 137 height 16
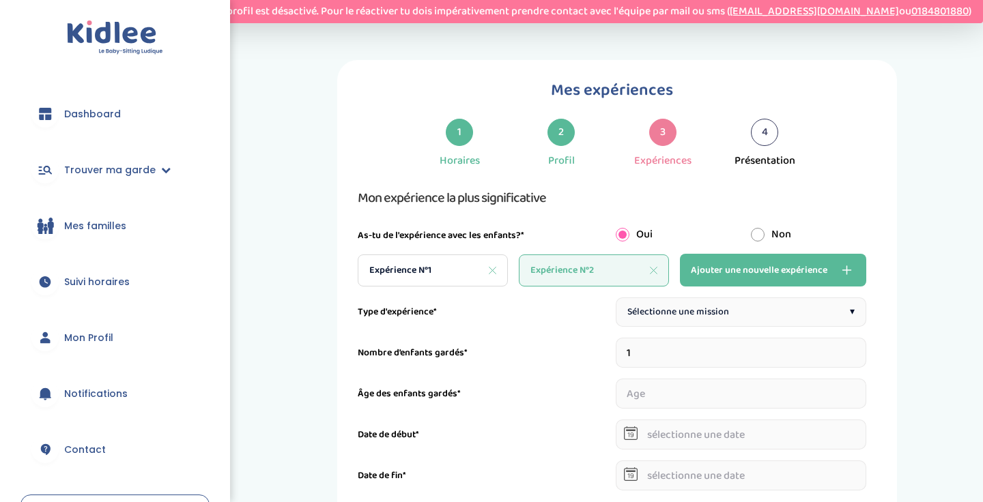
click at [439, 271] on div "Expérience N°1" at bounding box center [433, 271] width 150 height 32
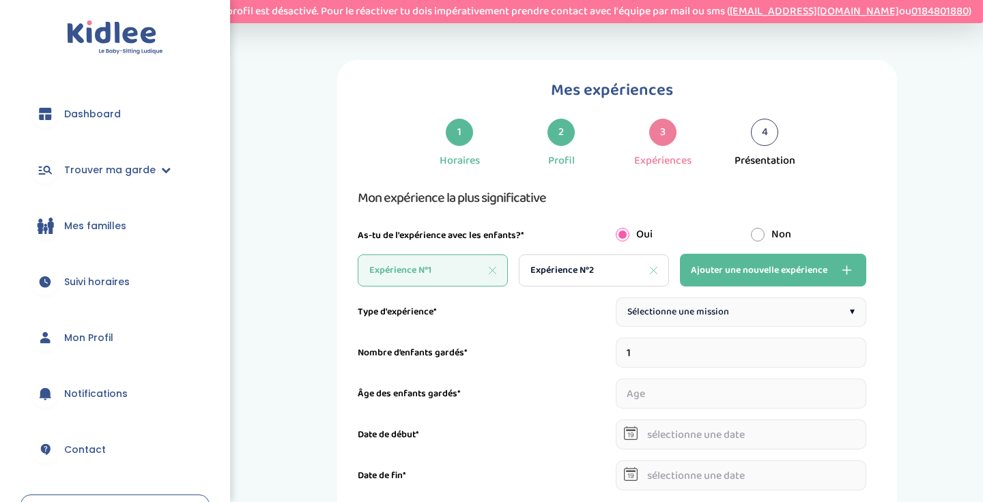
click at [686, 323] on div "Sélectionne une mission ▾" at bounding box center [741, 312] width 251 height 29
click at [554, 354] on div "Nombre d’enfants gardés*" at bounding box center [483, 353] width 251 height 14
click at [718, 324] on div "Sélectionne une mission ▾" at bounding box center [741, 312] width 251 height 29
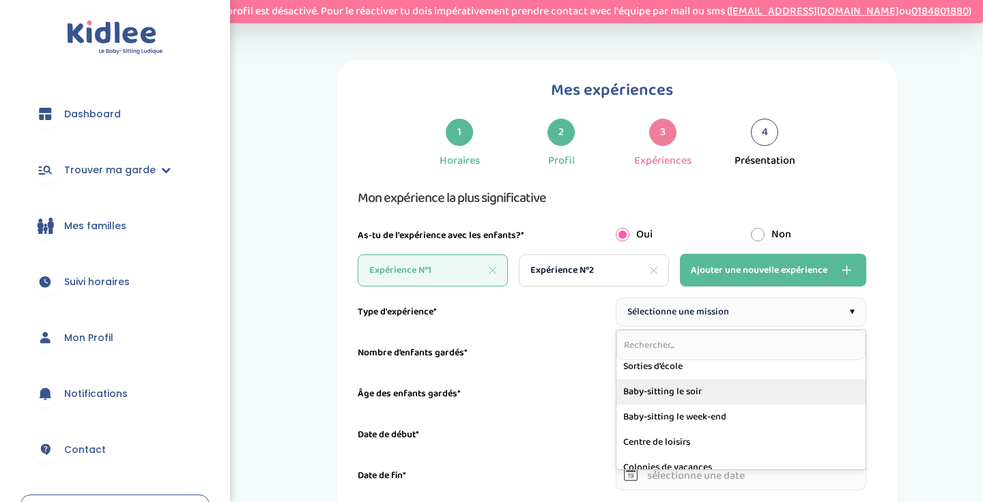
scroll to position [0, 0]
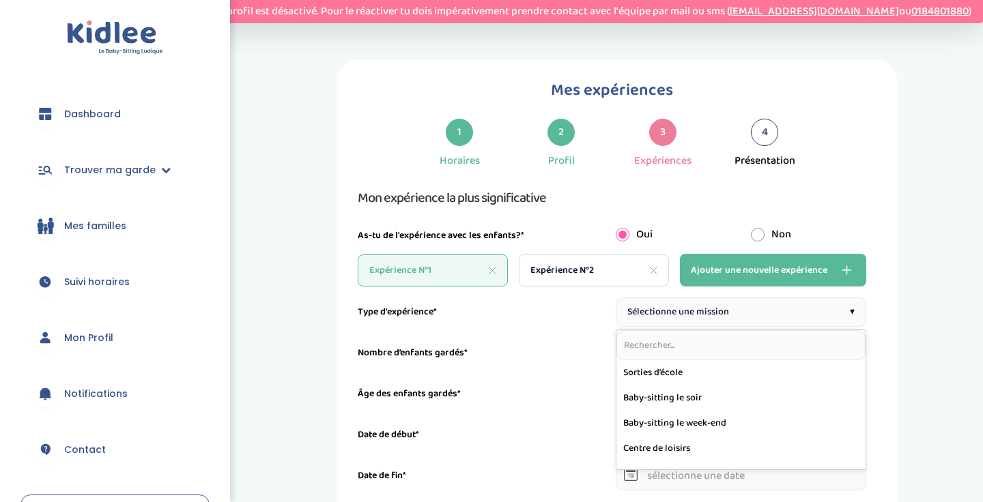
click at [651, 266] on div "Expérience N°2" at bounding box center [594, 271] width 150 height 32
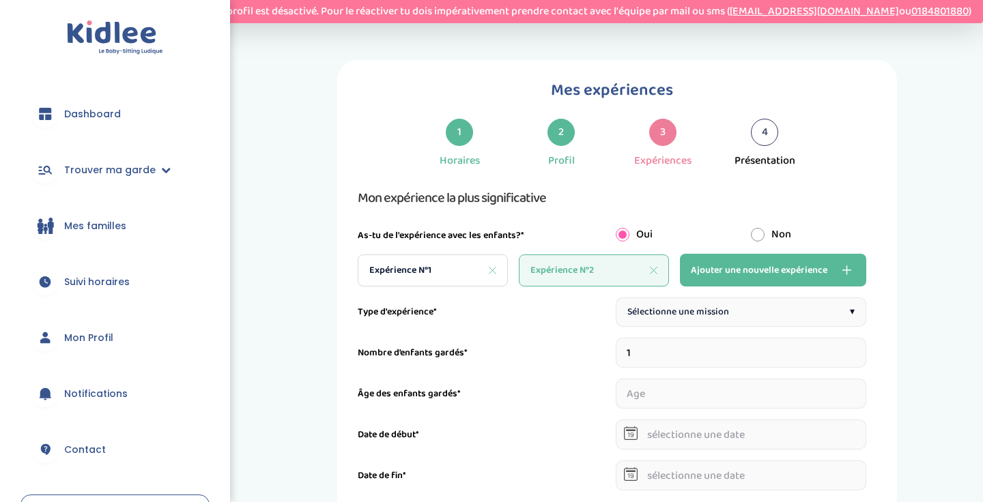
click at [440, 264] on div "Expérience N°1" at bounding box center [433, 271] width 150 height 32
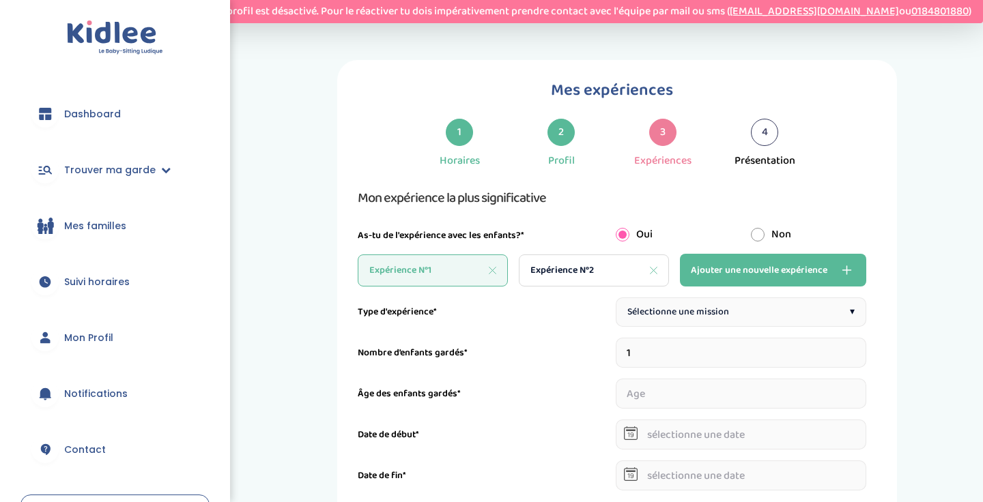
click at [654, 305] on span "Sélectionne une mission" at bounding box center [678, 312] width 102 height 14
click at [676, 351] on input "1" at bounding box center [741, 353] width 251 height 30
type input "3"
click at [687, 392] on input "1" at bounding box center [654, 394] width 77 height 30
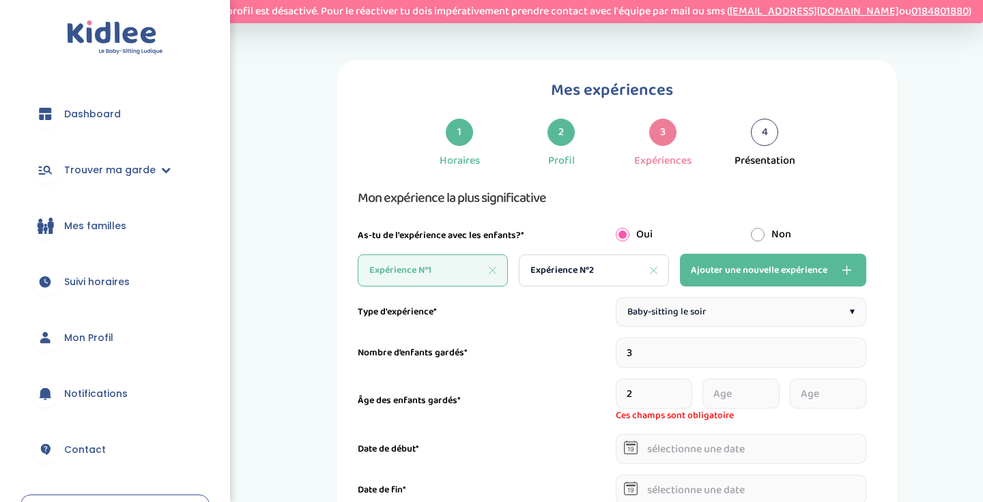
click at [683, 390] on input "2" at bounding box center [654, 394] width 77 height 30
click at [683, 390] on input "3" at bounding box center [654, 394] width 77 height 30
click at [683, 390] on input "4" at bounding box center [654, 394] width 77 height 30
click at [683, 390] on input "5" at bounding box center [654, 394] width 77 height 30
click at [683, 390] on input "6" at bounding box center [654, 394] width 77 height 30
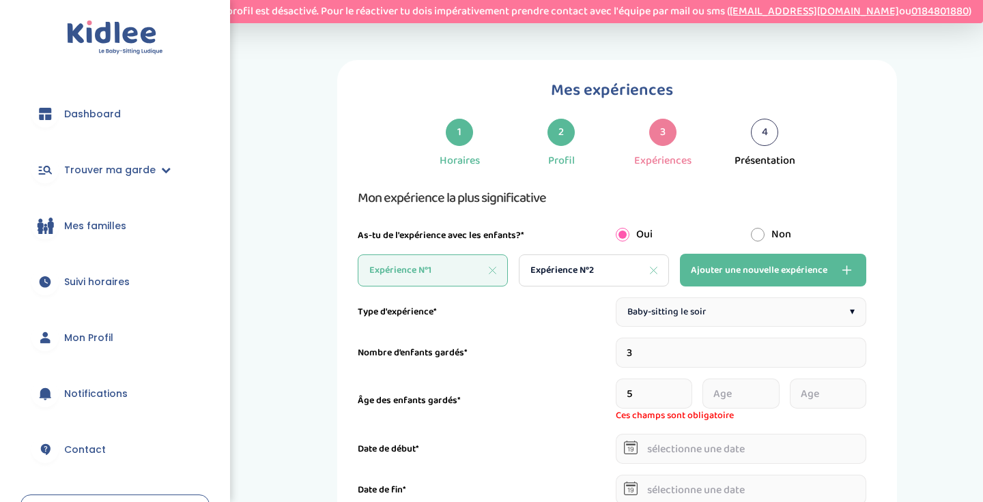
click at [683, 398] on input "5" at bounding box center [654, 394] width 77 height 30
type input "4"
click at [683, 397] on input "4" at bounding box center [654, 394] width 77 height 30
click at [741, 392] on input "number" at bounding box center [740, 394] width 77 height 30
click at [773, 388] on input "1" at bounding box center [740, 394] width 77 height 30
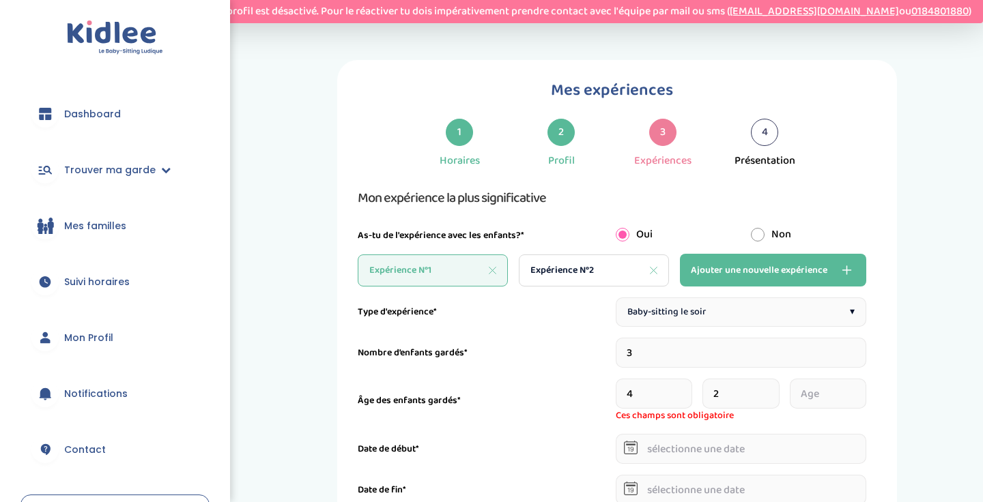
click at [773, 388] on input "2" at bounding box center [740, 394] width 77 height 30
click at [773, 388] on input "3" at bounding box center [740, 394] width 77 height 30
click at [773, 388] on input "4" at bounding box center [740, 394] width 77 height 30
click at [773, 388] on input "5" at bounding box center [740, 394] width 77 height 30
type input "6"
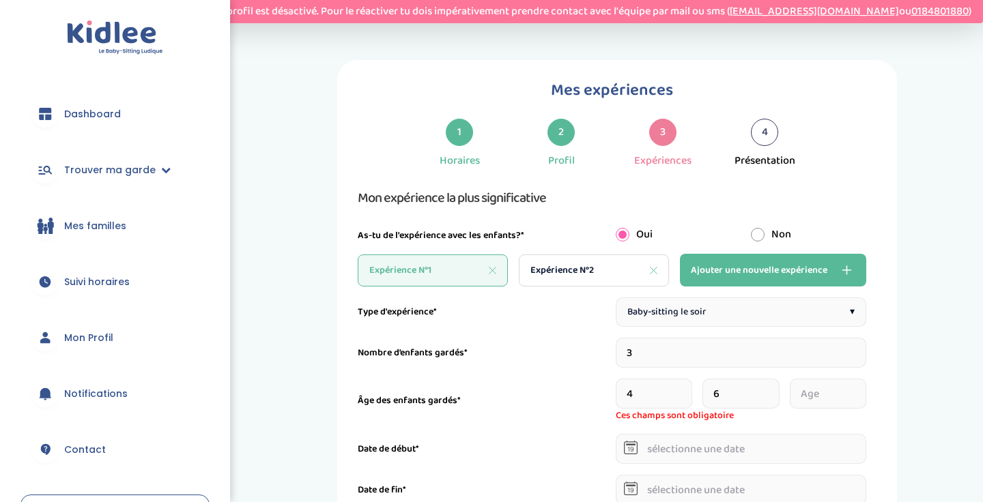
click at [773, 388] on input "6" at bounding box center [740, 394] width 77 height 30
click at [851, 388] on input "number" at bounding box center [828, 394] width 77 height 30
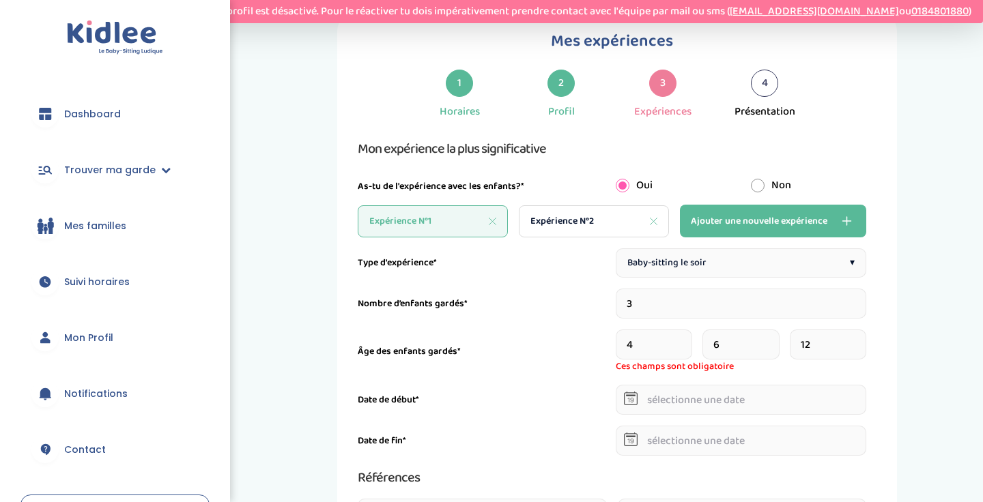
scroll to position [177, 0]
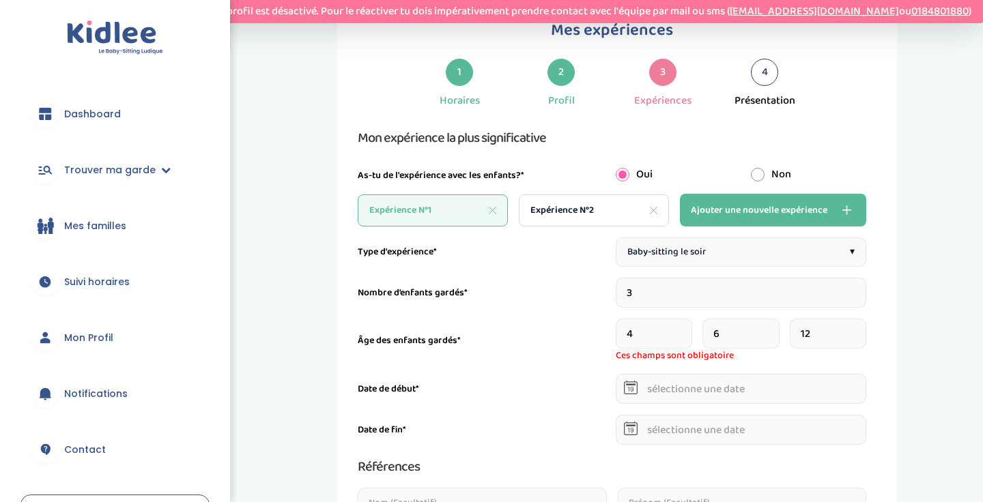
type input "12"
click at [765, 389] on input "text" at bounding box center [741, 389] width 251 height 30
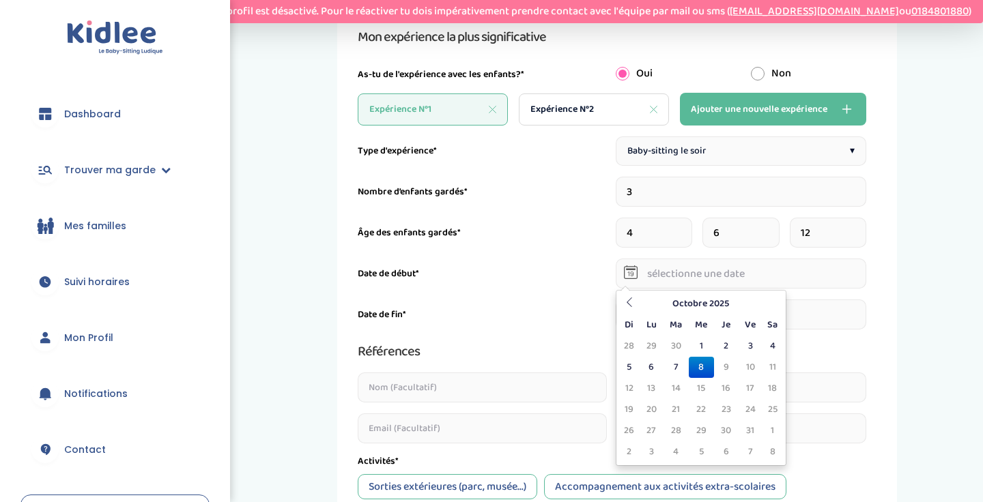
scroll to position [280, 0]
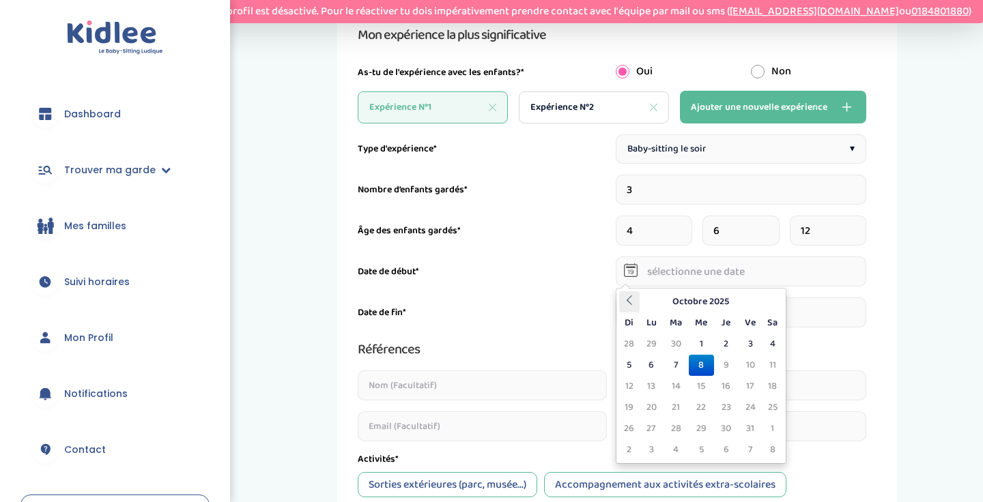
click at [629, 294] on th at bounding box center [629, 301] width 20 height 21
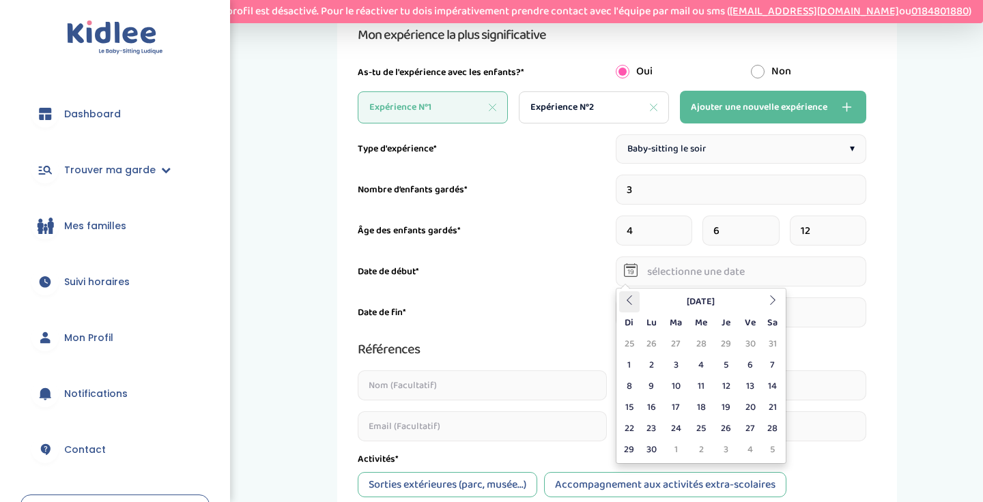
click at [629, 294] on th at bounding box center [629, 301] width 20 height 21
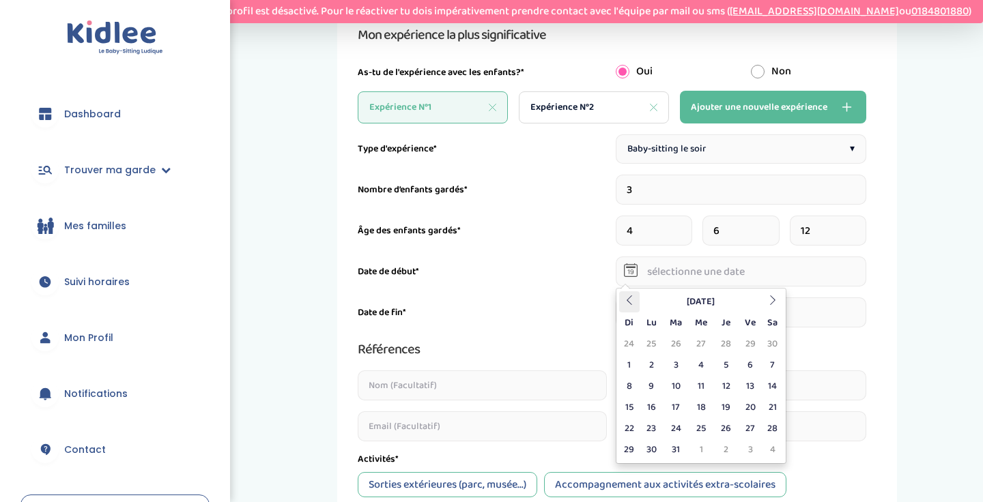
click at [629, 294] on th at bounding box center [629, 301] width 20 height 21
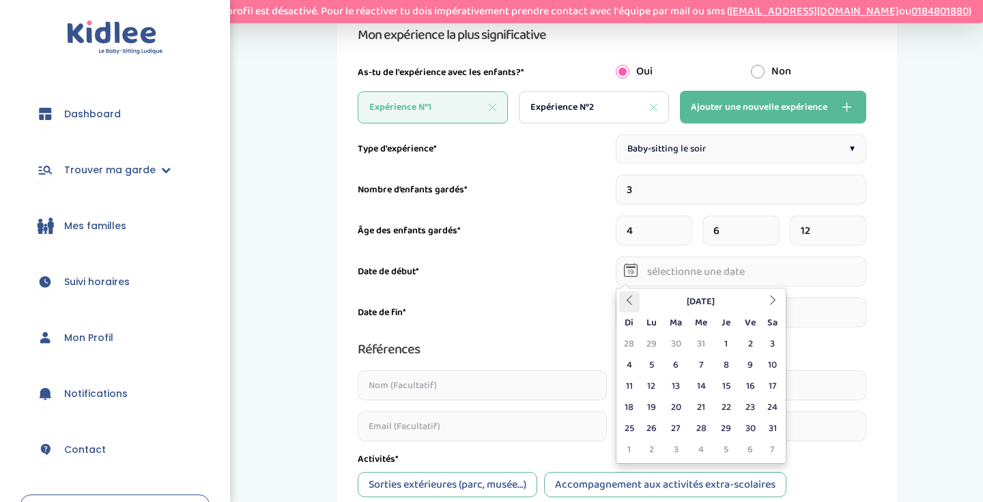
click at [629, 294] on th at bounding box center [629, 301] width 20 height 21
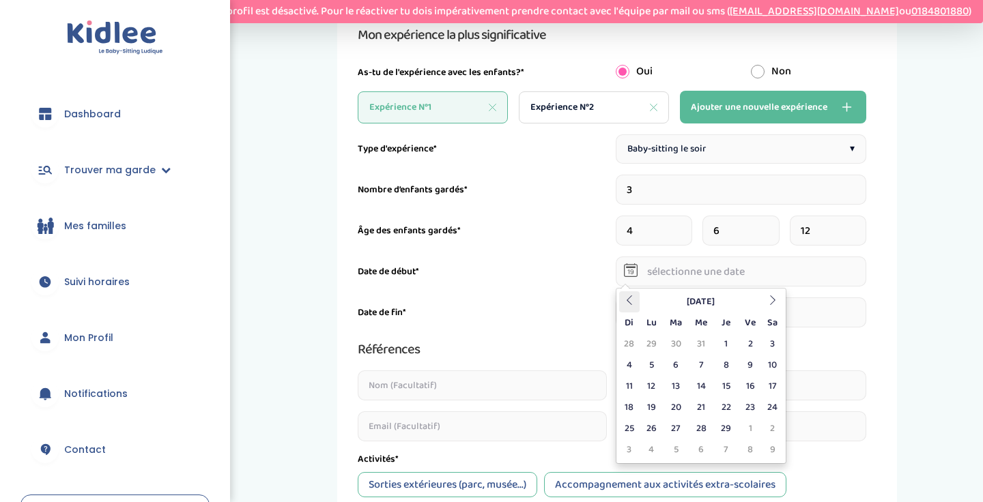
click at [629, 294] on th at bounding box center [629, 301] width 20 height 21
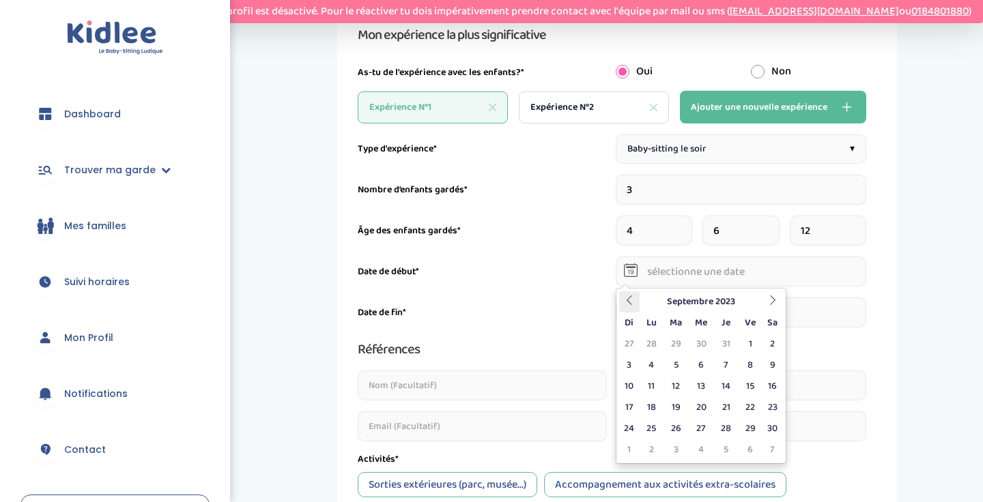
click at [619, 294] on th at bounding box center [629, 301] width 20 height 21
click at [624, 297] on th at bounding box center [629, 301] width 20 height 21
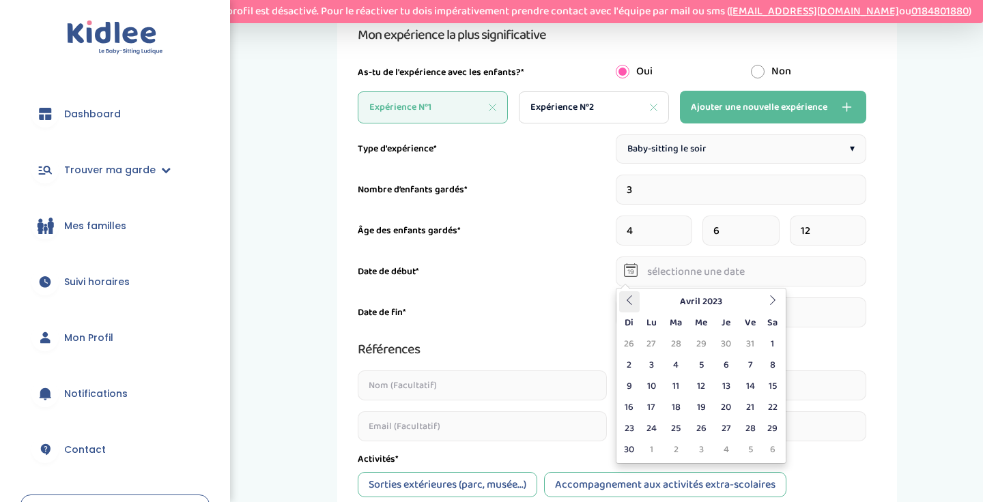
click at [624, 297] on th at bounding box center [629, 301] width 20 height 21
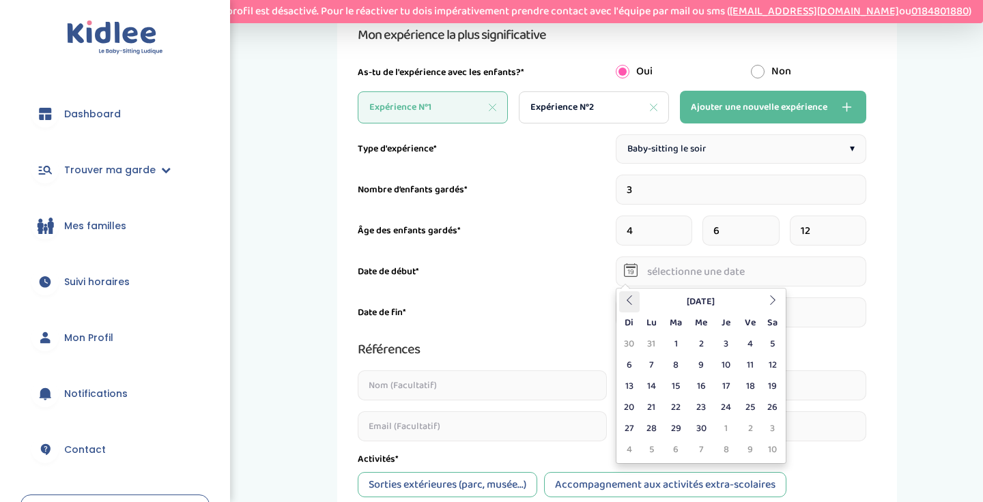
click at [624, 297] on th at bounding box center [629, 301] width 20 height 21
click at [707, 401] on td "21" at bounding box center [701, 407] width 25 height 21
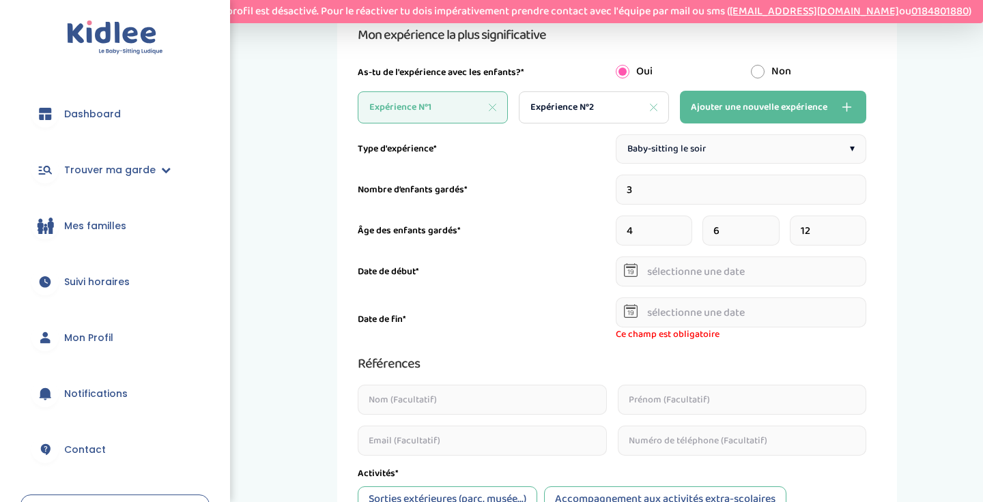
type input "[DATE]"
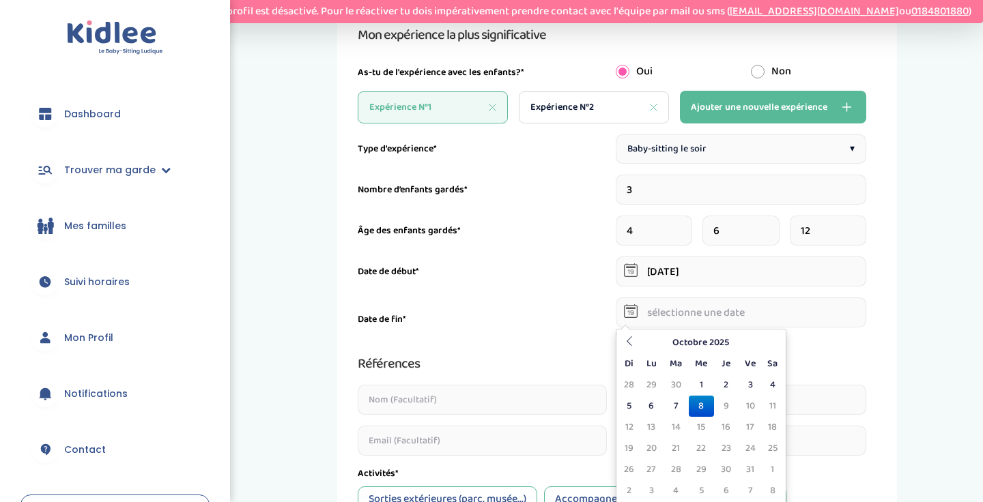
click at [765, 310] on input "text" at bounding box center [741, 313] width 251 height 30
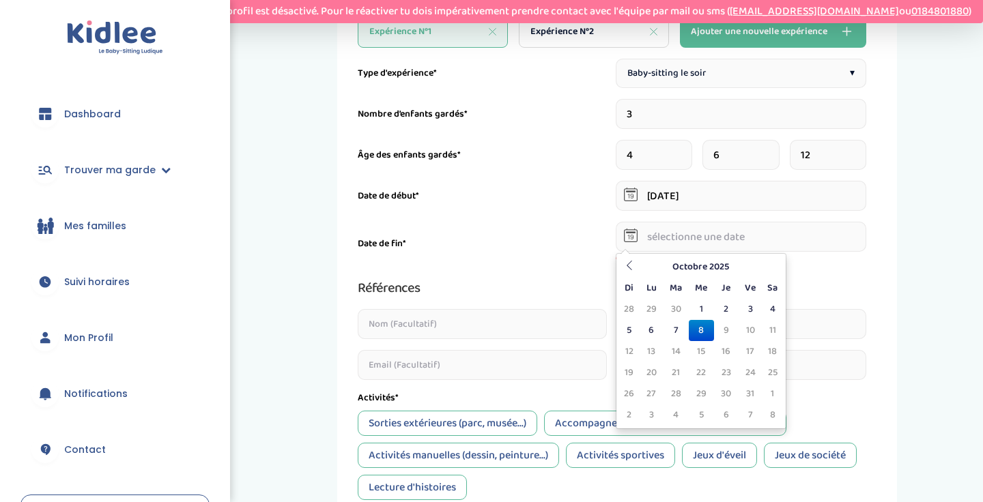
scroll to position [373, 0]
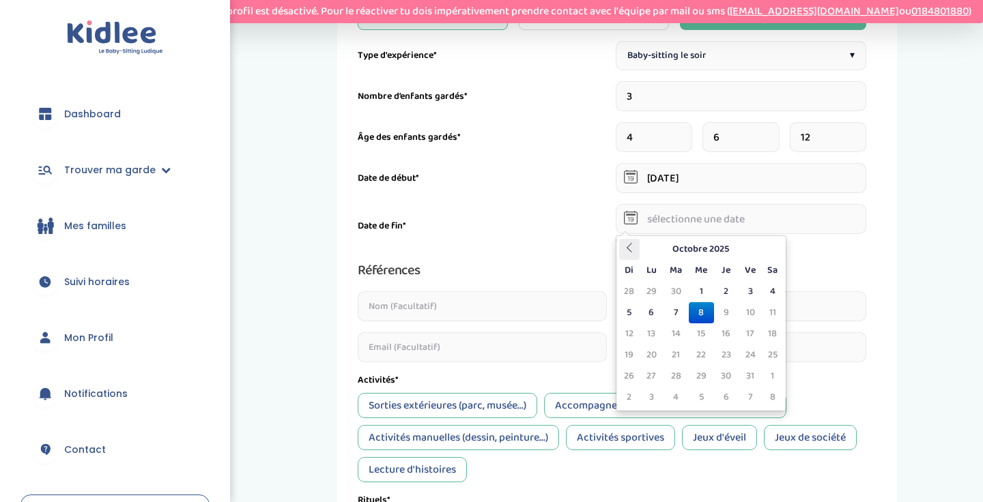
click at [632, 243] on icon at bounding box center [630, 248] width 10 height 10
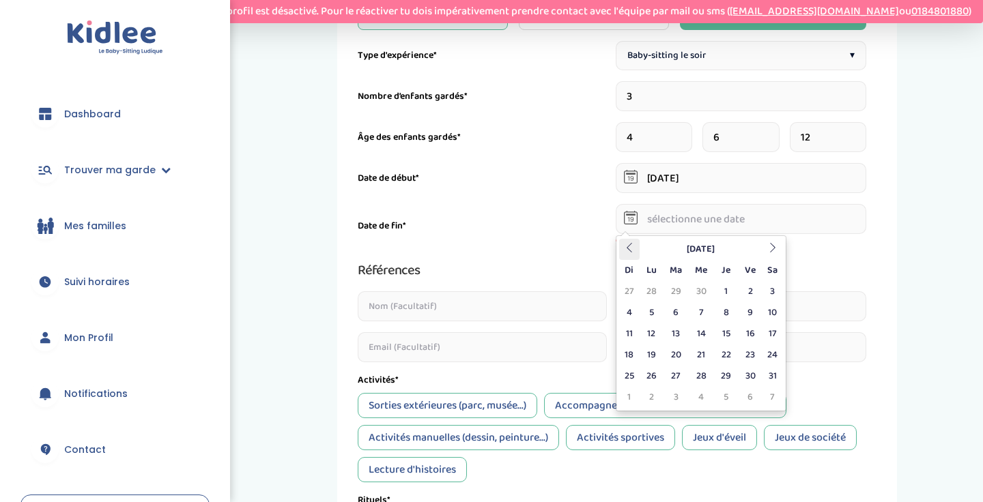
click at [632, 243] on icon at bounding box center [630, 248] width 10 height 10
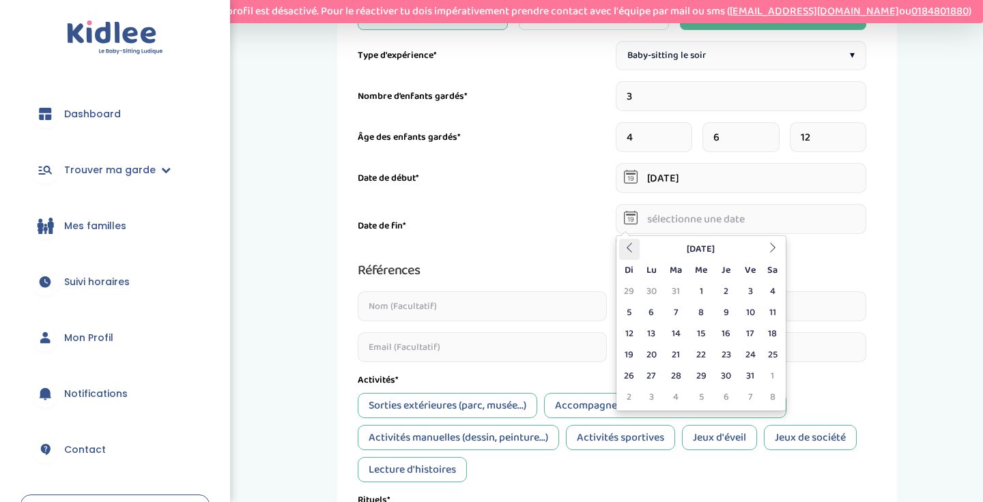
click at [632, 243] on icon at bounding box center [630, 248] width 10 height 10
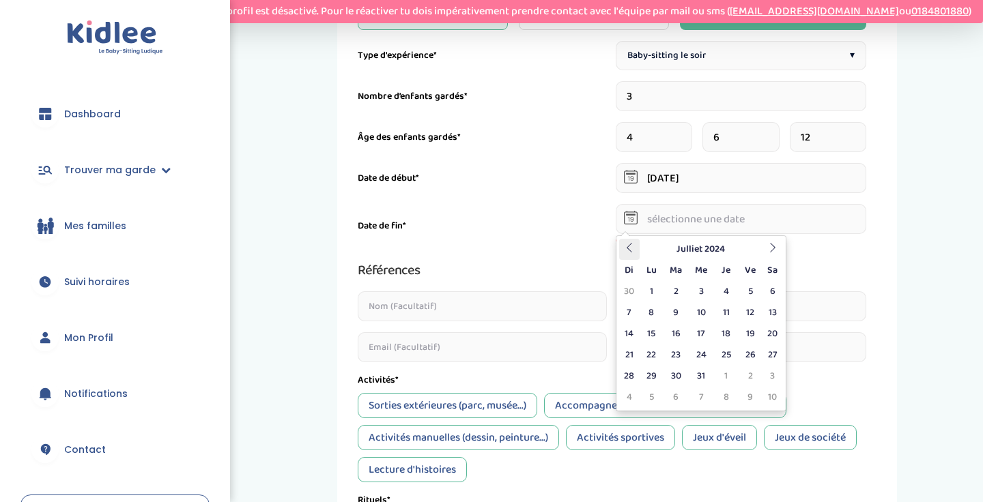
click at [632, 243] on icon at bounding box center [630, 248] width 10 height 10
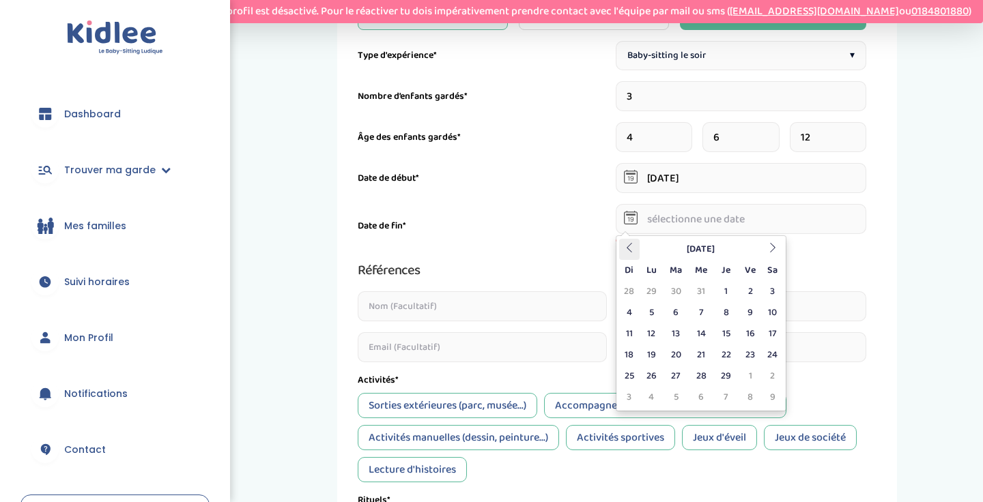
click at [632, 243] on icon at bounding box center [630, 248] width 10 height 10
click at [764, 246] on th at bounding box center [772, 249] width 20 height 21
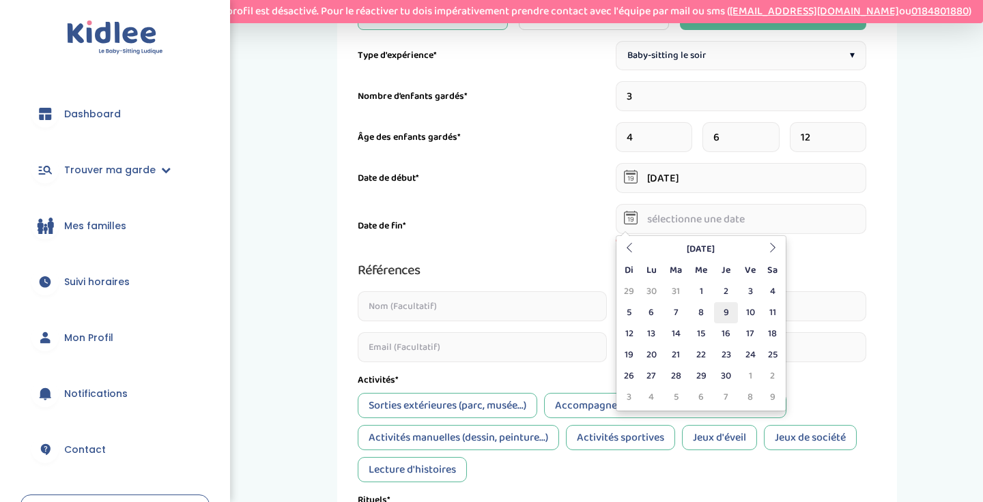
click at [730, 310] on td "9" at bounding box center [726, 312] width 24 height 21
type input "[DATE]"
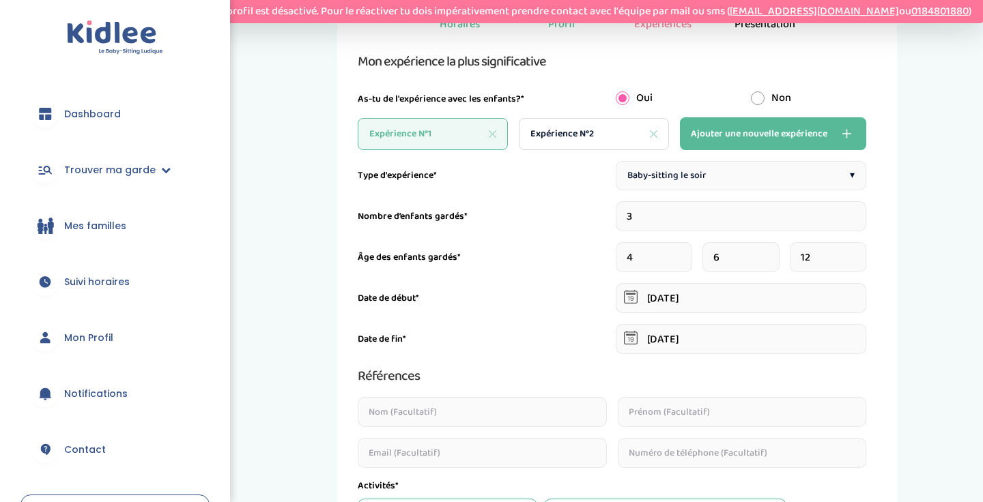
scroll to position [240, 0]
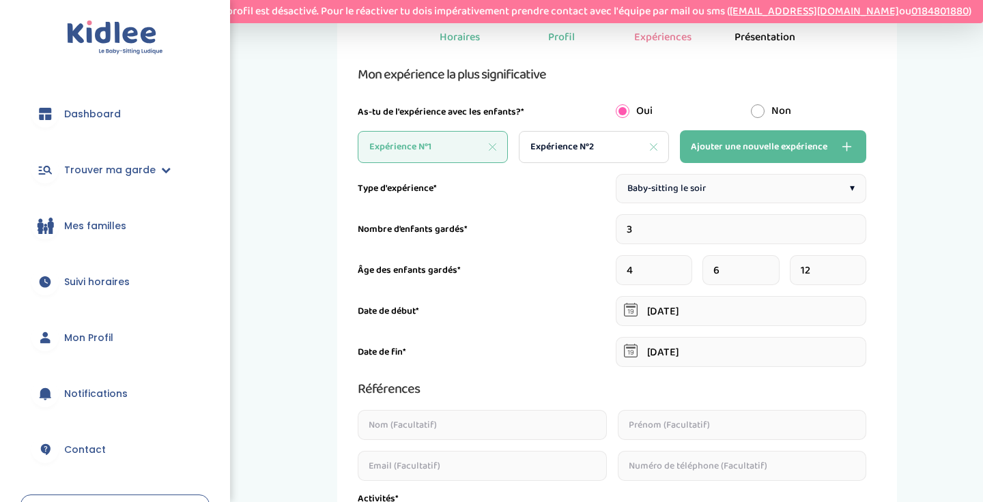
click at [694, 188] on span "Baby-sitting le soir" at bounding box center [666, 189] width 79 height 14
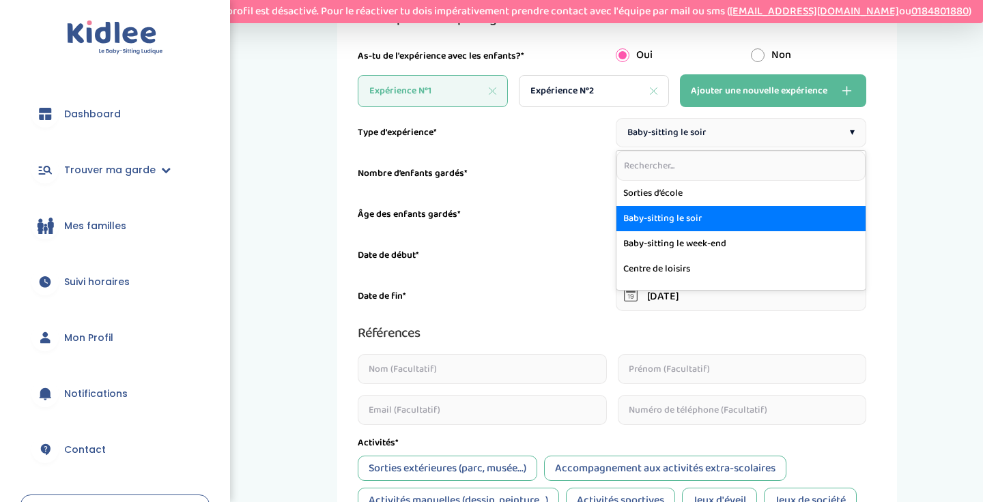
scroll to position [0, 0]
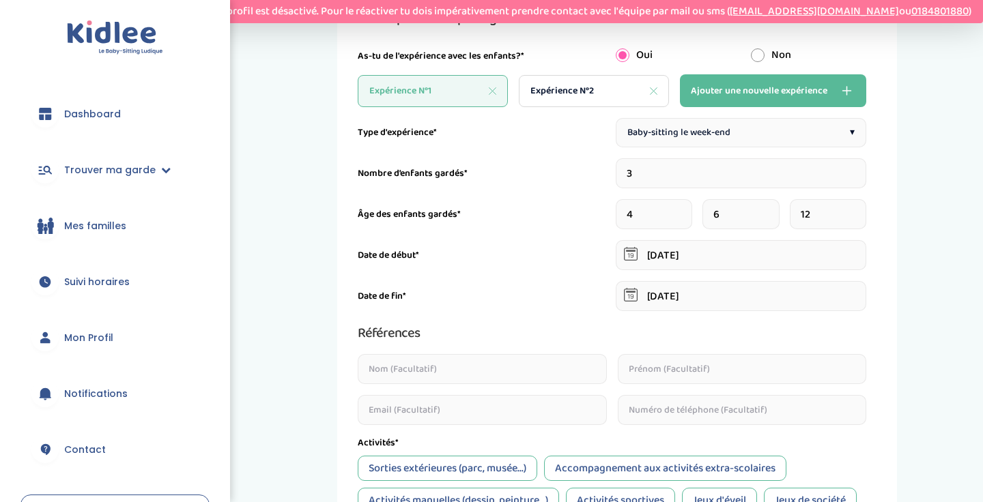
click at [706, 136] on span "Baby-sitting le week-end" at bounding box center [678, 133] width 103 height 14
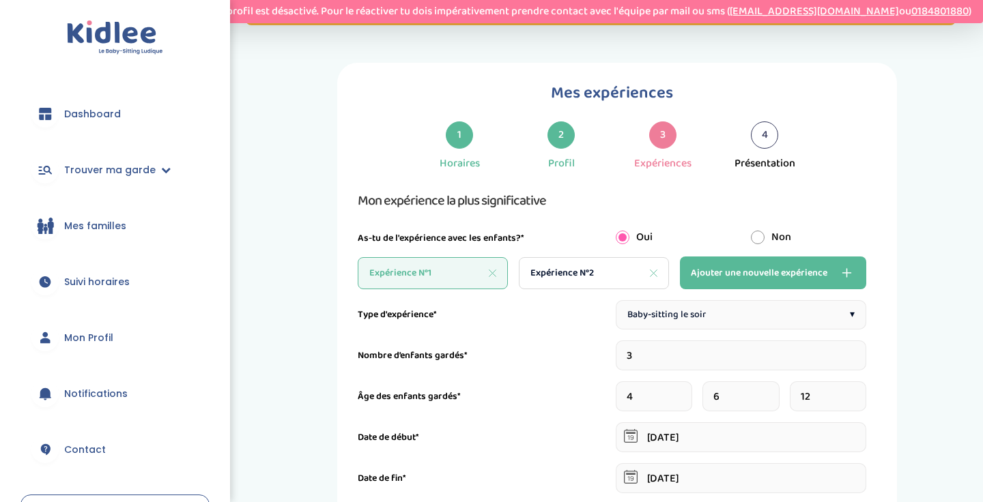
scroll to position [89, 0]
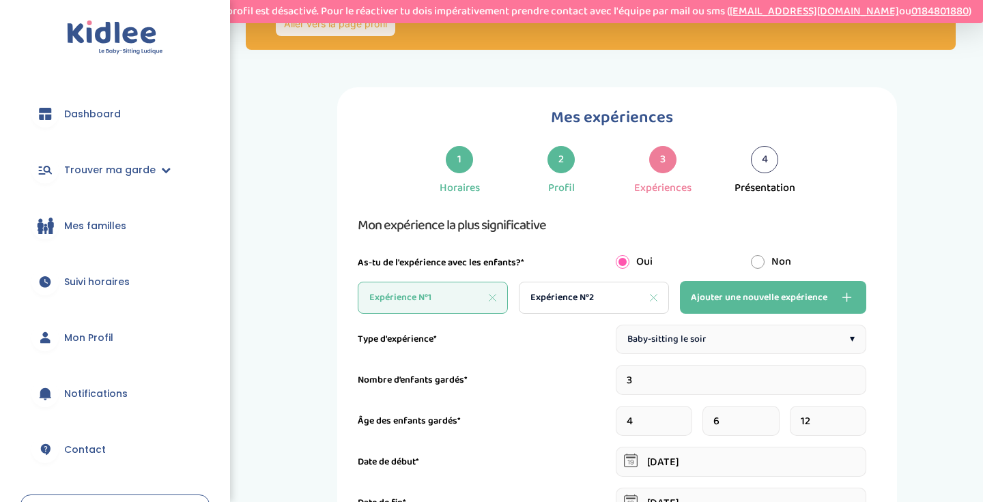
click at [610, 293] on div "Expérience N°2" at bounding box center [594, 298] width 150 height 32
type input "1"
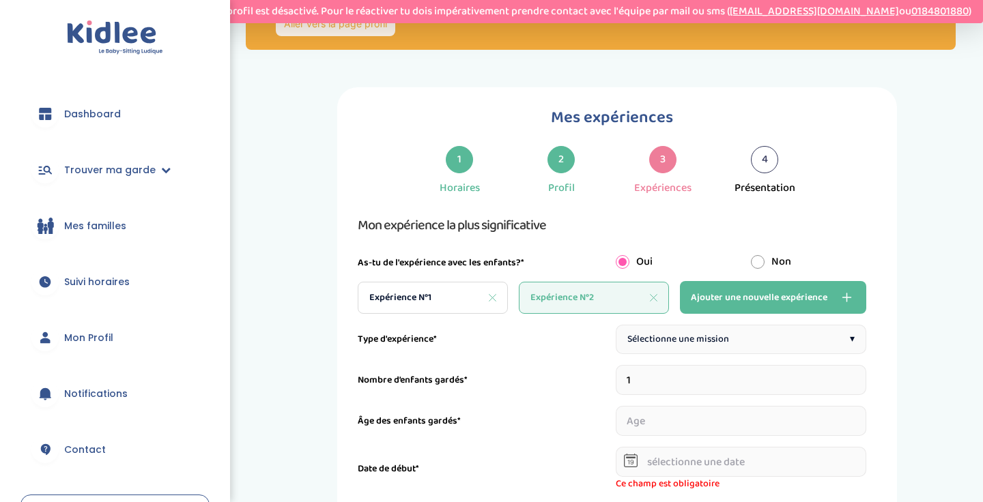
click at [733, 344] on div "Sélectionne une mission ▾" at bounding box center [741, 339] width 251 height 29
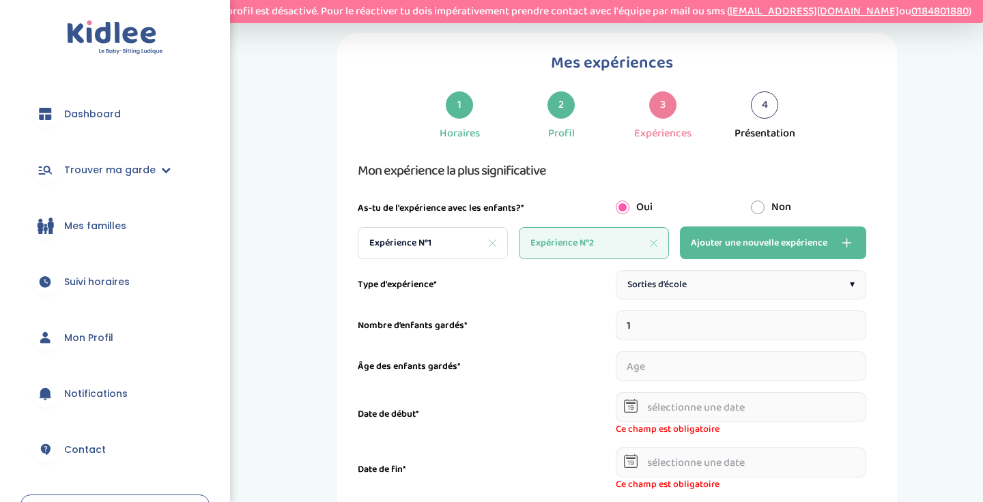
scroll to position [178, 0]
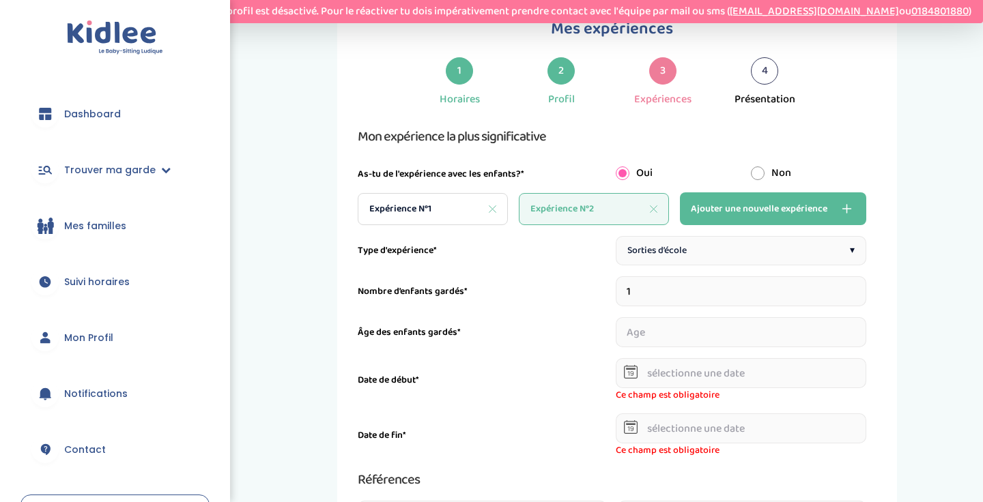
click at [674, 292] on input "1" at bounding box center [741, 291] width 251 height 30
type input "2"
type input "1"
click at [757, 322] on input "number" at bounding box center [806, 332] width 120 height 30
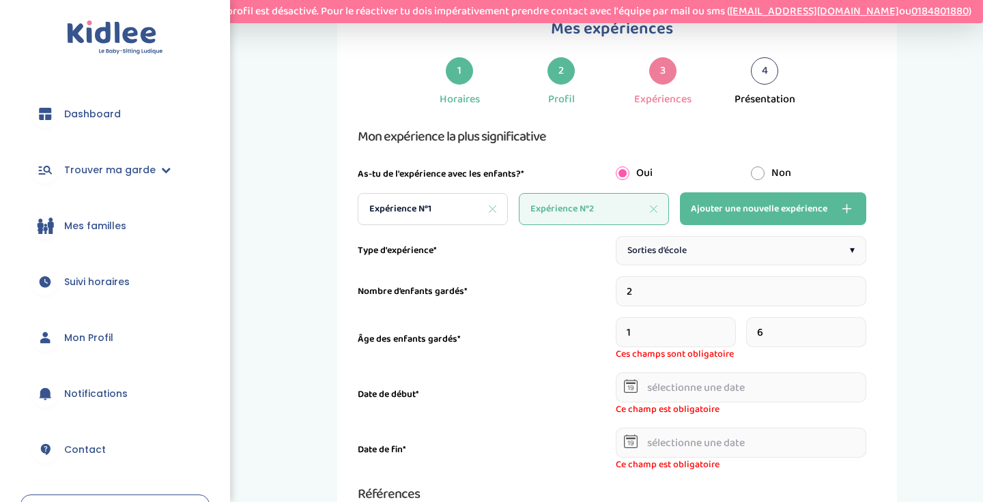
type input "6"
click at [685, 384] on input "text" at bounding box center [741, 388] width 251 height 30
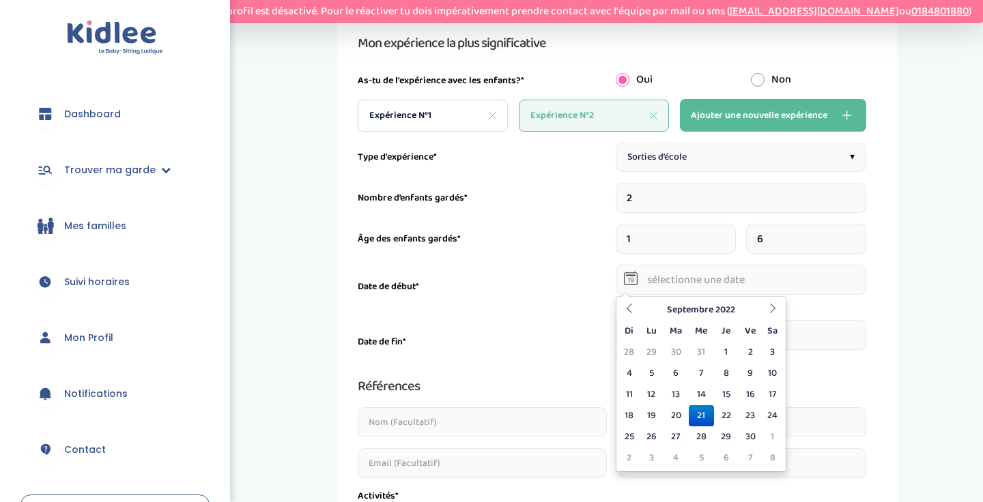
scroll to position [273, 0]
click at [768, 306] on icon at bounding box center [773, 307] width 10 height 10
click at [769, 309] on icon at bounding box center [773, 307] width 10 height 10
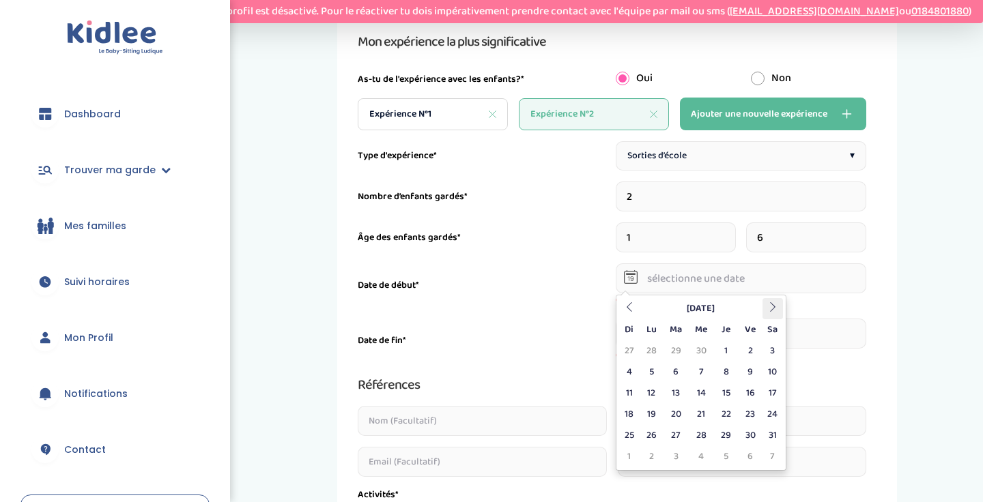
click at [769, 309] on icon at bounding box center [773, 307] width 10 height 10
click at [726, 349] on td "2" at bounding box center [726, 351] width 24 height 21
type input "[DATE]"
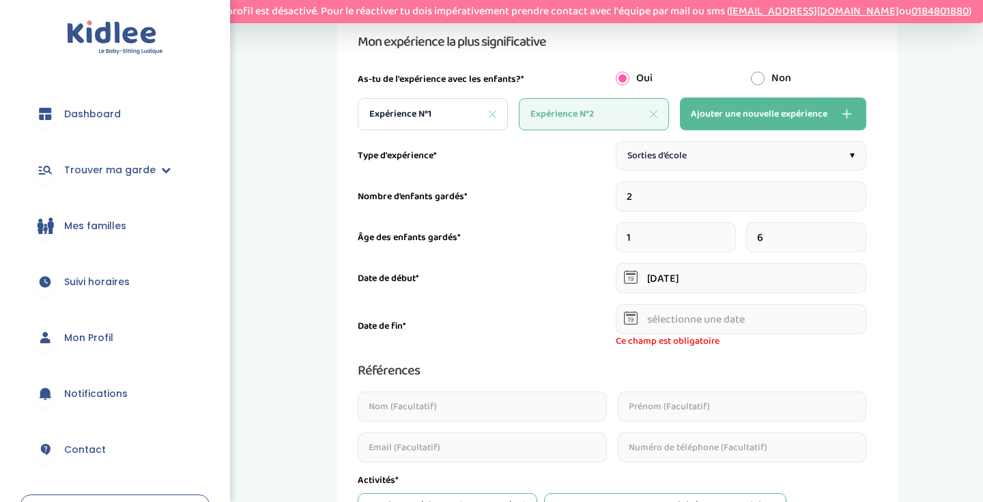
click at [718, 322] on input "text" at bounding box center [741, 319] width 251 height 30
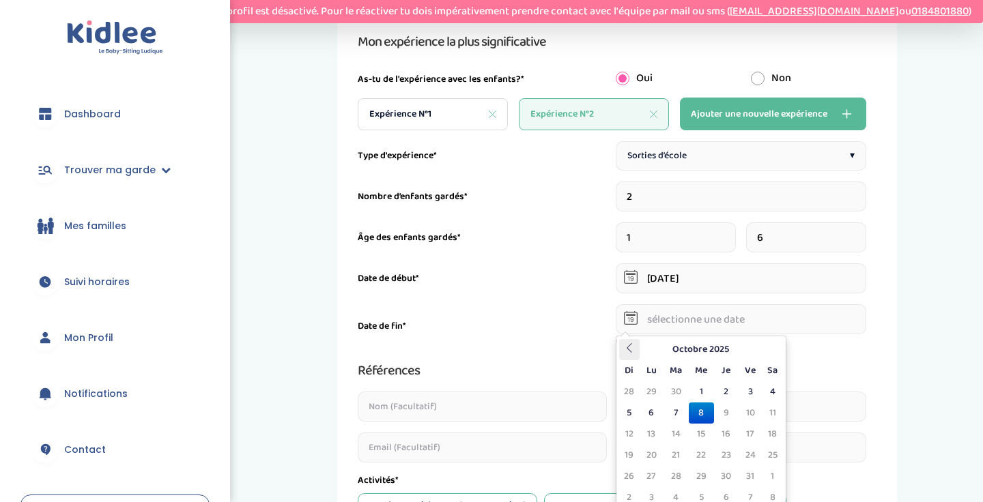
click at [631, 350] on icon at bounding box center [630, 348] width 10 height 10
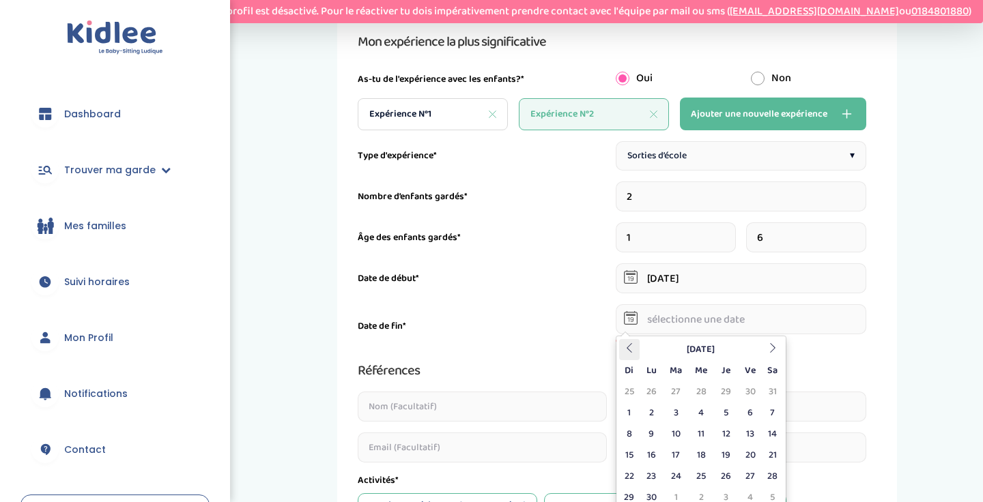
click at [631, 350] on icon at bounding box center [630, 348] width 10 height 10
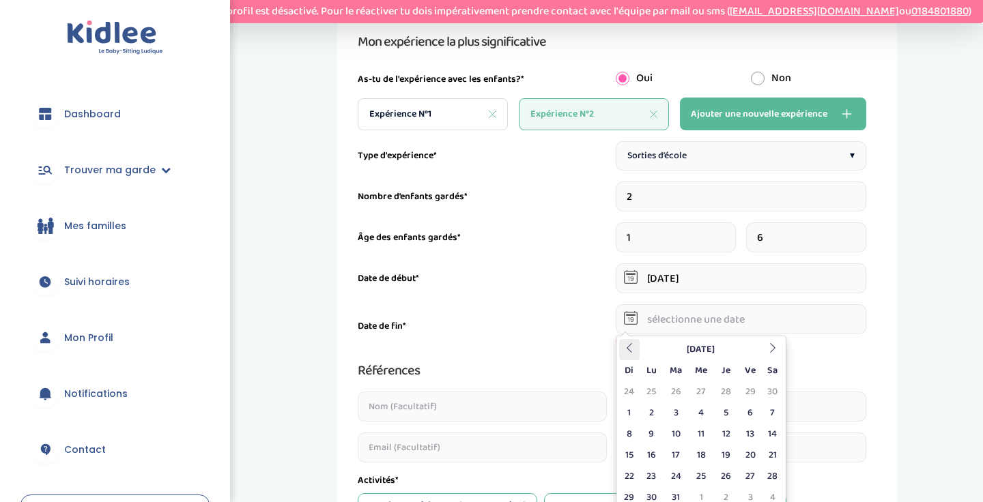
click at [631, 350] on icon at bounding box center [630, 348] width 10 height 10
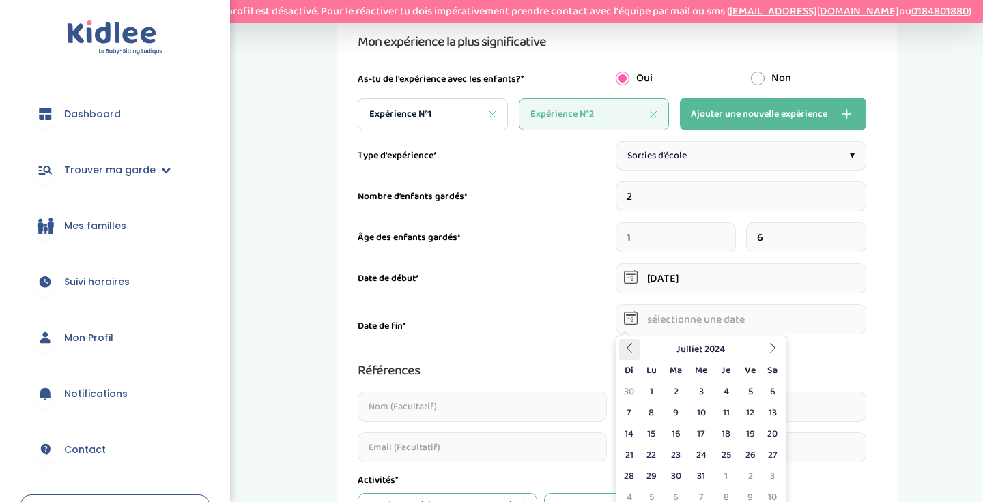
click at [631, 350] on icon at bounding box center [630, 348] width 10 height 10
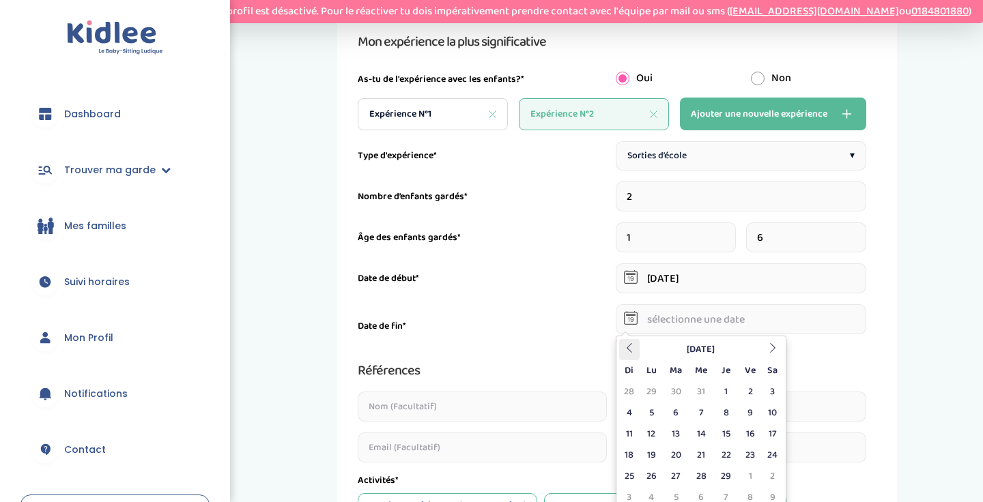
click at [631, 350] on icon at bounding box center [630, 348] width 10 height 10
click at [765, 355] on th at bounding box center [772, 349] width 20 height 21
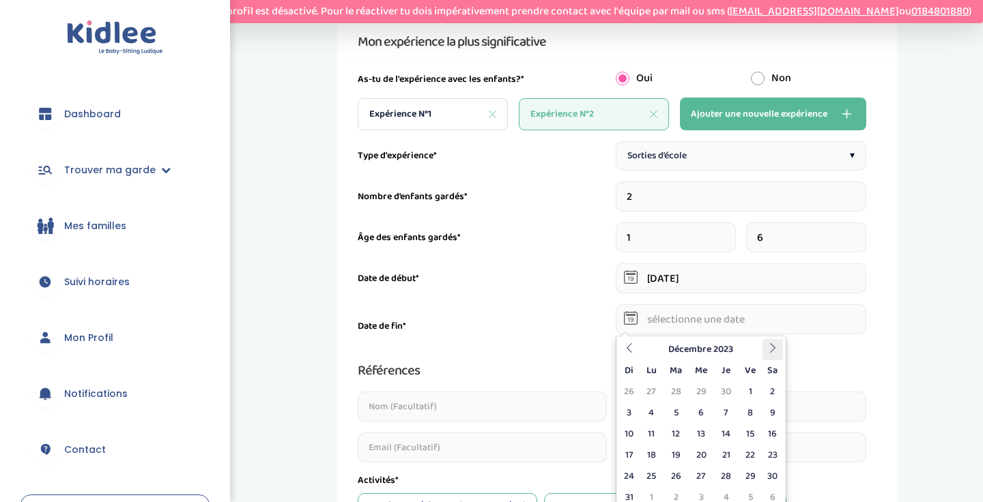
click at [765, 355] on th at bounding box center [772, 349] width 20 height 21
click at [726, 390] on td "2" at bounding box center [726, 392] width 24 height 21
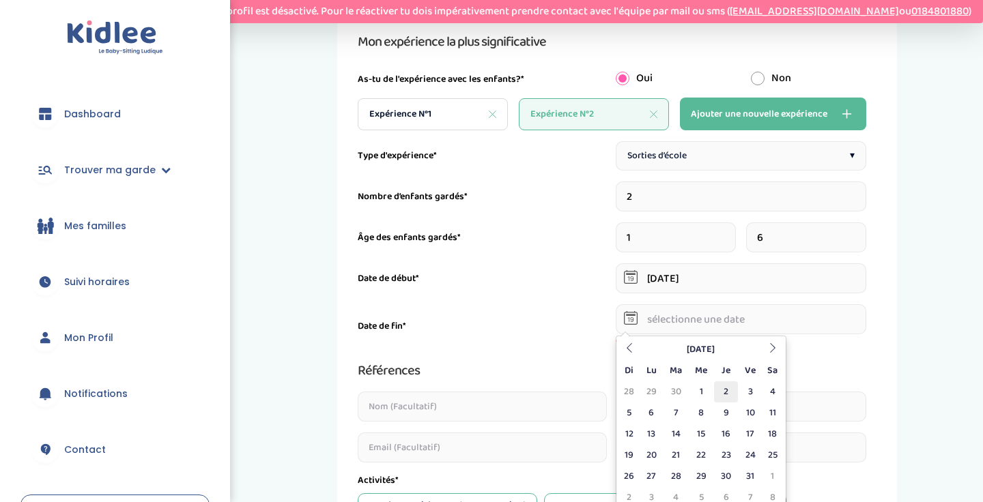
type input "[DATE]"
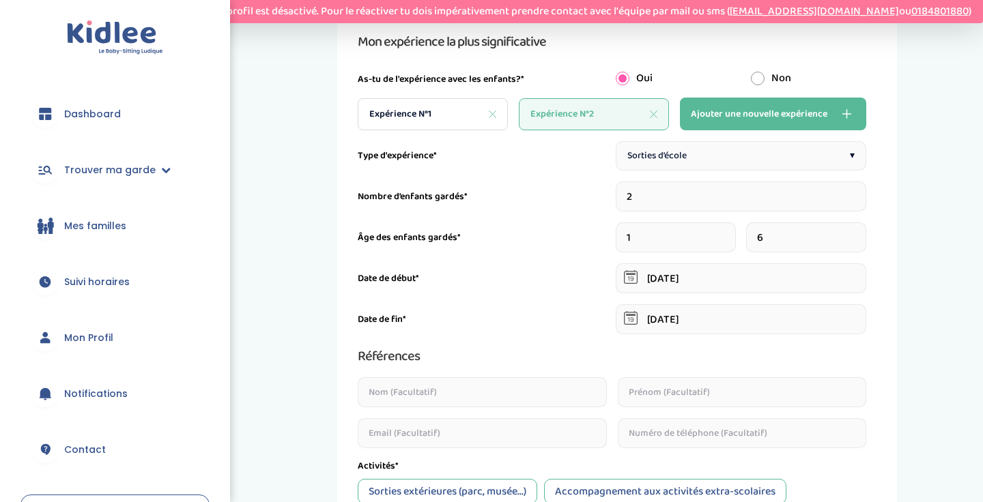
click at [758, 117] on span "Ajouter une nouvelle expérience" at bounding box center [759, 114] width 137 height 16
type input "1"
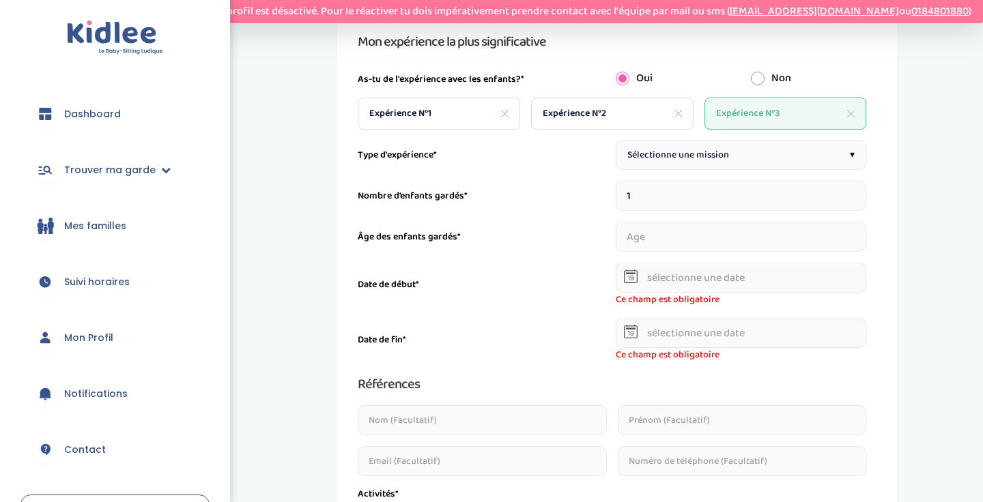
click at [729, 165] on div "Sélectionne une mission ▾" at bounding box center [741, 155] width 251 height 29
click at [699, 206] on input "1" at bounding box center [741, 196] width 251 height 30
type input "2"
type input "4"
click at [776, 240] on input "number" at bounding box center [806, 237] width 120 height 30
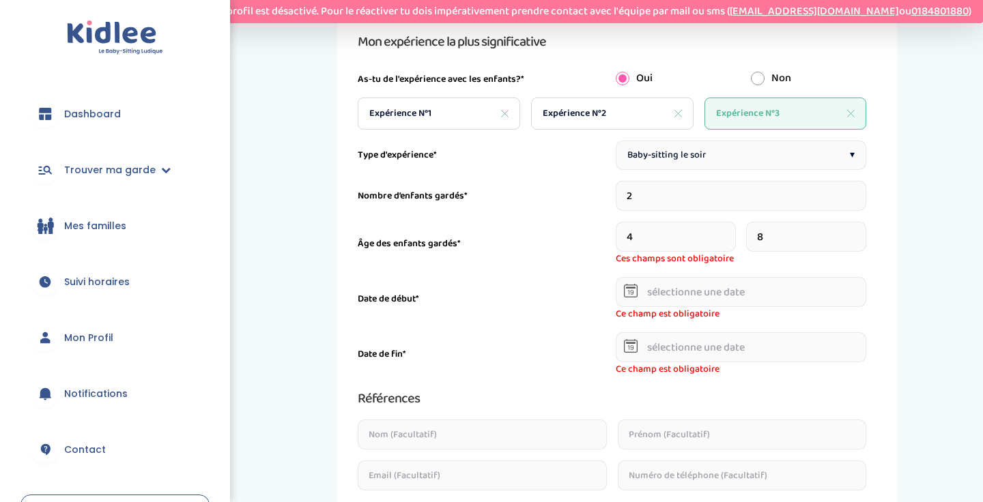
type input "8"
click at [730, 293] on div "Ce champ est obligatoire" at bounding box center [741, 299] width 251 height 44
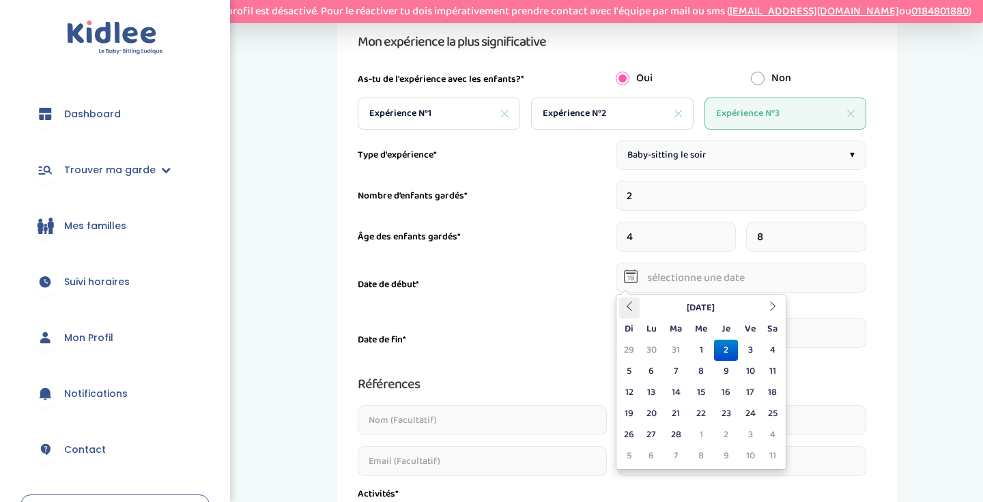
click at [630, 304] on icon at bounding box center [630, 307] width 10 height 10
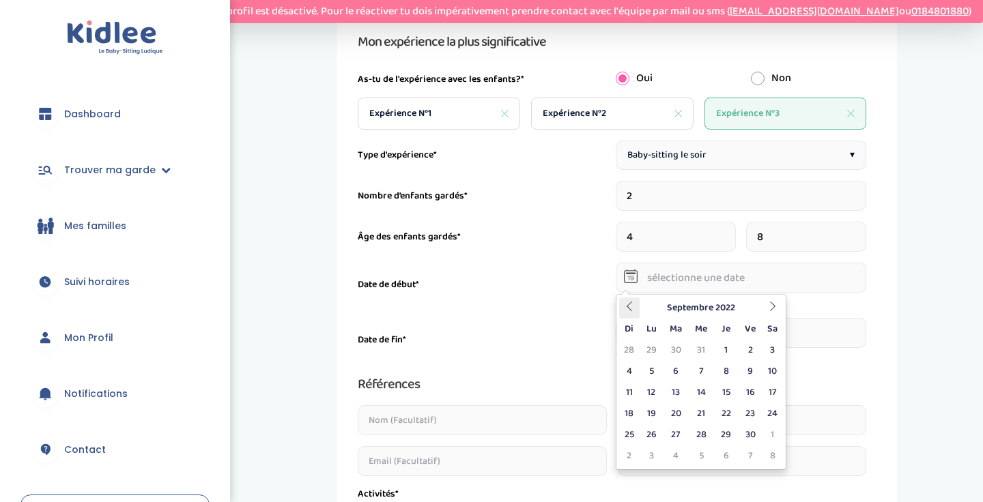
click at [630, 304] on icon at bounding box center [630, 307] width 10 height 10
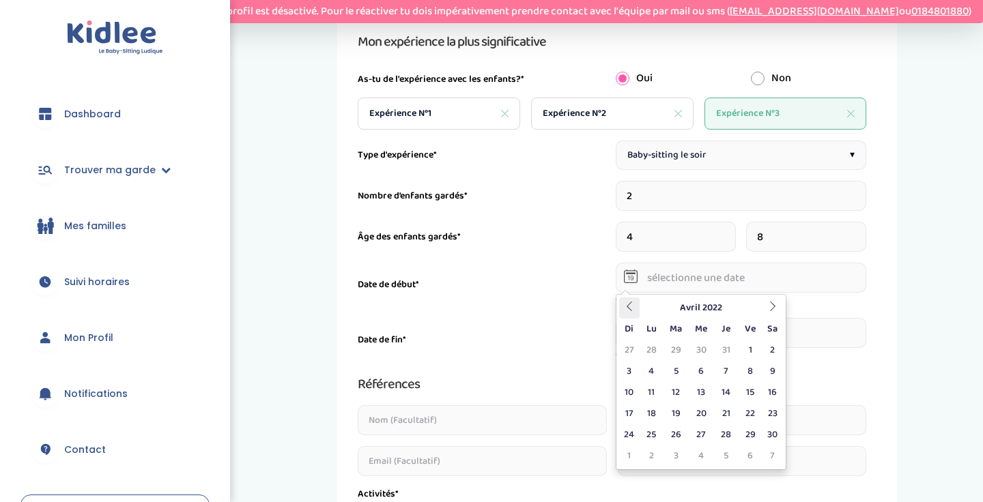
click at [630, 304] on icon at bounding box center [630, 307] width 10 height 10
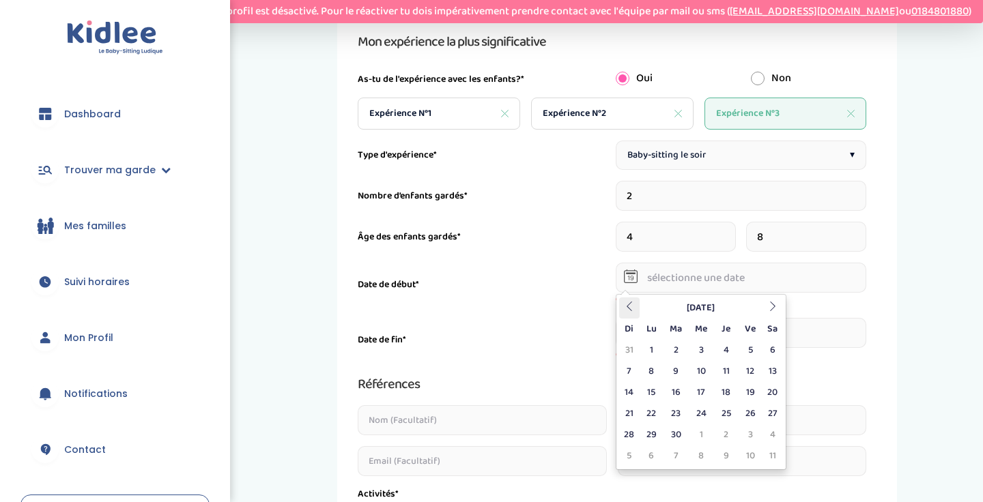
click at [630, 304] on icon at bounding box center [630, 307] width 10 height 10
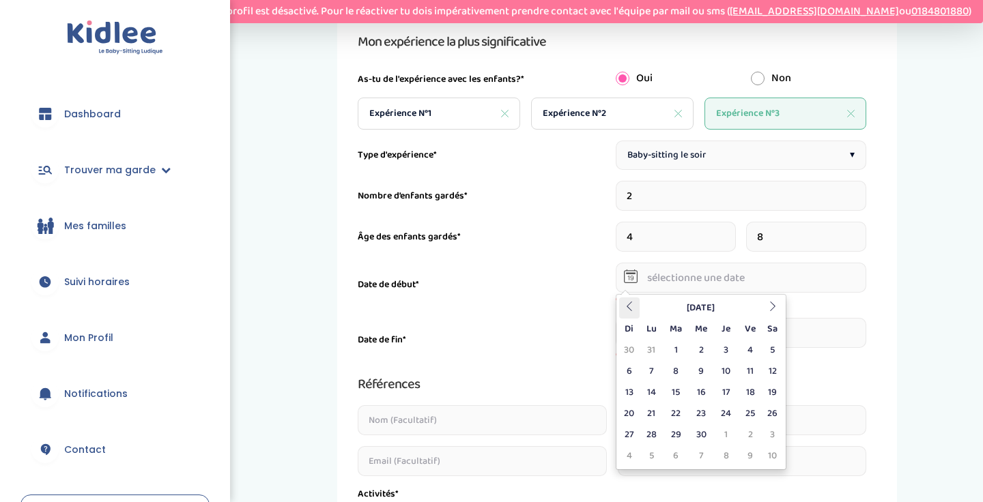
click at [630, 304] on icon at bounding box center [630, 307] width 10 height 10
click at [626, 308] on icon at bounding box center [630, 307] width 10 height 10
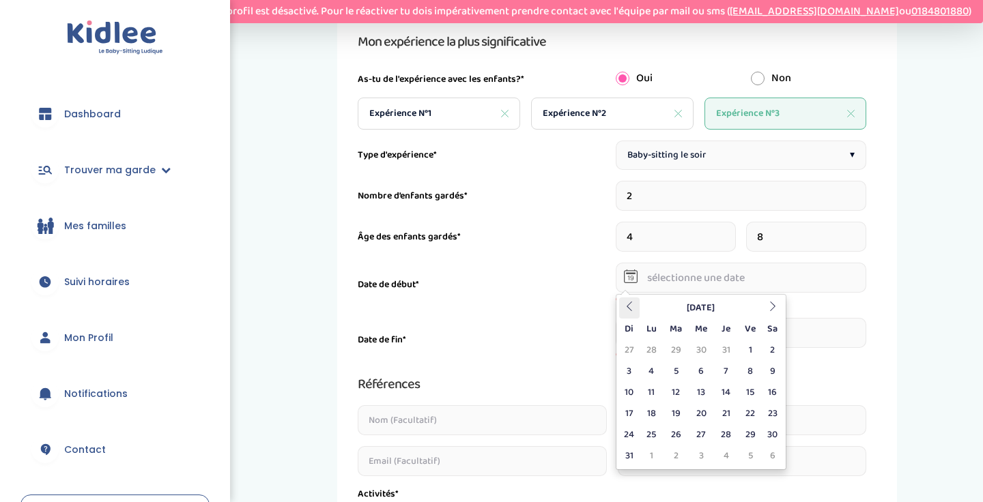
click at [626, 308] on icon at bounding box center [630, 307] width 10 height 10
click at [684, 343] on td "1" at bounding box center [675, 350] width 25 height 21
type input "[DATE]"
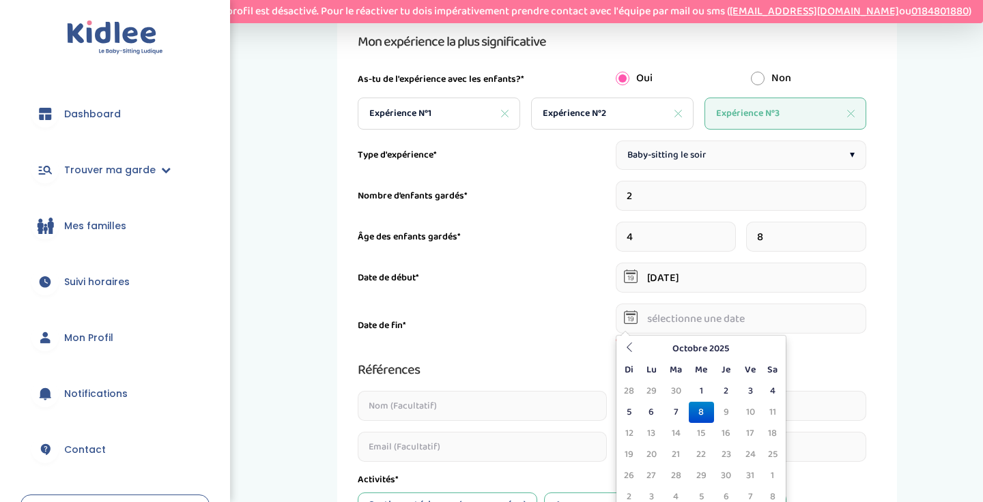
click at [752, 323] on input "text" at bounding box center [741, 319] width 251 height 30
click at [745, 352] on th "Octobre 2025" at bounding box center [701, 349] width 123 height 21
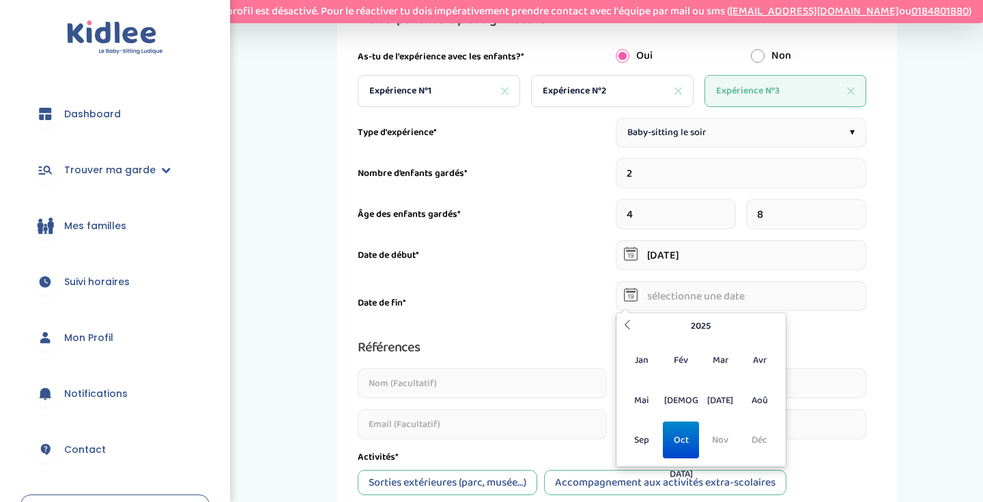
scroll to position [310, 0]
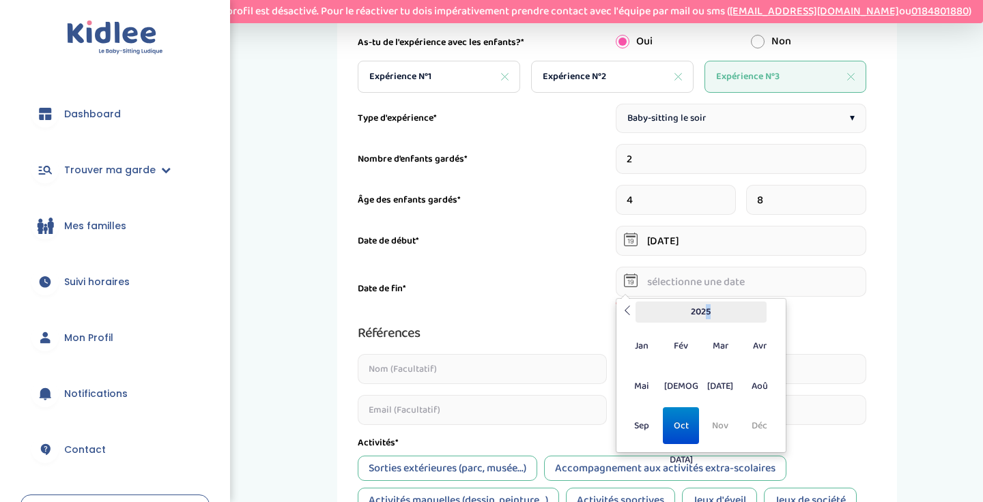
click at [704, 319] on th "2025" at bounding box center [701, 312] width 131 height 21
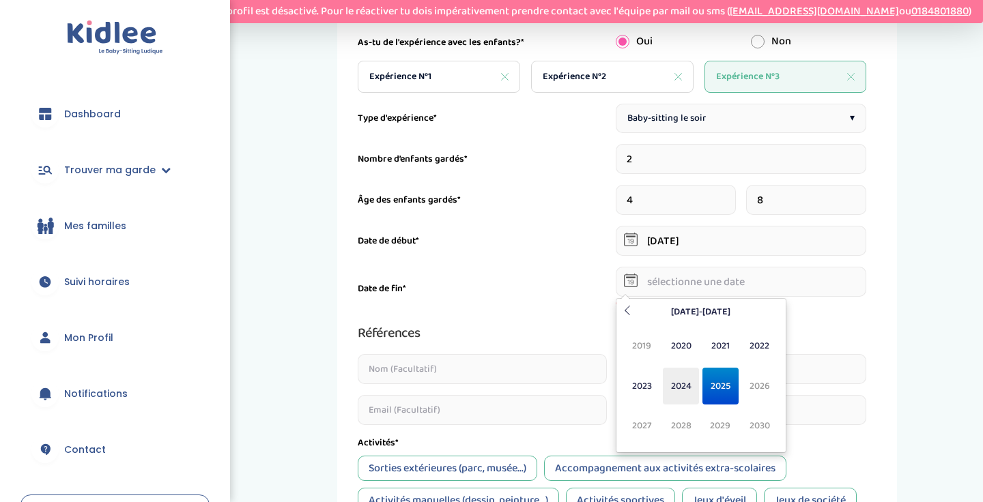
click at [688, 382] on span "2024" at bounding box center [681, 386] width 36 height 37
click at [685, 342] on span "Fév" at bounding box center [681, 346] width 36 height 37
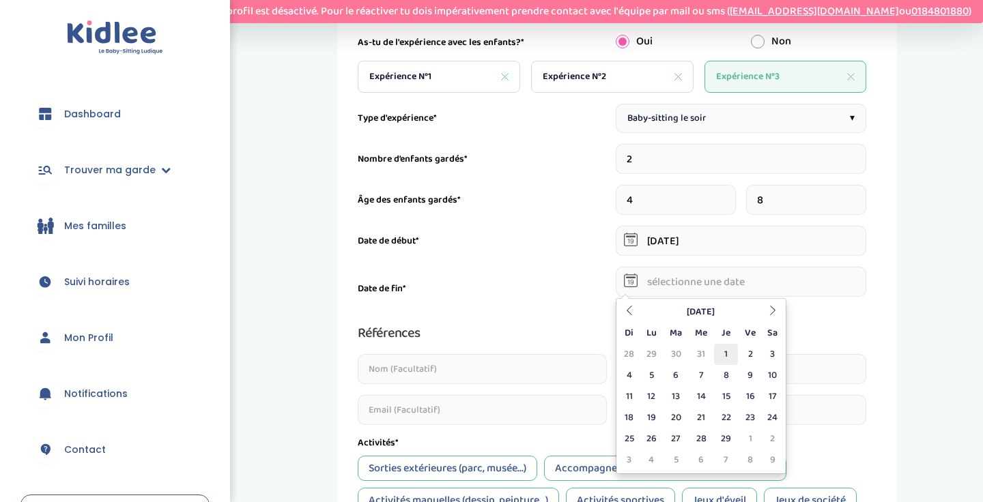
click at [715, 352] on td "1" at bounding box center [726, 354] width 24 height 21
type input "[DATE]"
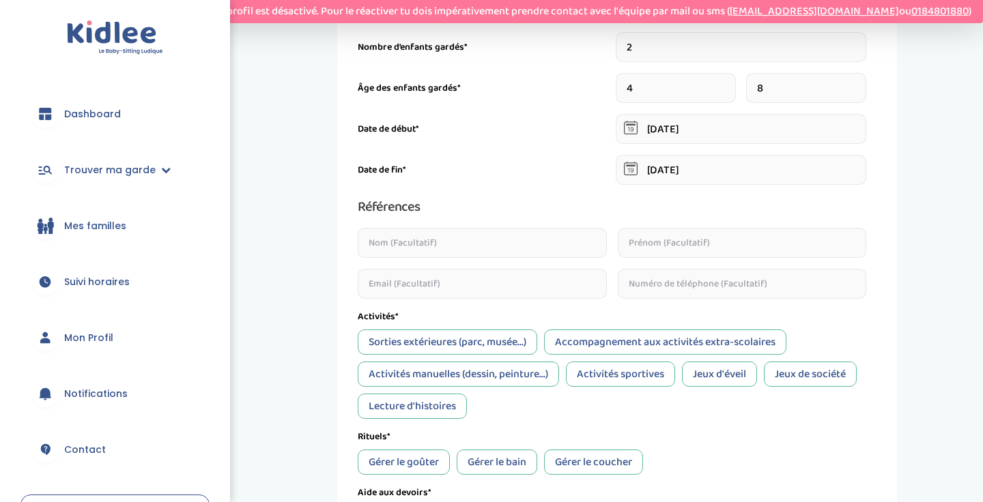
scroll to position [551, 0]
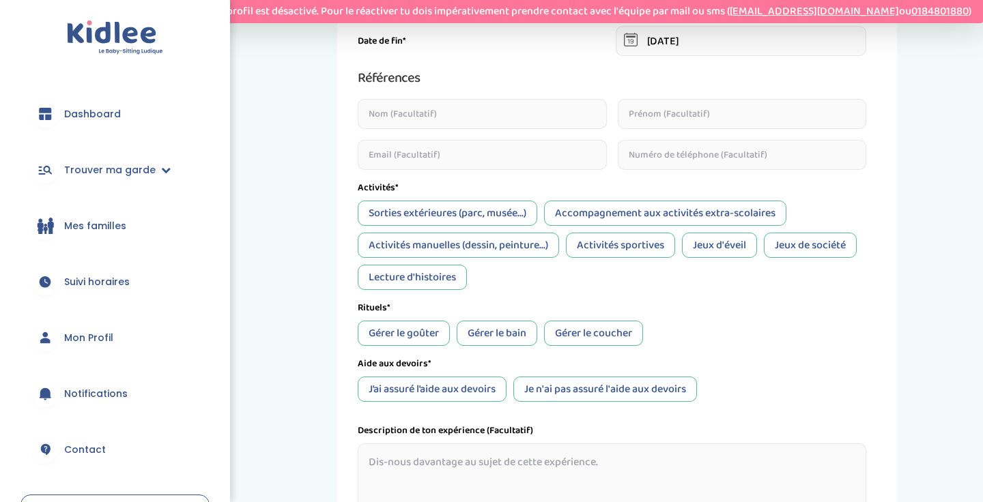
click at [645, 214] on div "Accompagnement aux activités extra-scolaires" at bounding box center [665, 213] width 242 height 25
click at [544, 244] on div "Activités manuelles (dessin, peinture...)" at bounding box center [458, 245] width 201 height 25
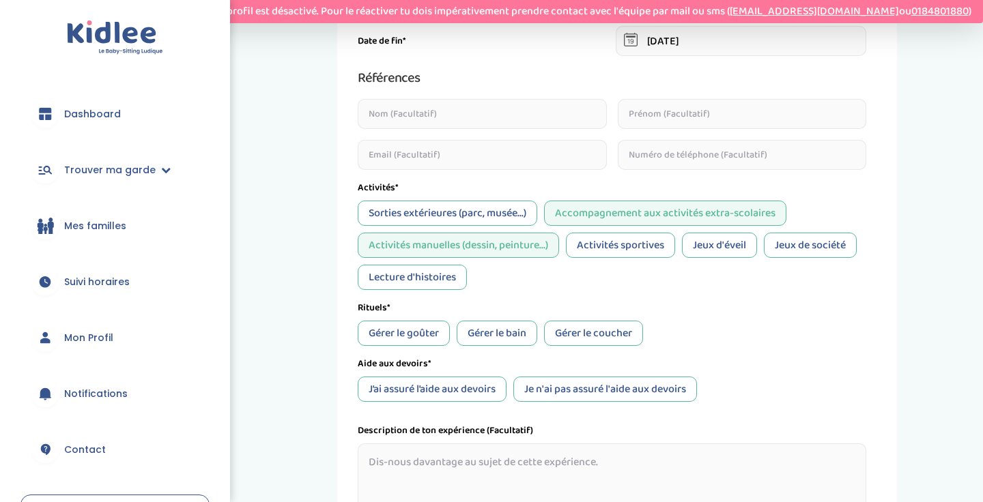
click at [636, 251] on div "Activités sportives" at bounding box center [620, 245] width 109 height 25
click at [728, 251] on div "Jeux d'éveil" at bounding box center [719, 245] width 75 height 25
click at [454, 274] on div "Lecture d'histoires" at bounding box center [412, 277] width 109 height 25
click at [820, 244] on div "Jeux de société" at bounding box center [810, 245] width 93 height 25
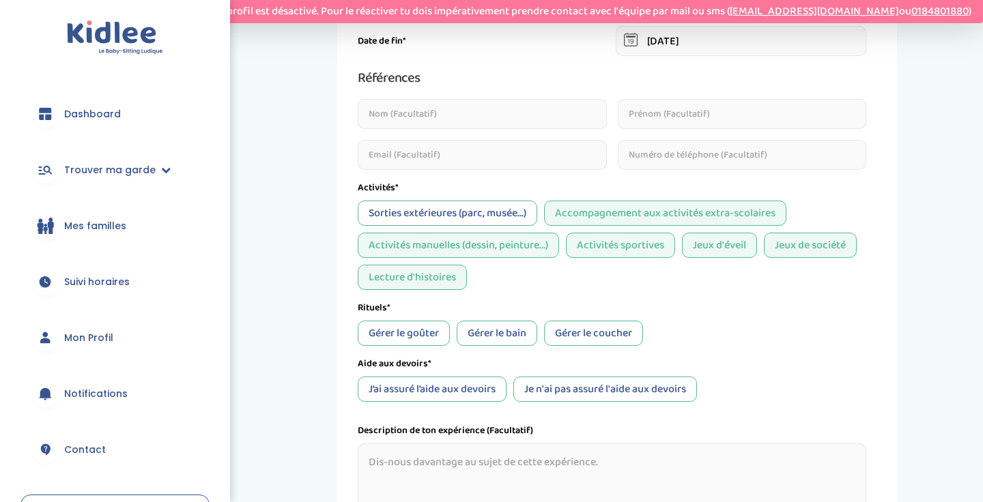
click at [420, 334] on div "Gérer le goûter" at bounding box center [404, 333] width 92 height 25
click at [525, 334] on div "Gérer le bain" at bounding box center [497, 333] width 81 height 25
click at [608, 330] on div "Gérer le coucher" at bounding box center [593, 333] width 99 height 25
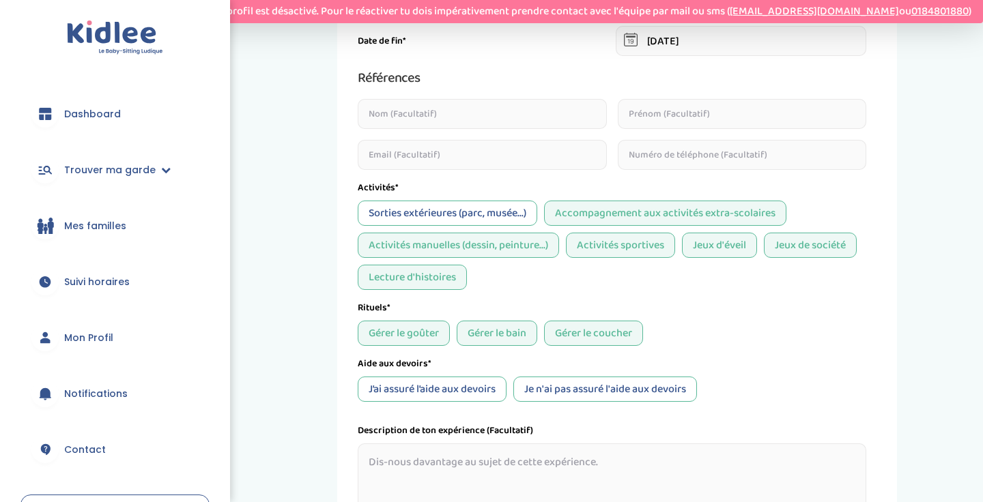
click at [455, 388] on div "J’ai assuré l’aide aux devoirs" at bounding box center [432, 389] width 149 height 25
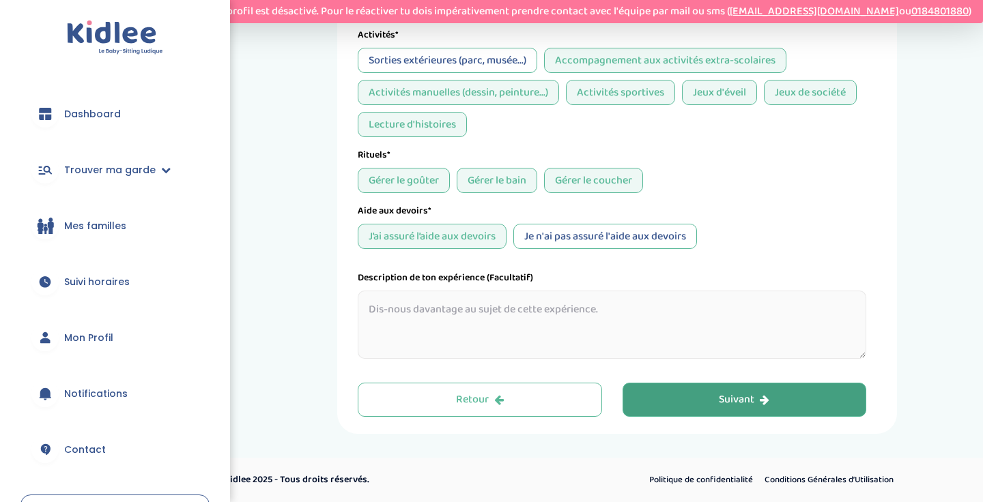
scroll to position [704, 0]
click at [547, 314] on textarea at bounding box center [612, 325] width 509 height 68
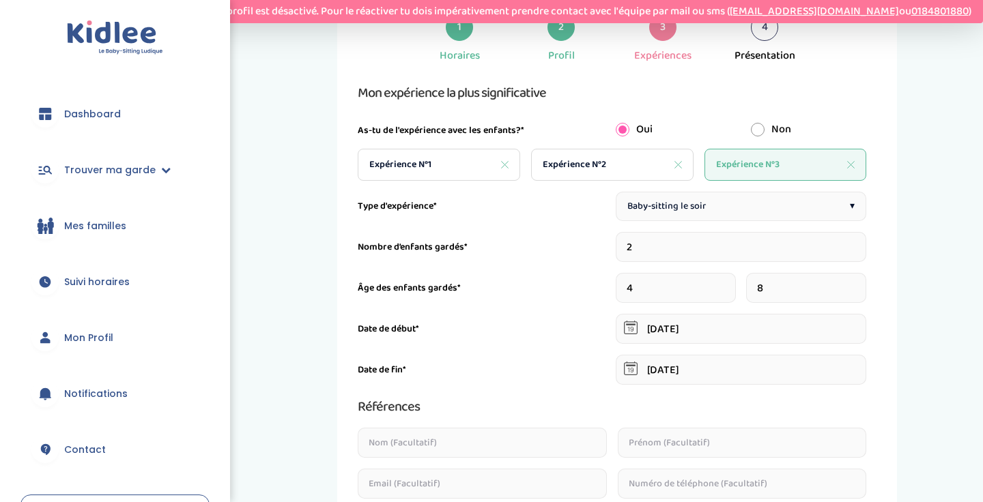
scroll to position [246, 0]
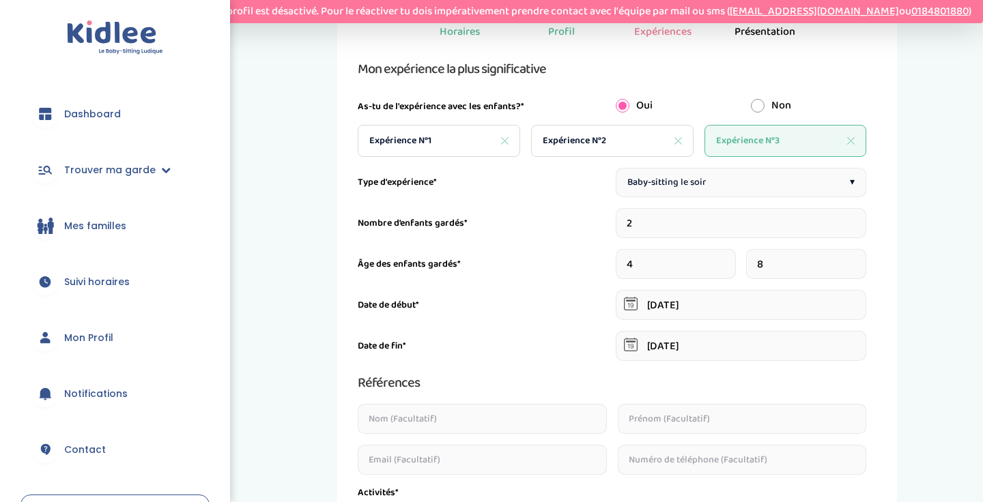
click at [429, 135] on span "Expérience N°1" at bounding box center [400, 141] width 62 height 14
type input "3"
type input "[DATE]"
type input "6"
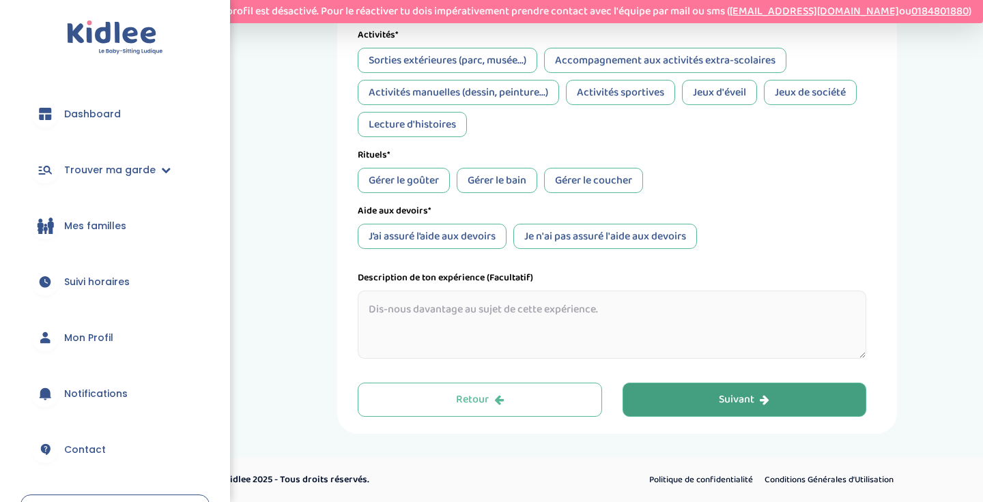
scroll to position [704, 0]
click at [425, 337] on textarea at bounding box center [612, 325] width 509 height 68
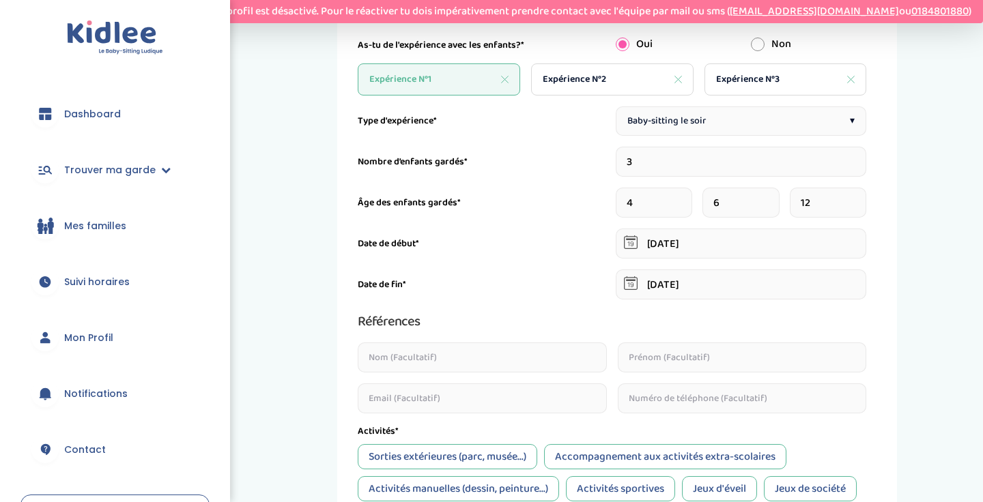
scroll to position [205, 0]
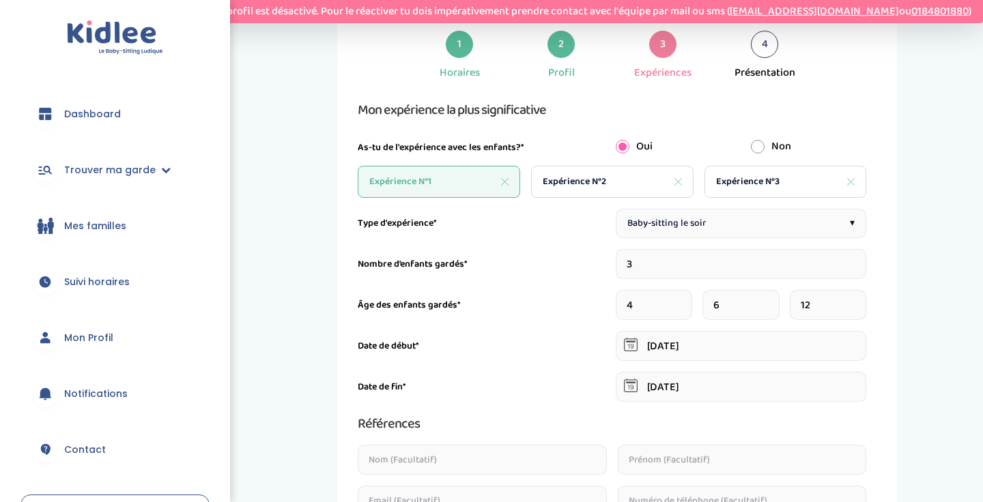
type textarea "Je gardais trois garçons, en sortie d'école ainsi que le soir et les week ends.…"
click at [600, 187] on span "Expérience N°2" at bounding box center [574, 182] width 63 height 14
type input "2"
type input "[DATE]"
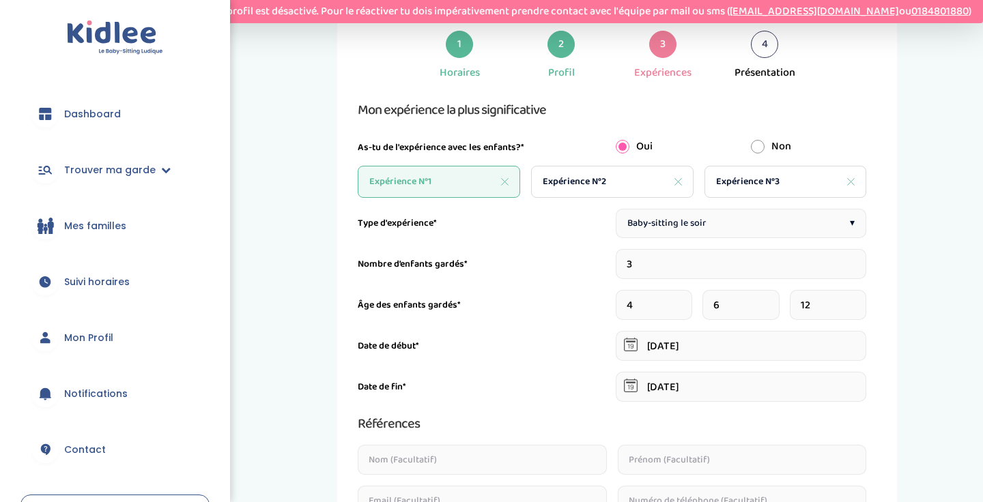
type input "1"
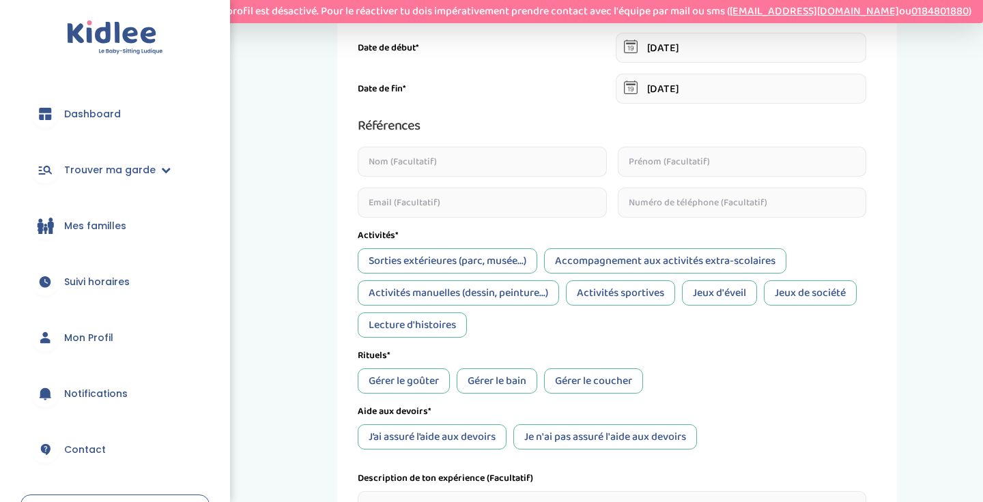
scroll to position [704, 0]
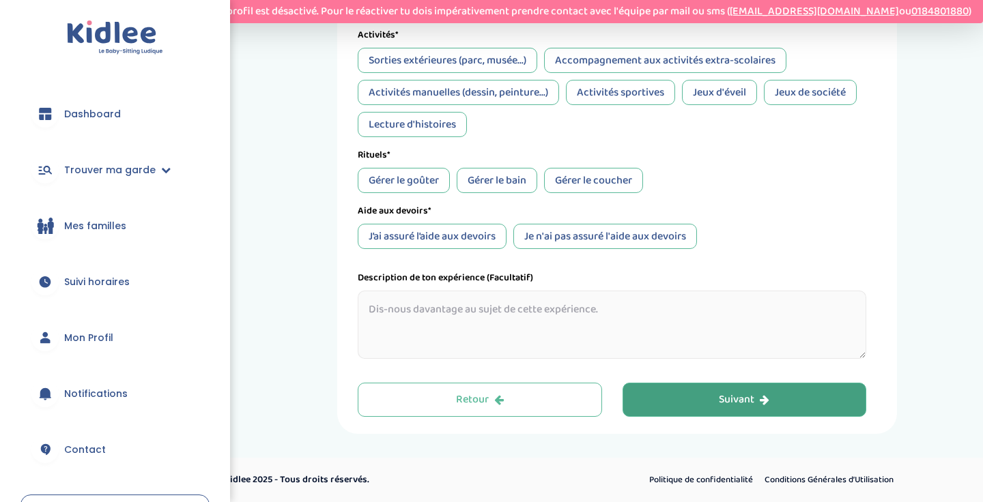
click at [474, 330] on textarea at bounding box center [612, 325] width 509 height 68
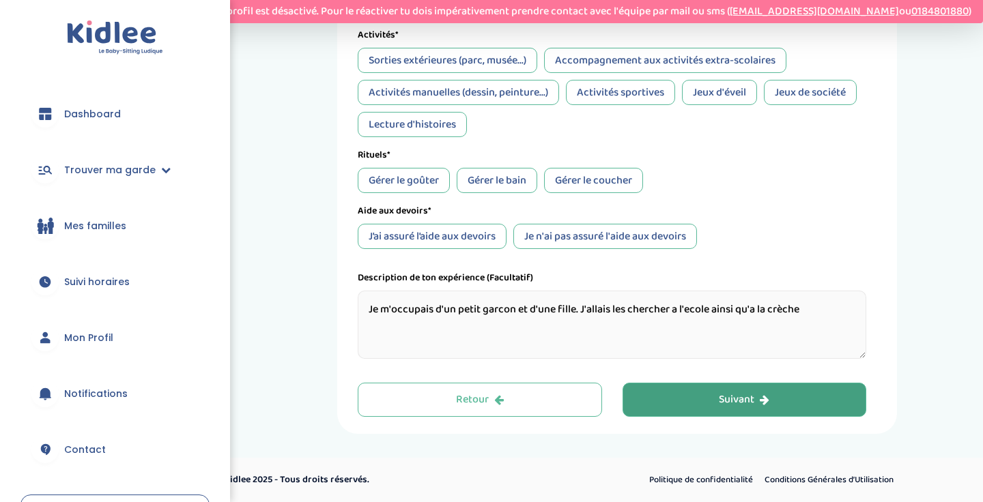
click at [679, 306] on textarea "Je m'occupais d'un petit garcon et d'une fille. J'allais les chercher a l'ecole…" at bounding box center [612, 325] width 509 height 68
click at [691, 309] on textarea "Je m'occupais d'un petit garcon et d'une fille. J'allais les chercher à l'ecole…" at bounding box center [612, 325] width 509 height 68
click at [815, 304] on textarea "Je m'occupais d'un petit garcon et d'une fille. J'allais les chercher à l'école…" at bounding box center [612, 325] width 509 height 68
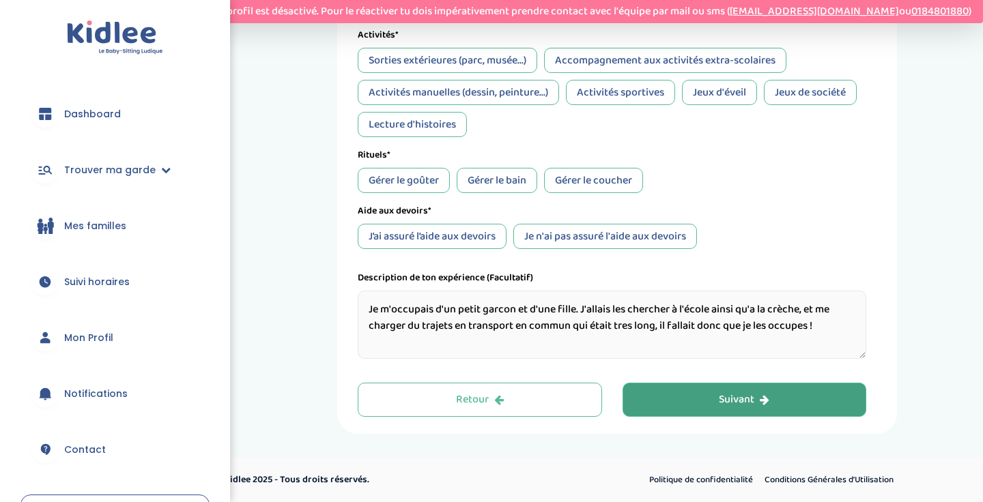
scroll to position [285, 0]
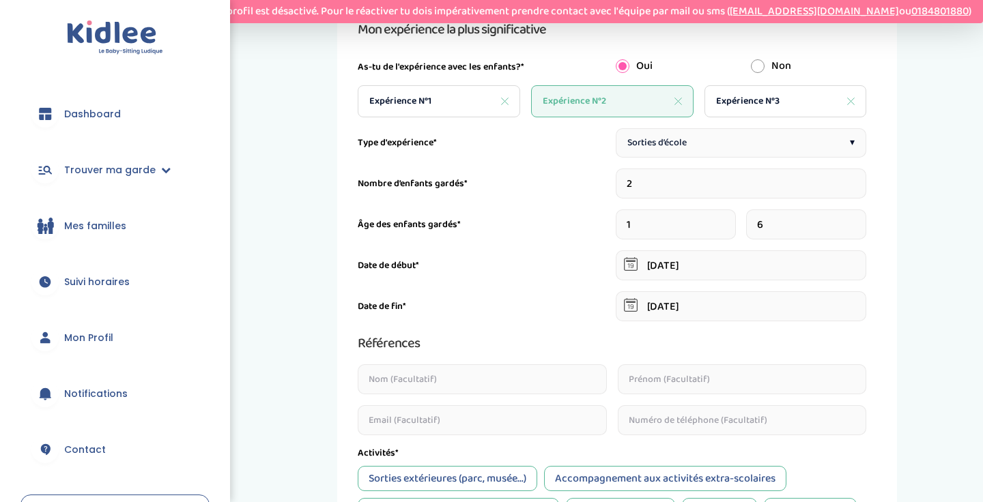
type textarea "Je m'occupais d'un petit garcon et d'une fille. J'allais les chercher à l'école…"
click at [765, 87] on div "Expérience N°3" at bounding box center [785, 101] width 162 height 32
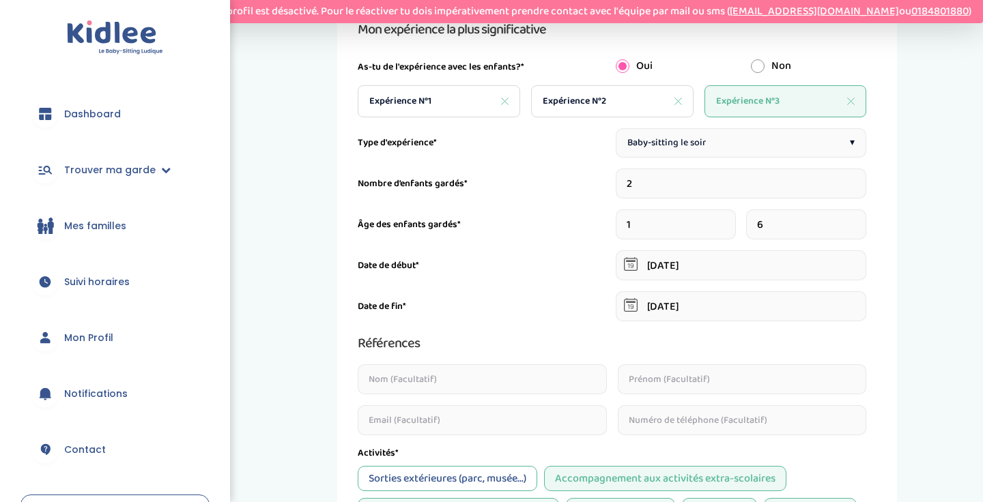
type input "[DATE]"
type input "4"
type input "8"
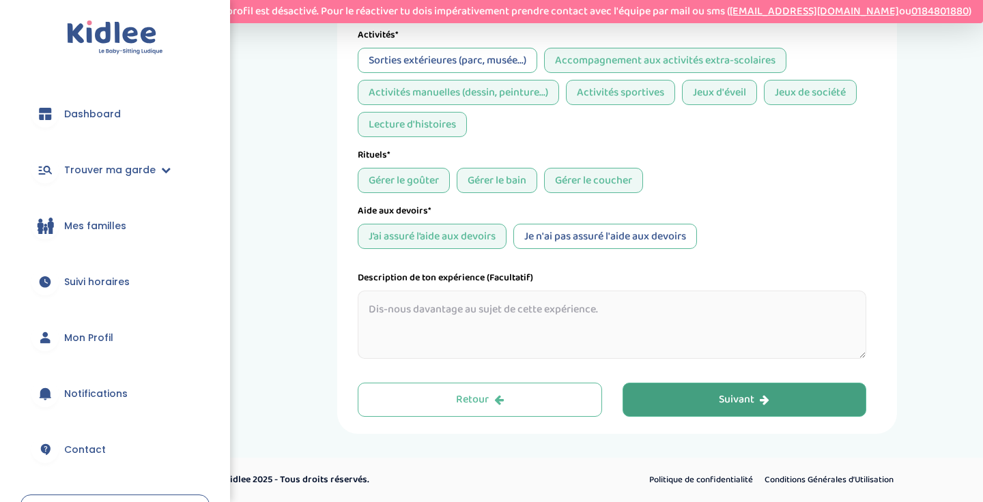
scroll to position [704, 0]
click at [629, 324] on textarea at bounding box center [612, 325] width 509 height 68
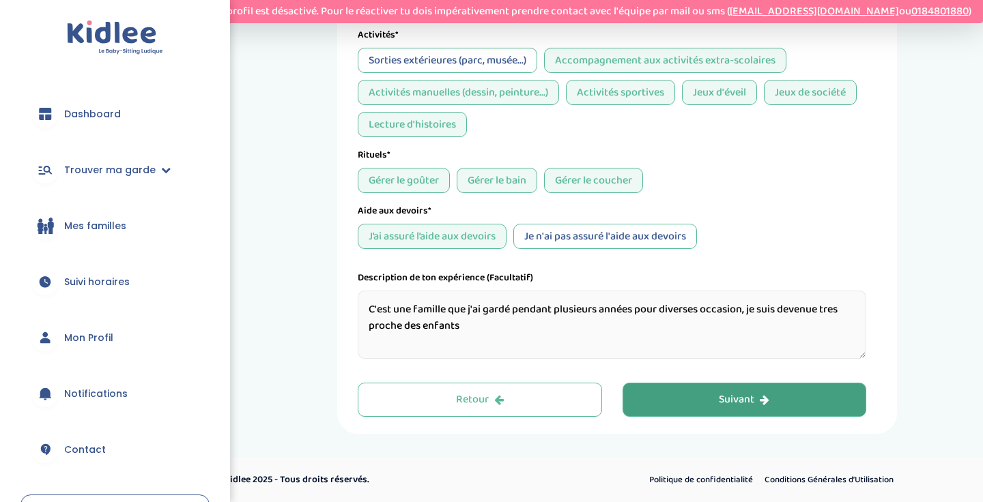
type textarea "C'est une famille que j'ai gardé pendant plusieurs années pour diverses occasio…"
click at [811, 410] on button "Suivant" at bounding box center [745, 400] width 244 height 34
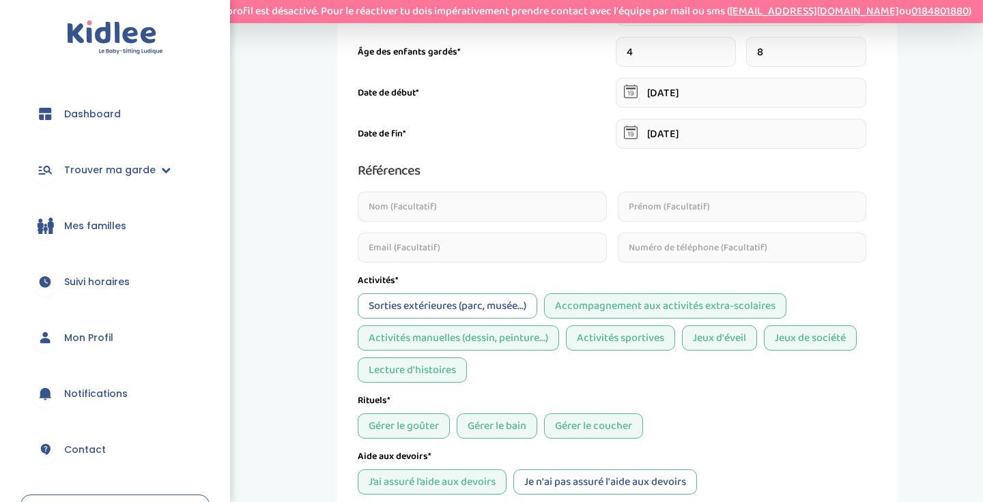
scroll to position [655, 0]
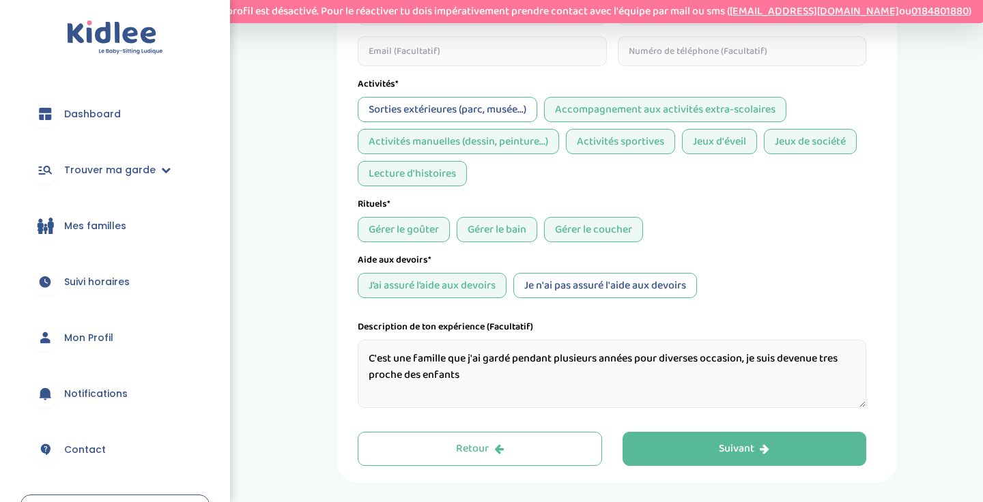
click at [734, 470] on div "Mes expériences 1 Horaires 2 Profil 3 Expériences 4 Présentation Indique nous t…" at bounding box center [617, 2] width 560 height 961
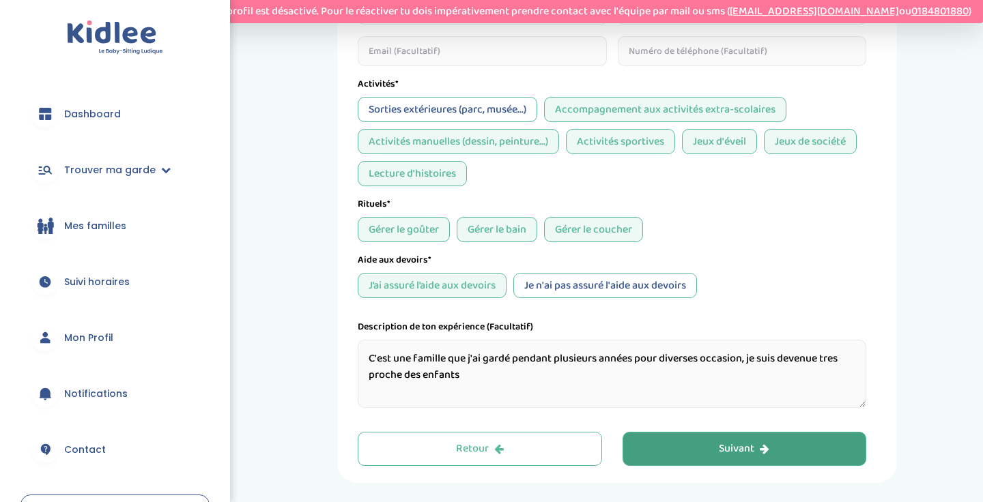
click at [734, 453] on div "Suivant" at bounding box center [744, 450] width 51 height 16
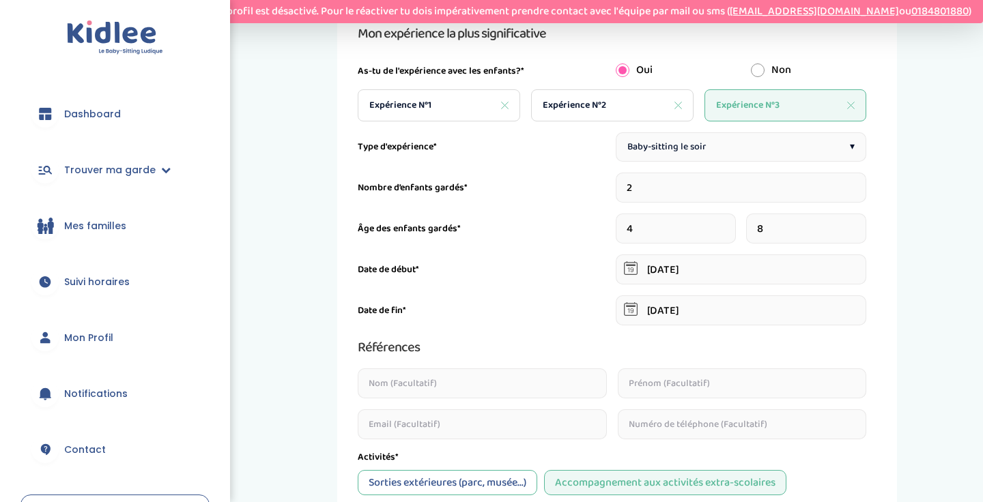
scroll to position [194, 0]
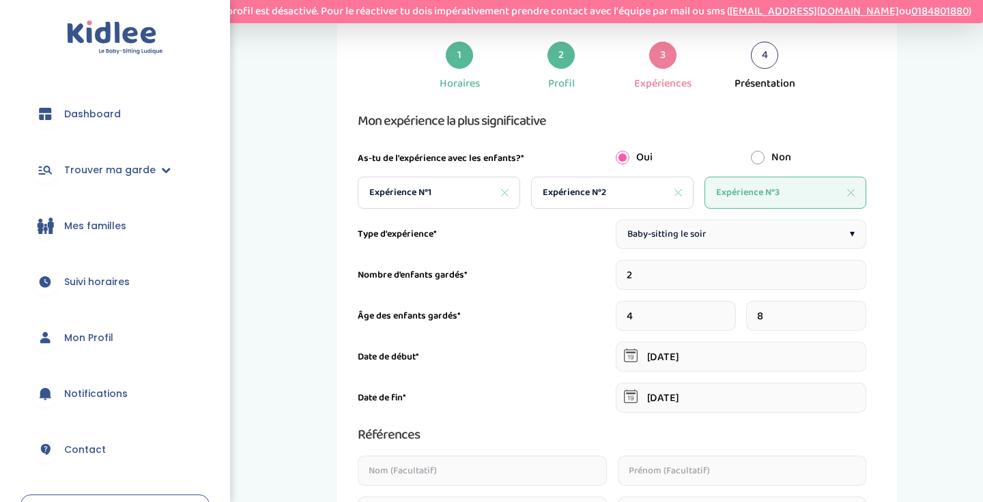
click at [765, 192] on span "Expérience N°3" at bounding box center [747, 193] width 63 height 14
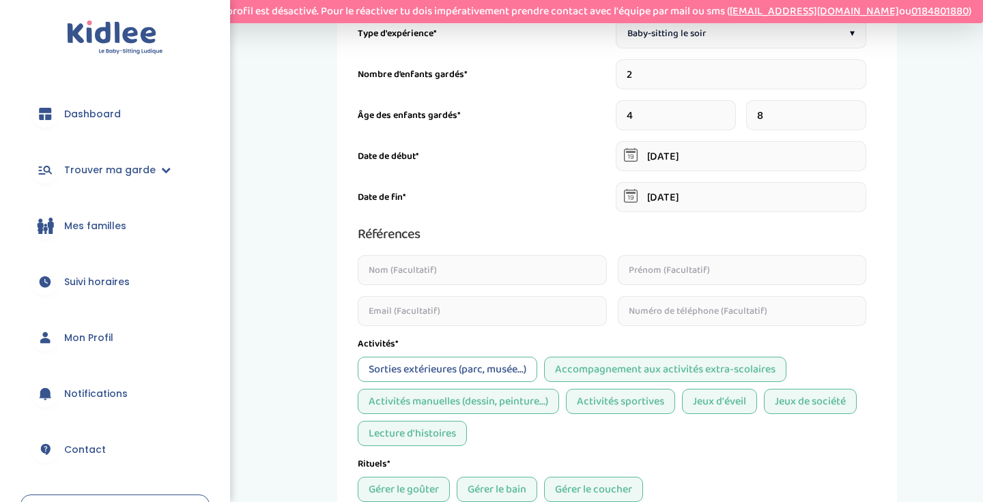
scroll to position [88, 0]
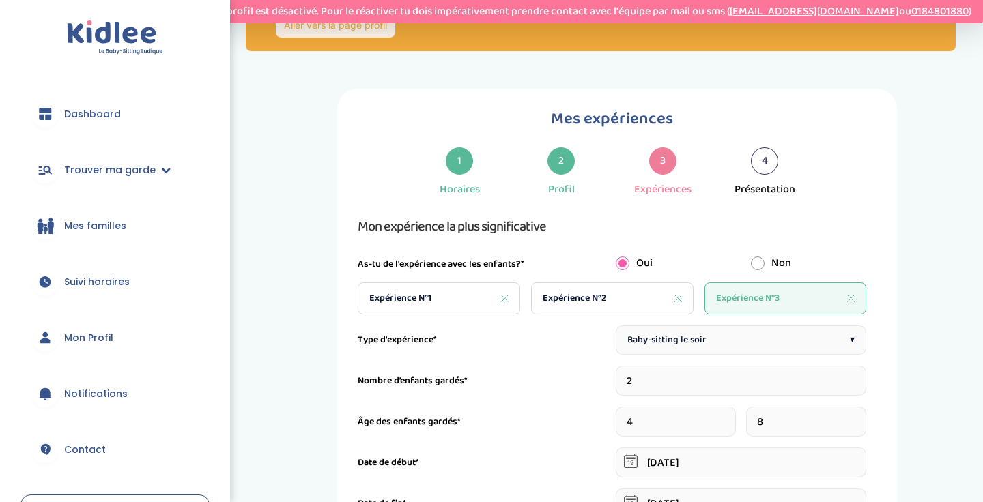
click at [762, 182] on div "Présentation" at bounding box center [764, 190] width 61 height 16
click at [764, 169] on div "4" at bounding box center [764, 160] width 27 height 27
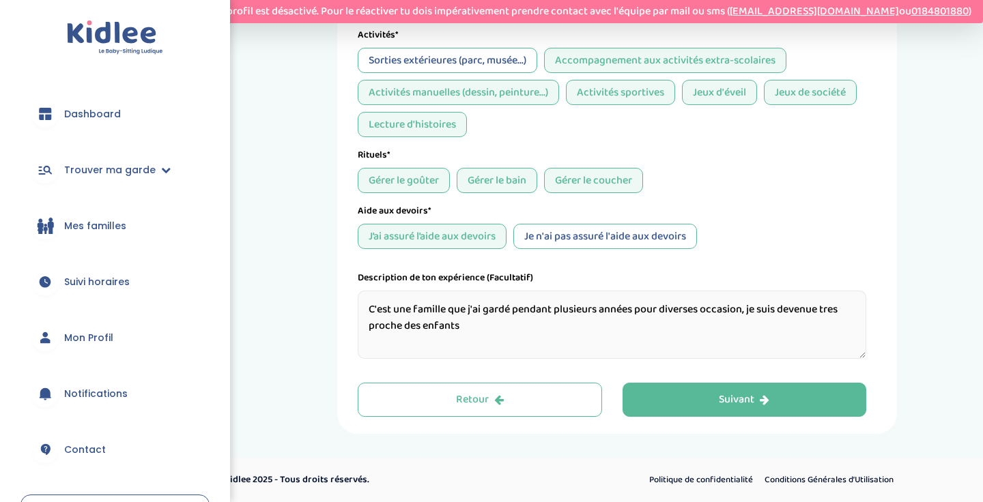
scroll to position [704, 0]
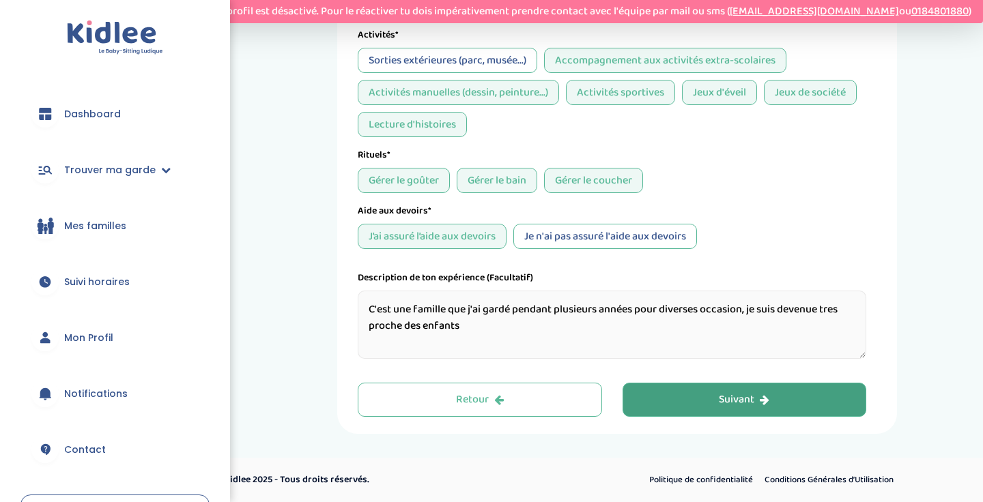
click at [707, 384] on button "Suivant" at bounding box center [745, 400] width 244 height 34
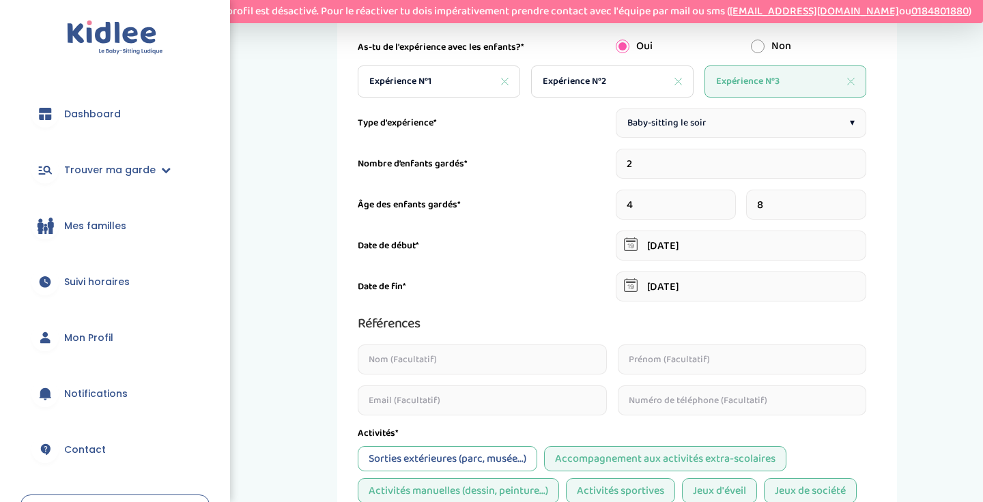
scroll to position [194, 0]
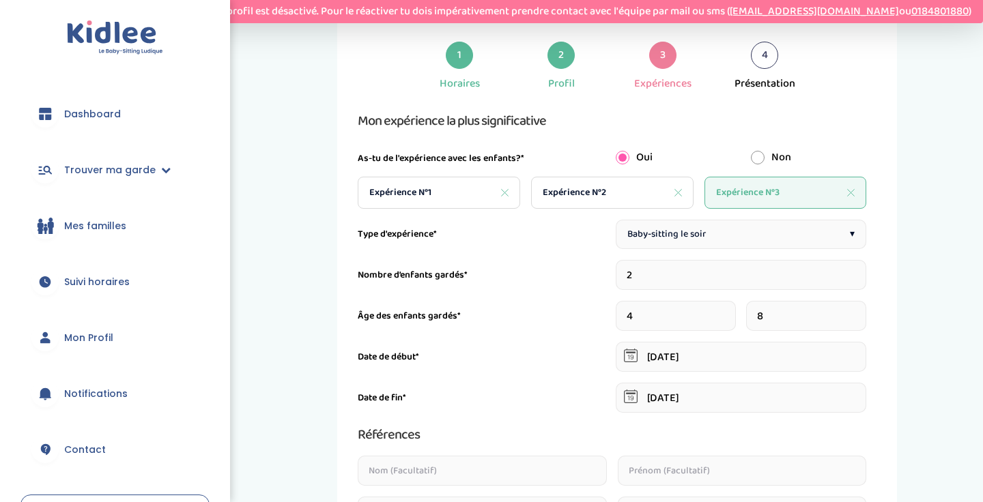
click at [769, 187] on span "Expérience N°3" at bounding box center [747, 193] width 63 height 14
click at [761, 43] on div "4" at bounding box center [764, 55] width 27 height 27
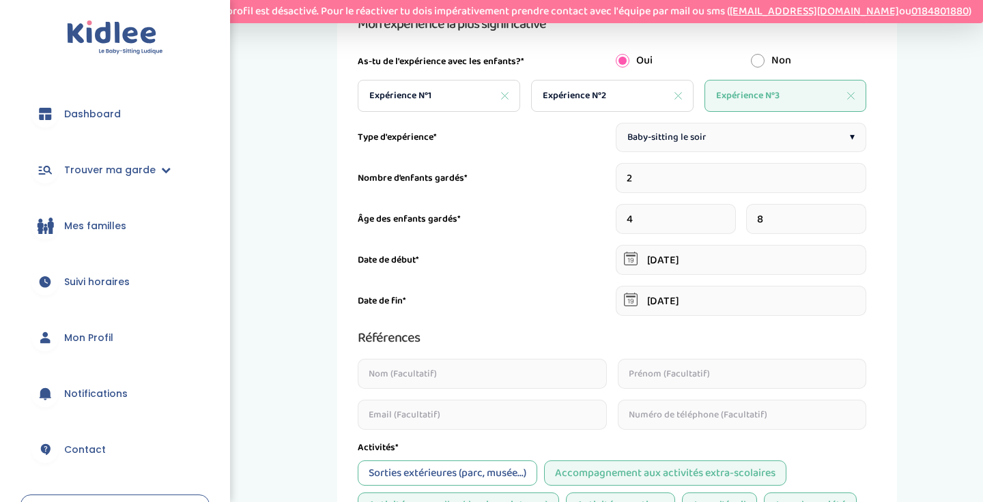
scroll to position [262, 0]
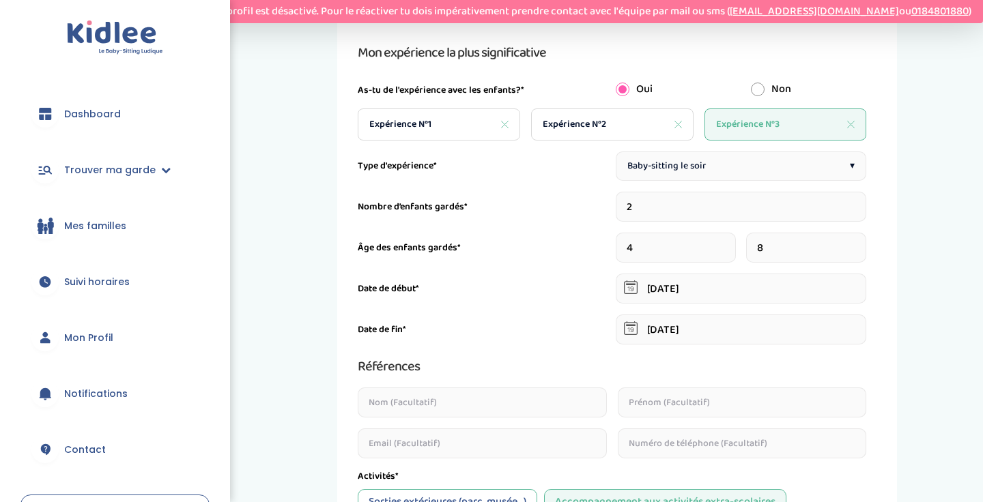
click at [756, 139] on div "Expérience N°3" at bounding box center [785, 125] width 162 height 32
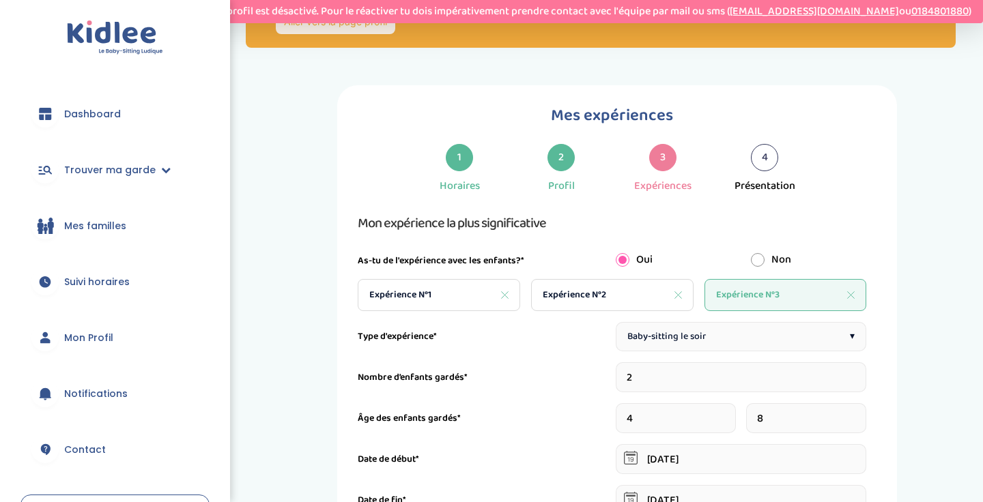
scroll to position [88, 0]
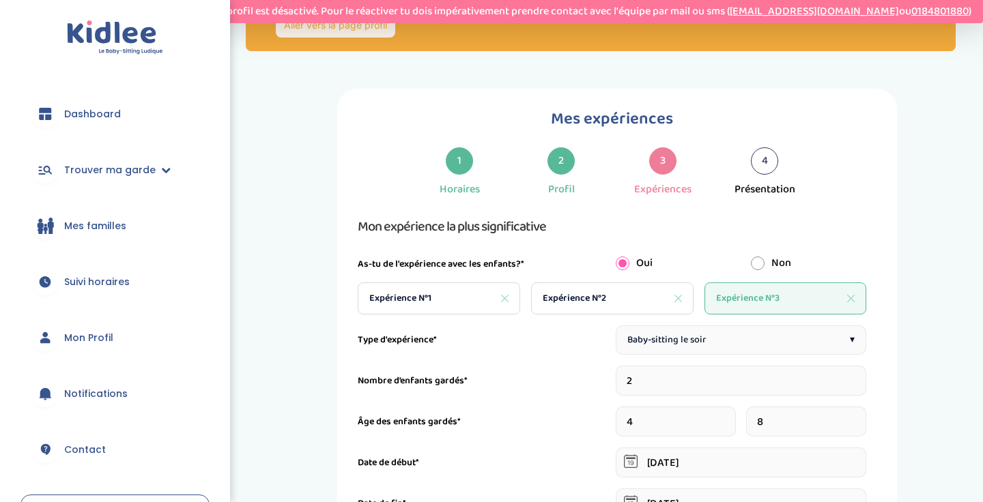
click at [756, 171] on div "4" at bounding box center [764, 160] width 27 height 27
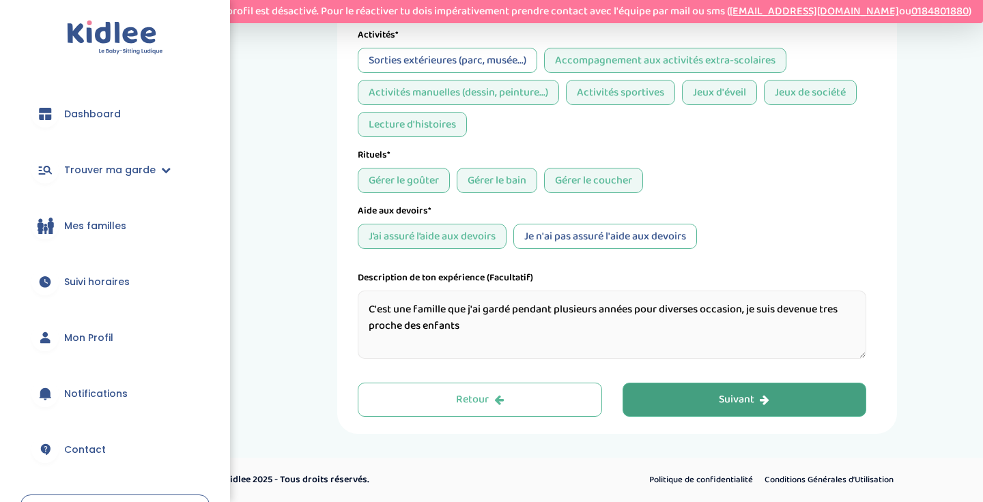
click at [729, 395] on div "Suivant" at bounding box center [744, 401] width 51 height 16
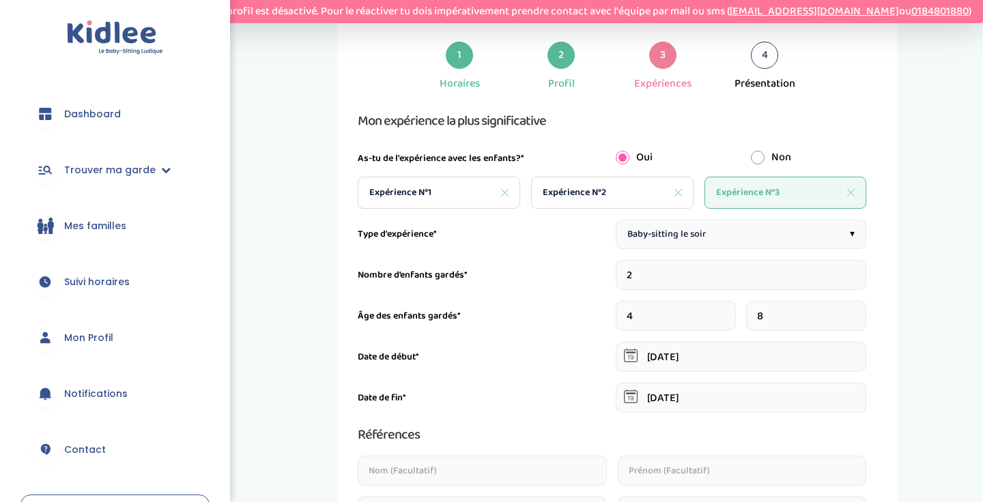
click at [778, 183] on div "Expérience N°3" at bounding box center [785, 193] width 162 height 32
click at [759, 149] on div "Non" at bounding box center [809, 157] width 136 height 16
click at [758, 158] on input "radio" at bounding box center [758, 158] width 14 height 14
radio input "true"
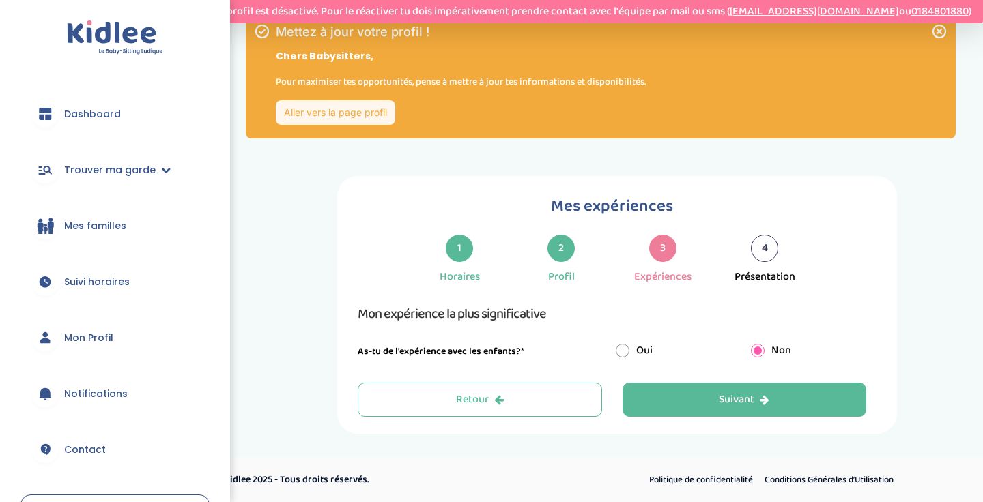
scroll to position [1, 0]
click at [618, 348] on input "radio" at bounding box center [623, 351] width 14 height 14
radio input "true"
radio input "false"
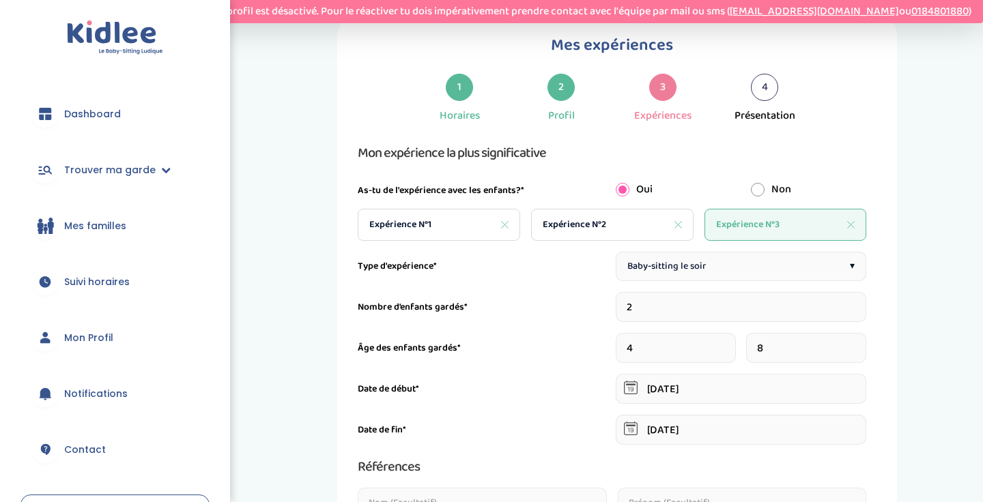
scroll to position [163, 0]
click at [753, 223] on span "Expérience N°3" at bounding box center [747, 223] width 63 height 14
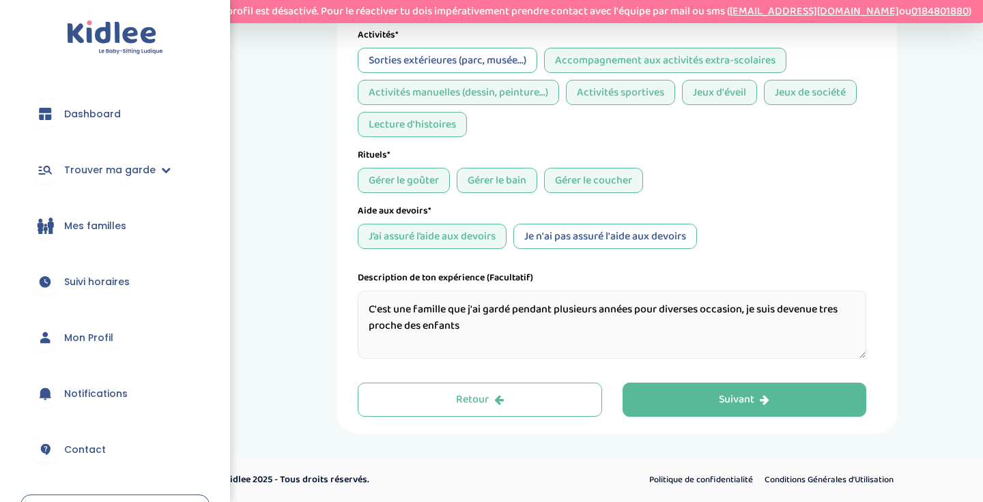
scroll to position [704, 0]
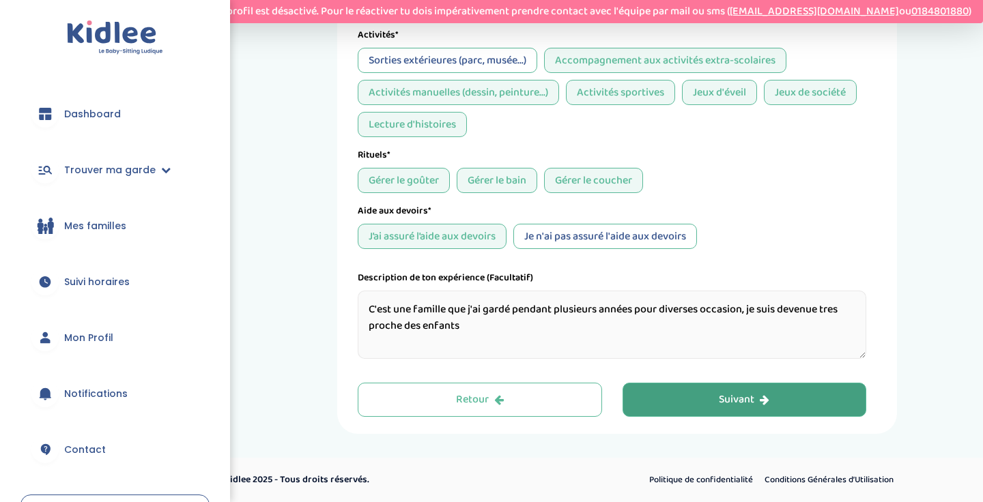
click at [728, 393] on div "Suivant" at bounding box center [744, 401] width 51 height 16
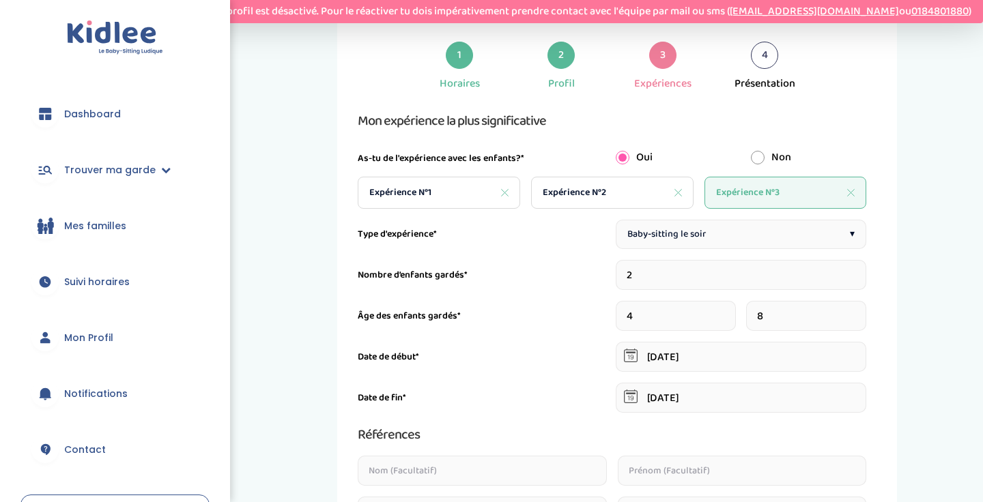
click at [754, 51] on div "4" at bounding box center [764, 55] width 27 height 27
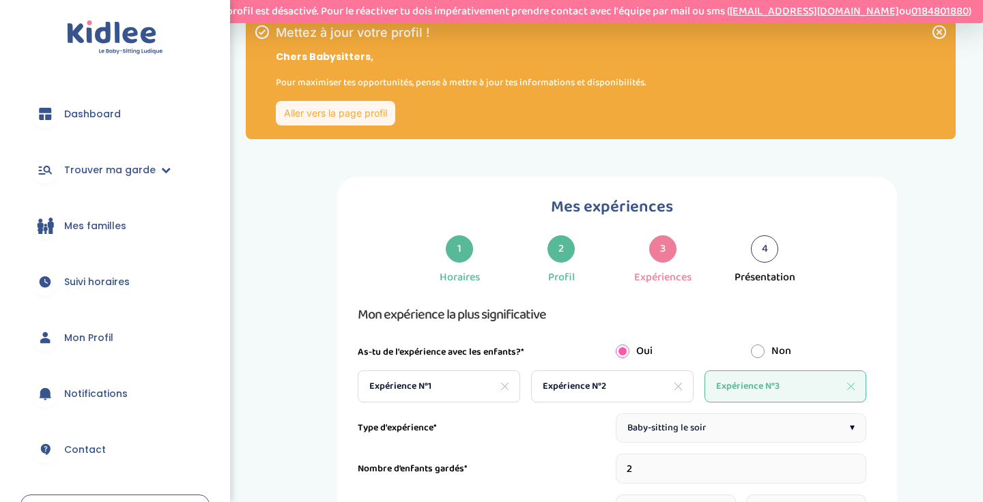
scroll to position [0, 0]
click at [356, 114] on link "Aller vers la page profil" at bounding box center [335, 113] width 119 height 25
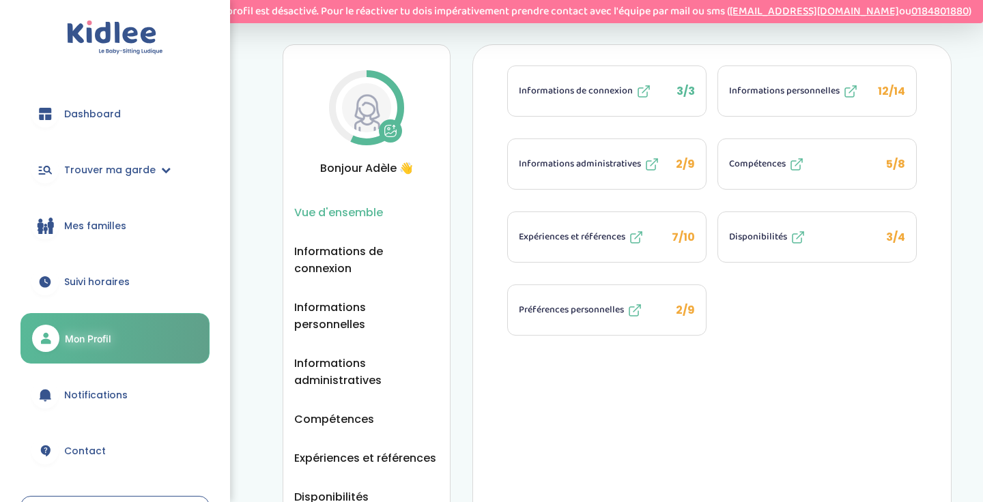
click at [687, 165] on span "2/9" at bounding box center [685, 164] width 19 height 16
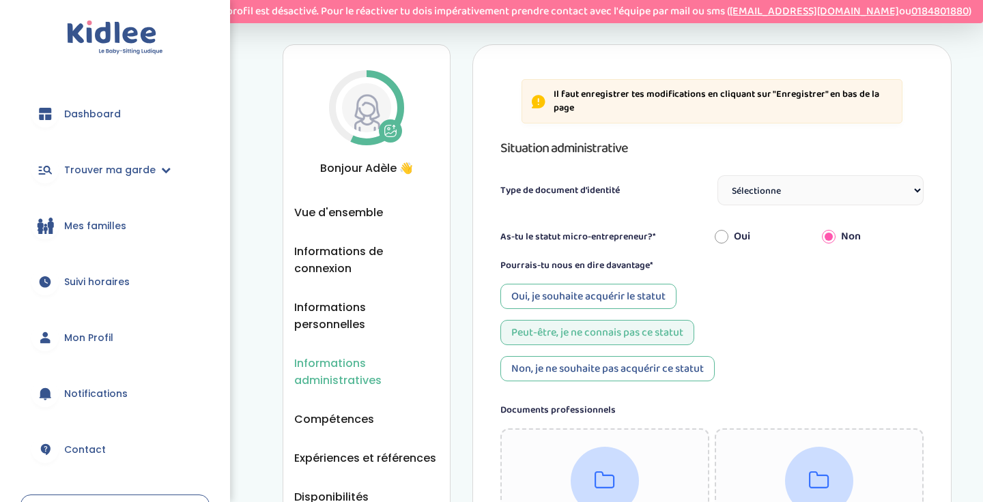
select select "Carte d'identité française ou Passeport français daté de moins de 5 ans"
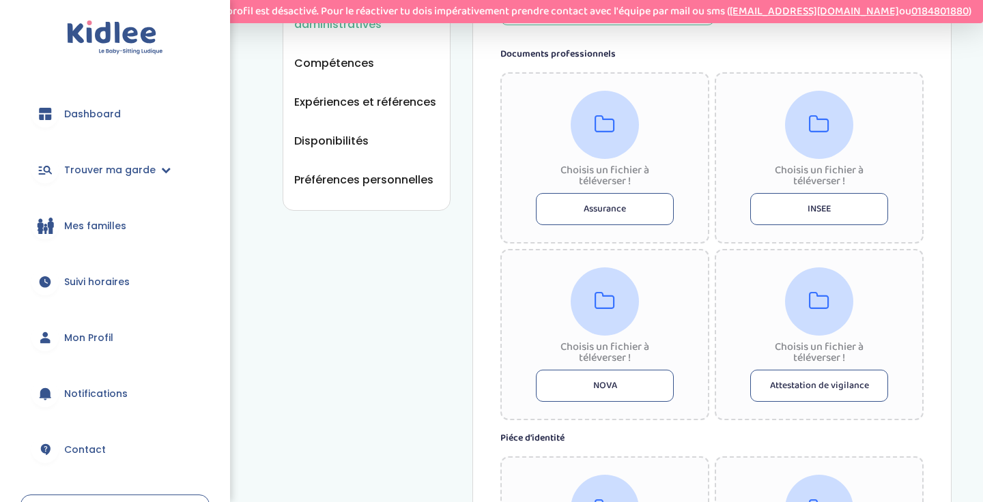
scroll to position [359, 0]
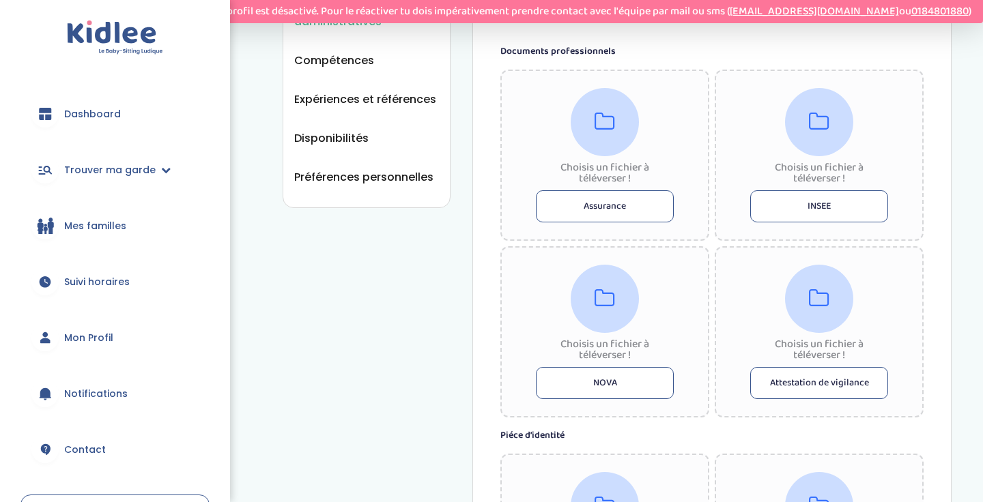
click at [470, 145] on div "Informations administratives Vue d'ensemble Informations de connexion Informati…" at bounding box center [617, 294] width 669 height 1219
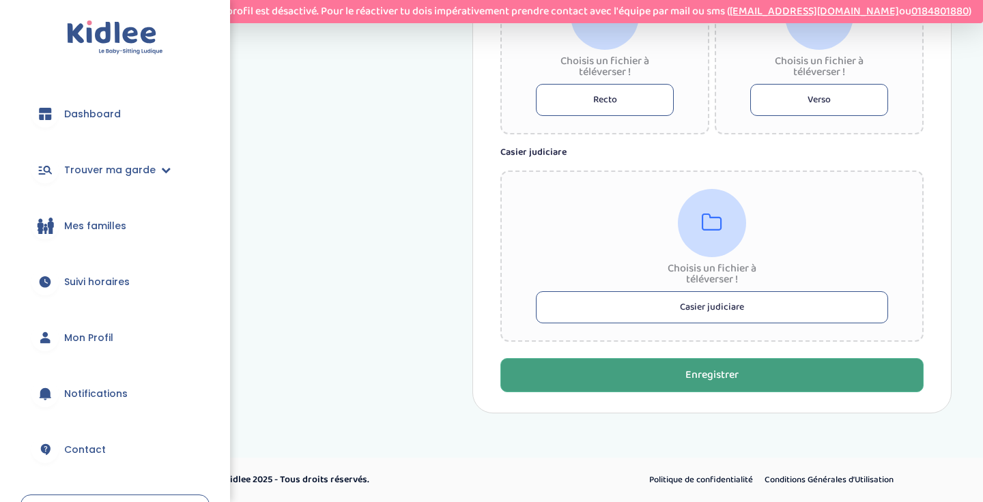
scroll to position [849, 0]
